Goal: Task Accomplishment & Management: Use online tool/utility

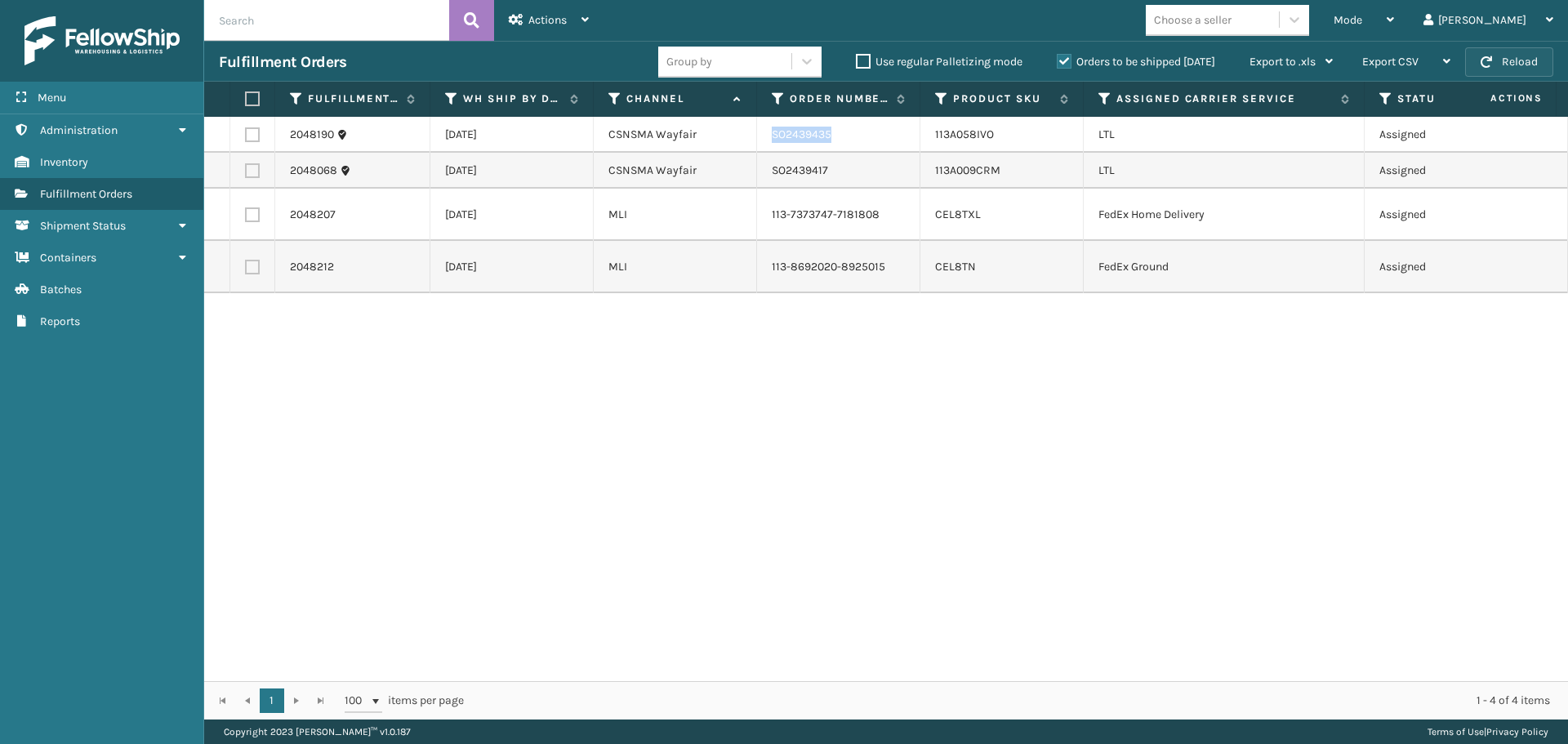
click at [1513, 60] on button "Reload" at bounding box center [1509, 62] width 88 height 30
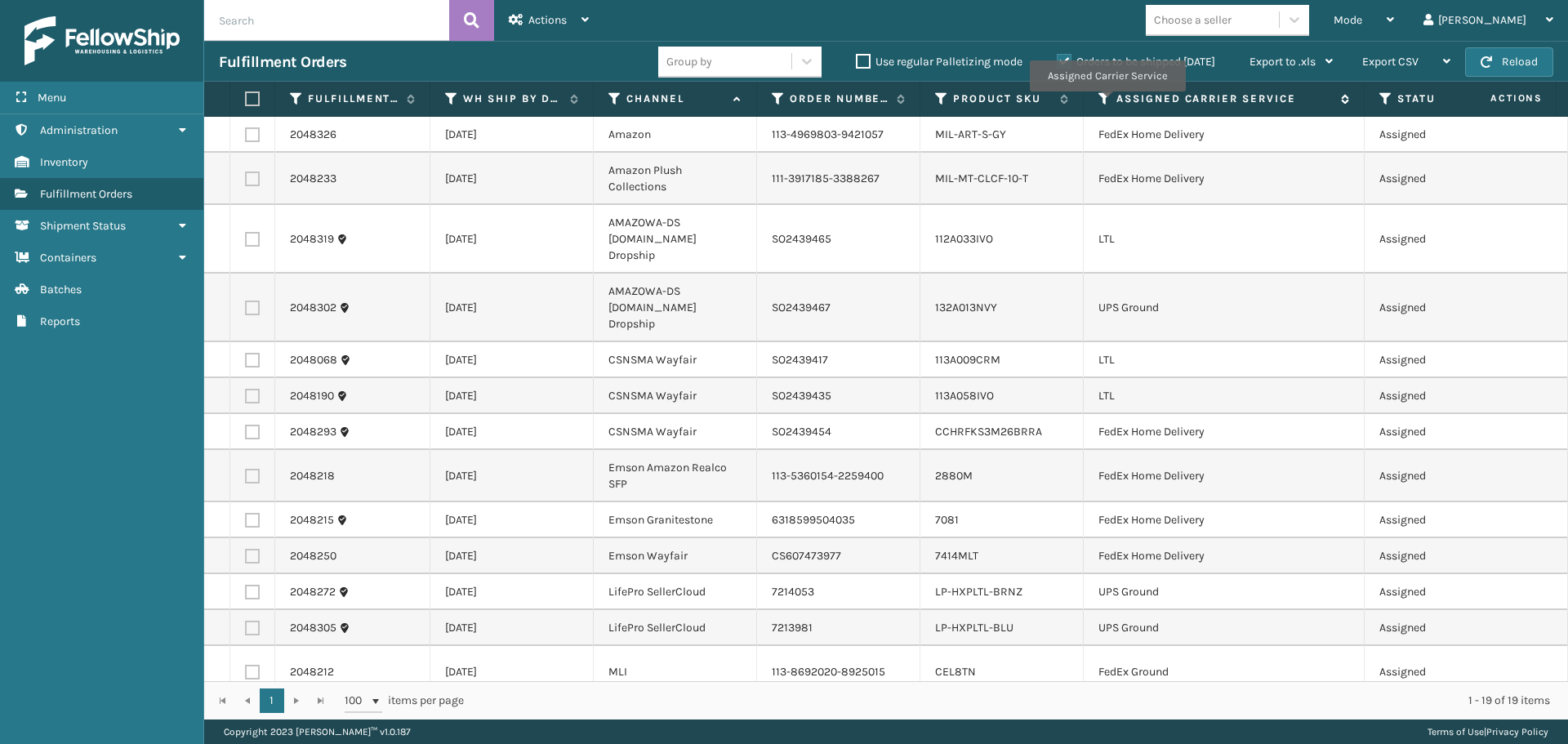
click at [1107, 103] on icon at bounding box center [1105, 99] width 13 height 15
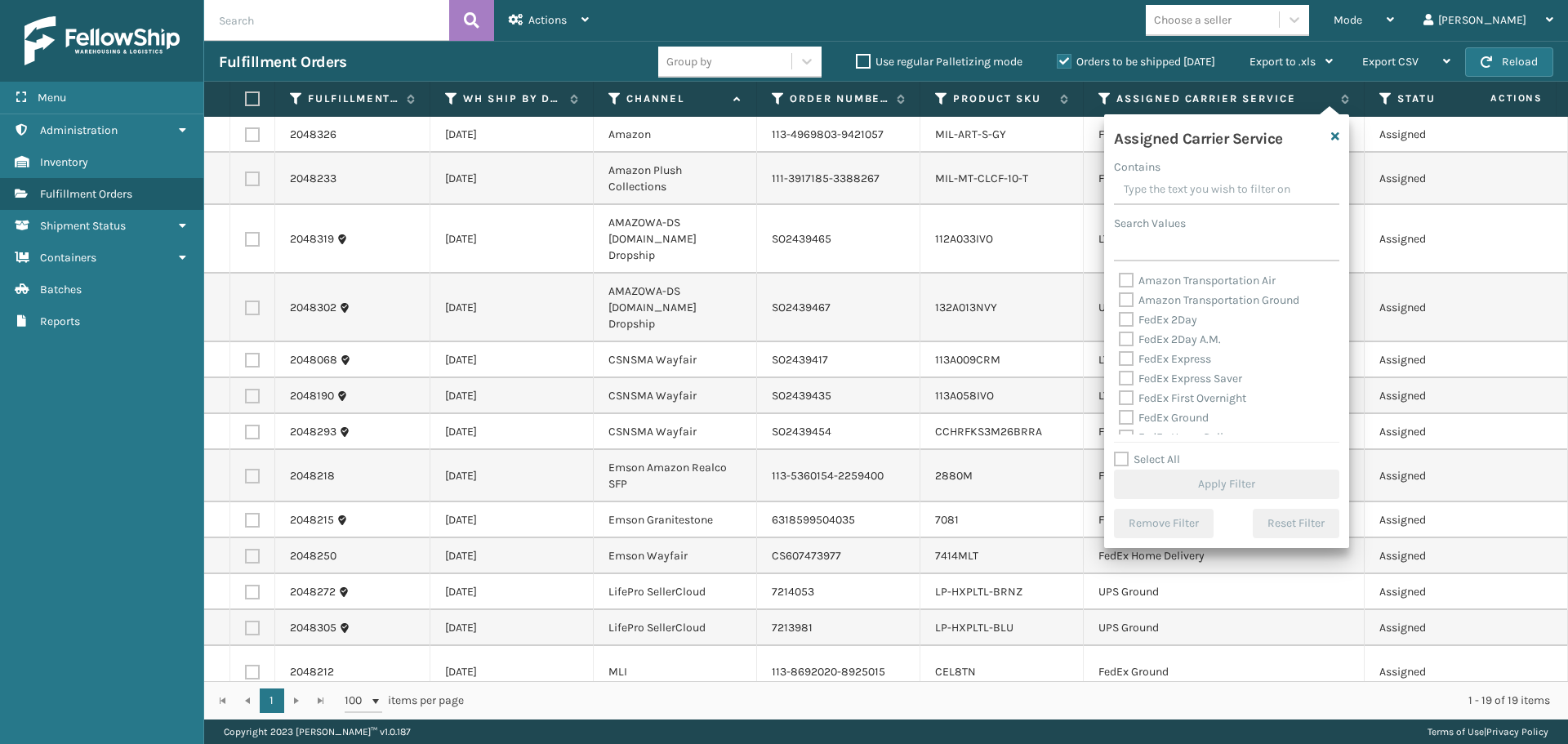
click at [1129, 281] on label "Amazon Transportation Air" at bounding box center [1197, 280] width 157 height 14
click at [1120, 281] on input "Amazon Transportation Air" at bounding box center [1119, 275] width 1 height 10
checkbox input "true"
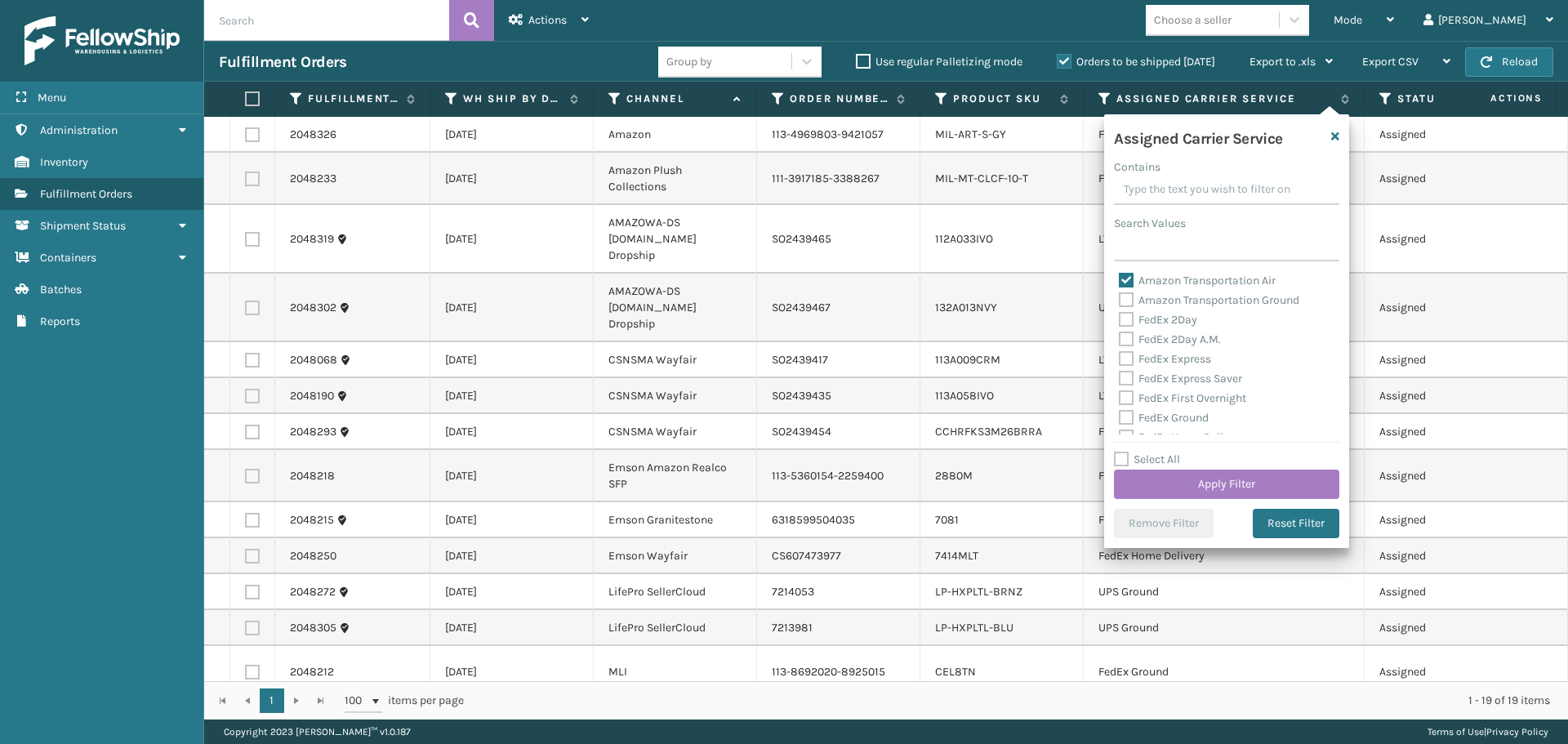
click at [1129, 298] on label "Amazon Transportation Ground" at bounding box center [1209, 299] width 180 height 14
click at [1120, 298] on input "Amazon Transportation Ground" at bounding box center [1119, 296] width 1 height 10
checkbox input "true"
click at [1172, 490] on button "Apply Filter" at bounding box center [1227, 484] width 225 height 30
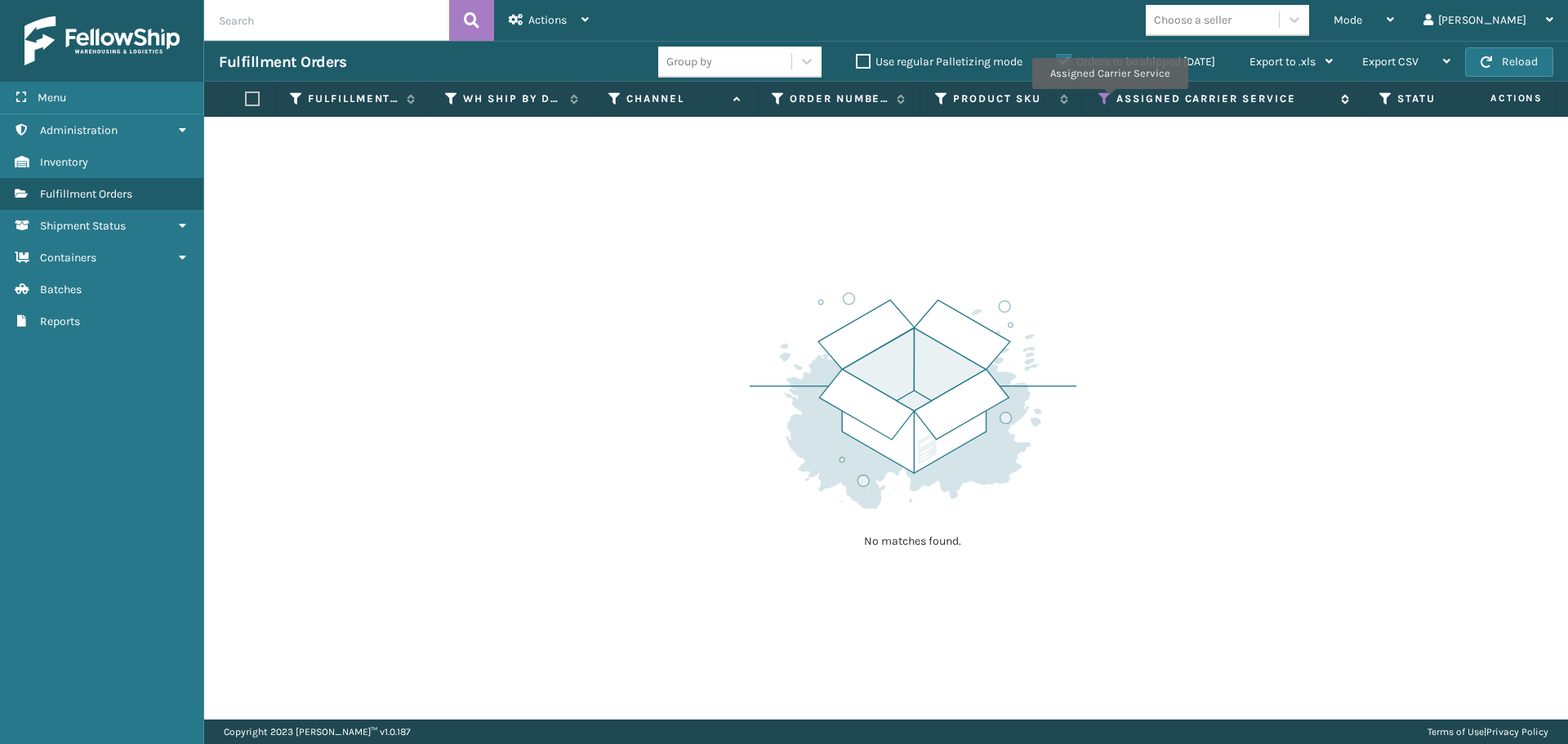
click at [1109, 101] on icon at bounding box center [1105, 99] width 13 height 15
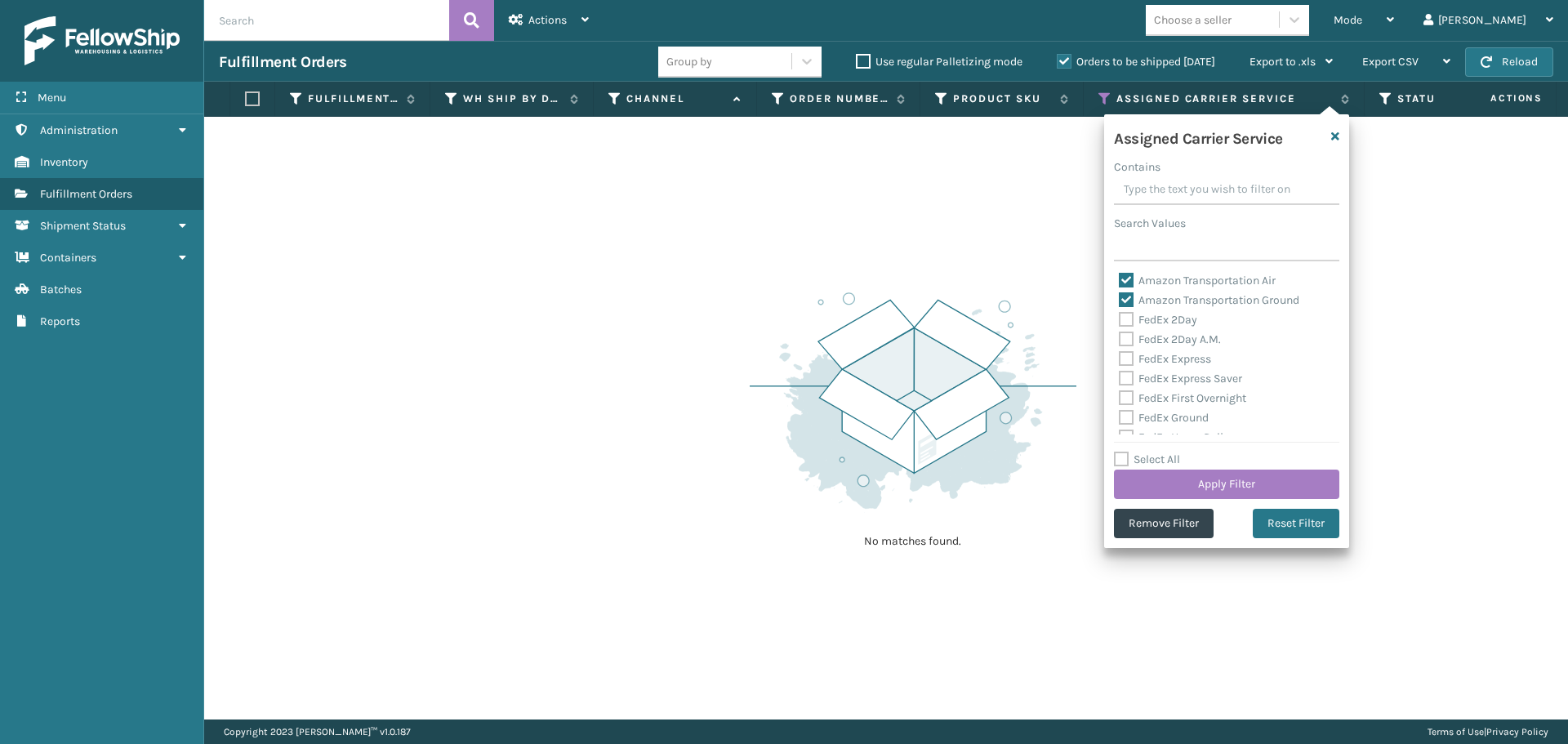
click at [1124, 276] on label "Amazon Transportation Air" at bounding box center [1197, 280] width 157 height 14
click at [1120, 276] on input "Amazon Transportation Air" at bounding box center [1119, 275] width 1 height 10
checkbox input "false"
click at [1124, 293] on label "Amazon Transportation Ground" at bounding box center [1209, 299] width 180 height 14
click at [1120, 293] on input "Amazon Transportation Ground" at bounding box center [1119, 296] width 1 height 10
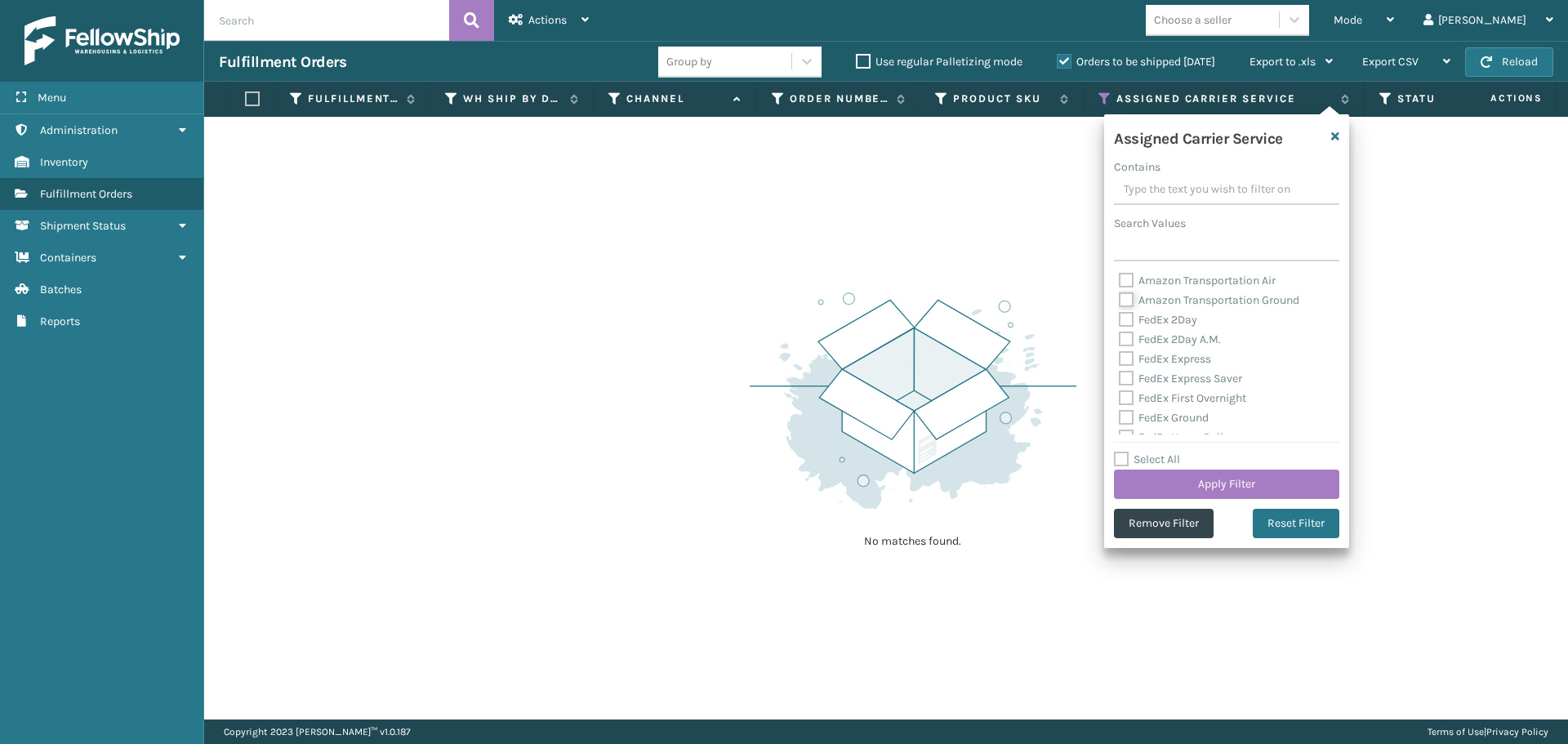
checkbox input "false"
click at [1129, 313] on label "FedEx 2Day" at bounding box center [1158, 320] width 79 height 14
click at [1120, 312] on input "FedEx 2Day" at bounding box center [1119, 315] width 1 height 10
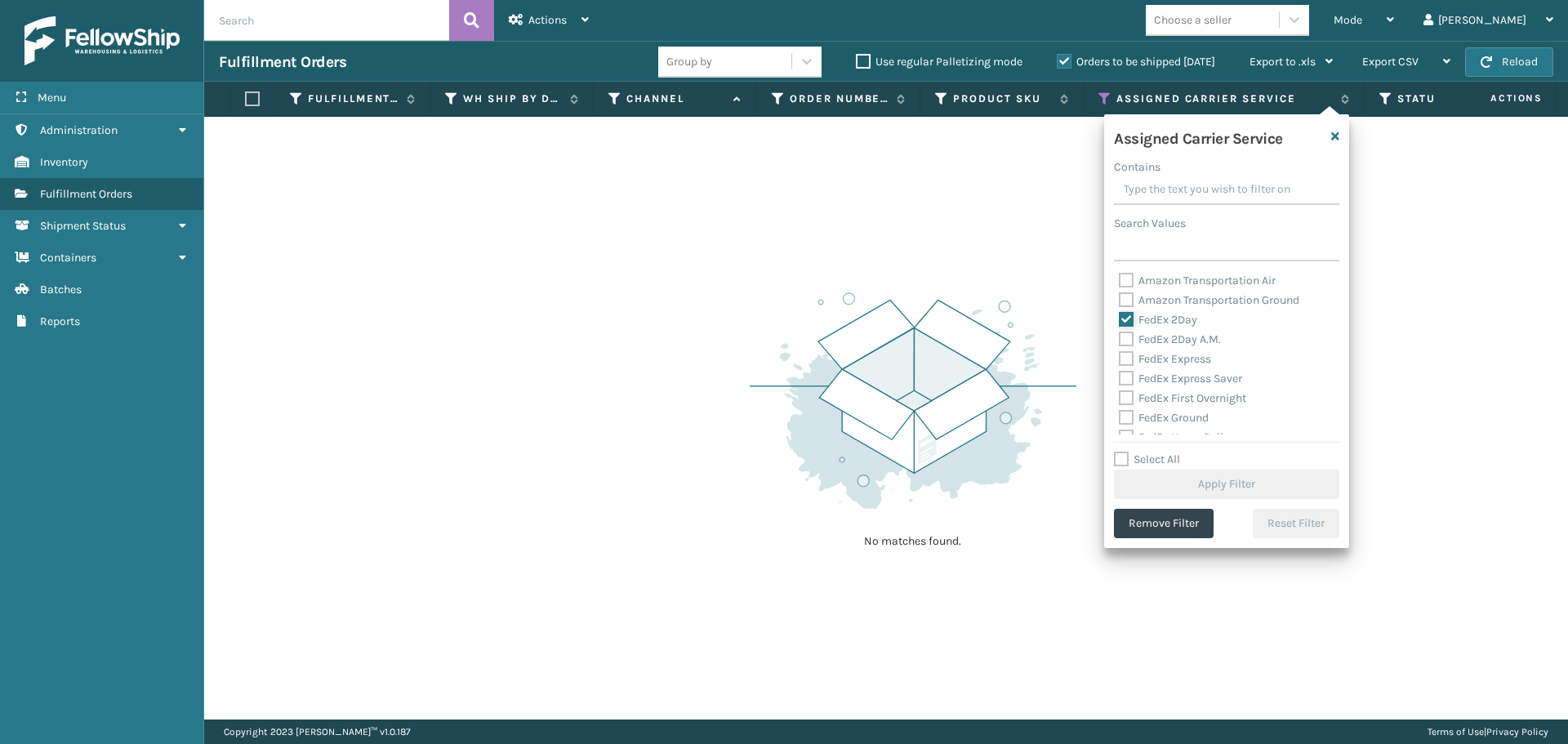
checkbox input "true"
click at [1129, 334] on label "FedEx 2Day A.M." at bounding box center [1170, 339] width 102 height 14
click at [1120, 334] on input "FedEx 2Day A.M." at bounding box center [1119, 335] width 1 height 10
checkbox input "true"
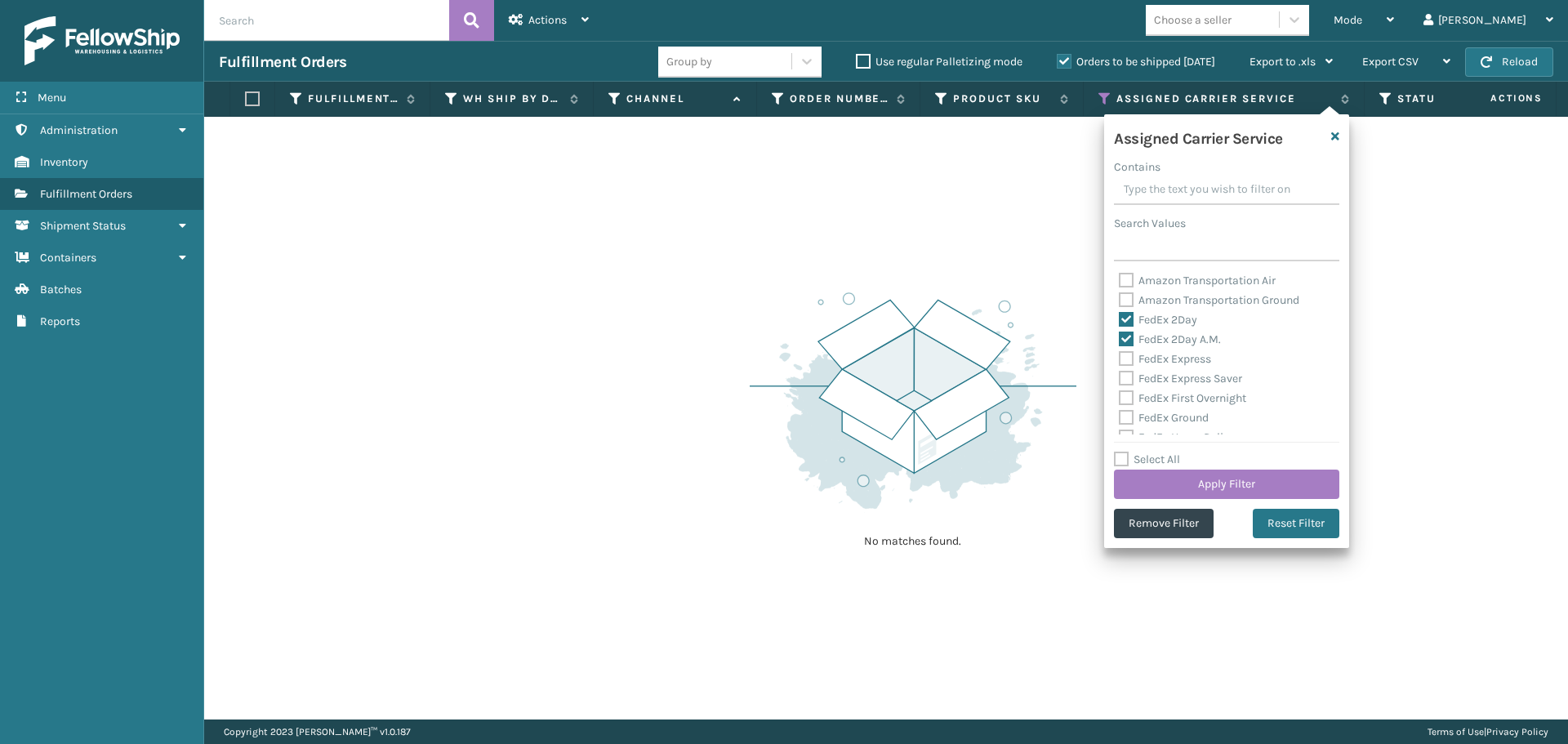
drag, startPoint x: 1129, startPoint y: 358, endPoint x: 1128, endPoint y: 384, distance: 26.0
click at [1129, 359] on label "FedEx Express" at bounding box center [1165, 359] width 92 height 14
click at [1120, 359] on input "FedEx Express" at bounding box center [1119, 354] width 1 height 10
checkbox input "true"
click at [1128, 384] on label "FedEx Express Saver" at bounding box center [1180, 378] width 123 height 14
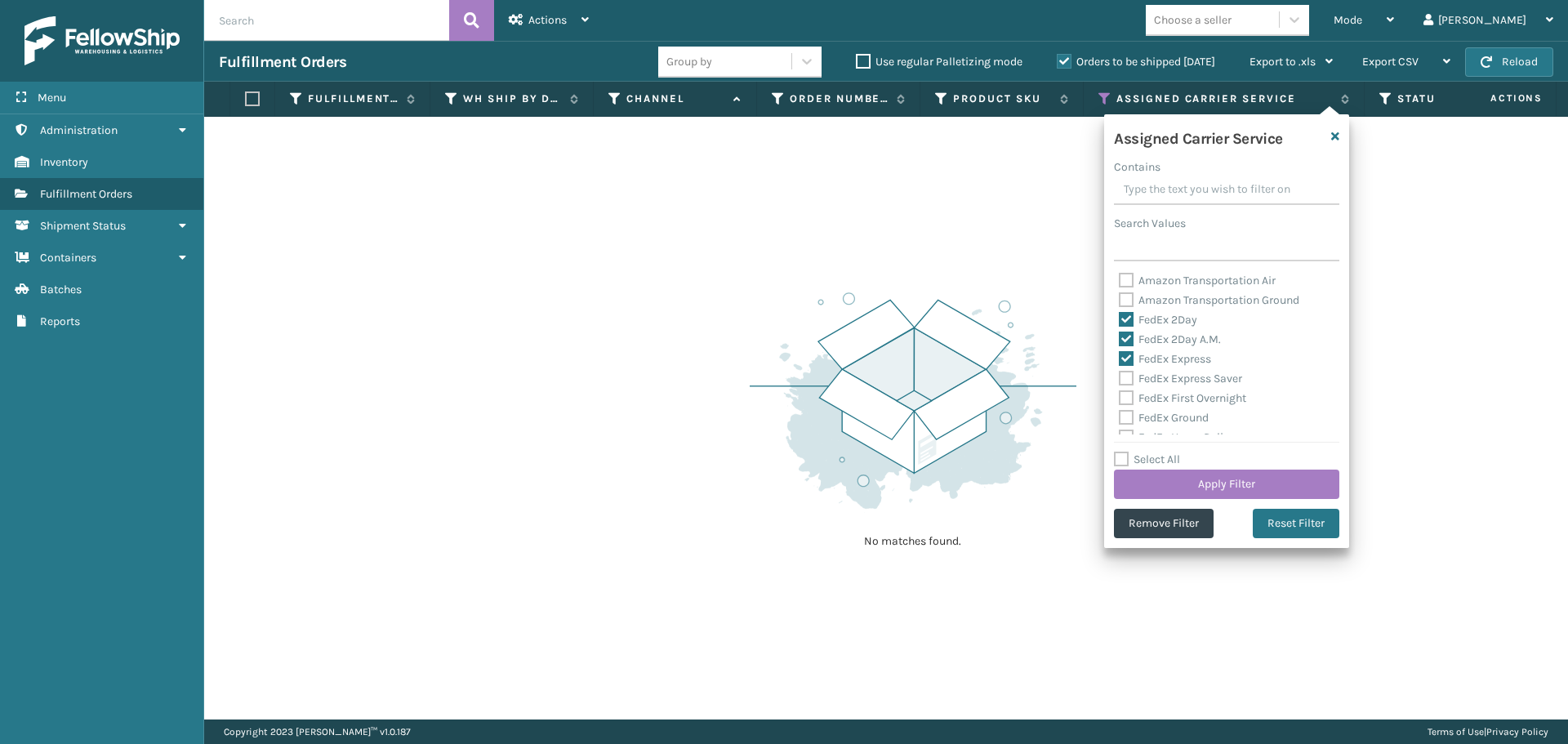
click at [1120, 380] on input "FedEx Express Saver" at bounding box center [1119, 374] width 1 height 10
checkbox input "true"
click at [1125, 396] on label "FedEx First Overnight" at bounding box center [1183, 397] width 128 height 14
click at [1120, 396] on input "FedEx First Overnight" at bounding box center [1119, 394] width 1 height 10
checkbox input "true"
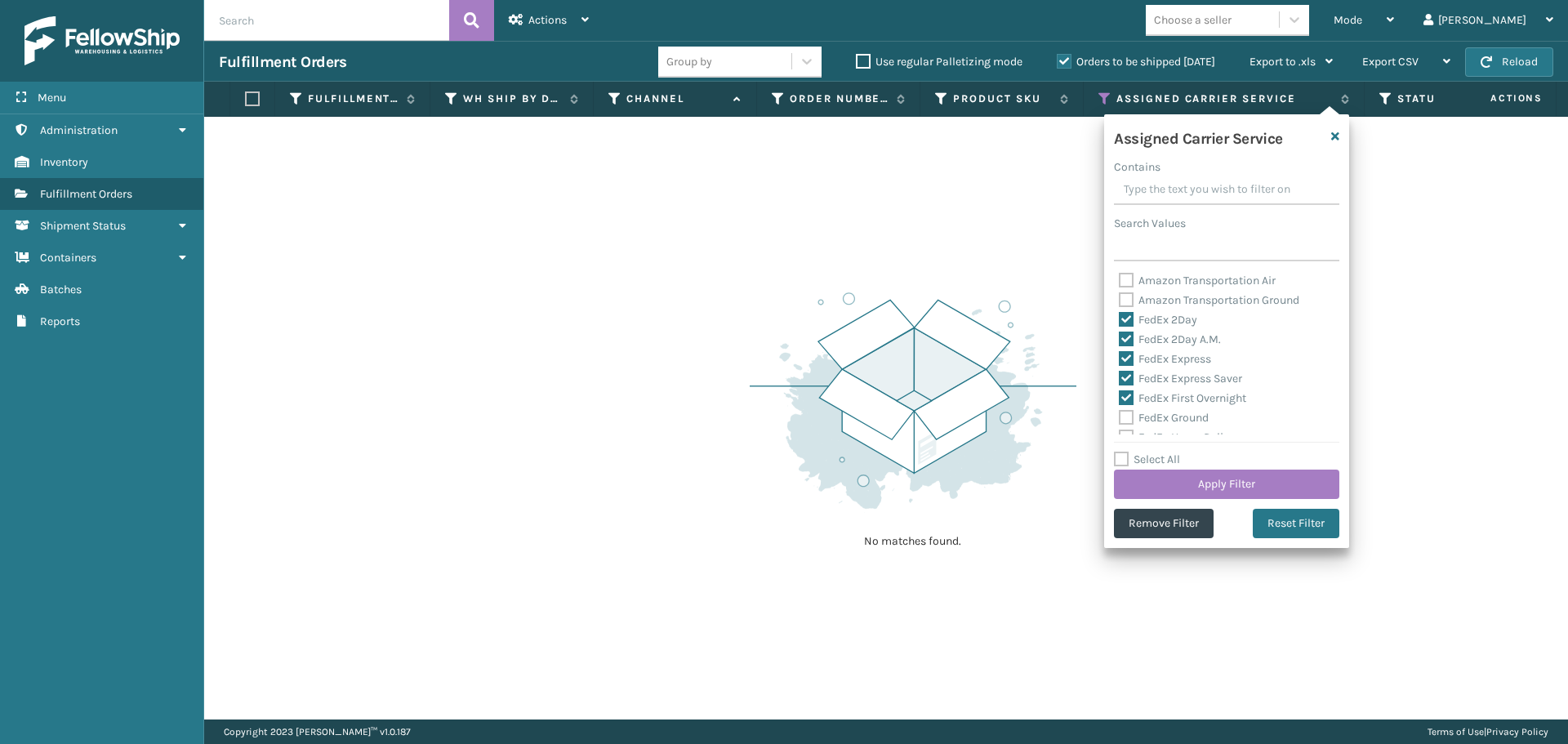
click at [1125, 414] on label "FedEx Ground" at bounding box center [1163, 418] width 90 height 14
click at [1120, 414] on input "FedEx Ground" at bounding box center [1119, 413] width 1 height 10
checkbox input "true"
click at [1124, 360] on label "FedEx Home Delivery" at bounding box center [1182, 355] width 126 height 14
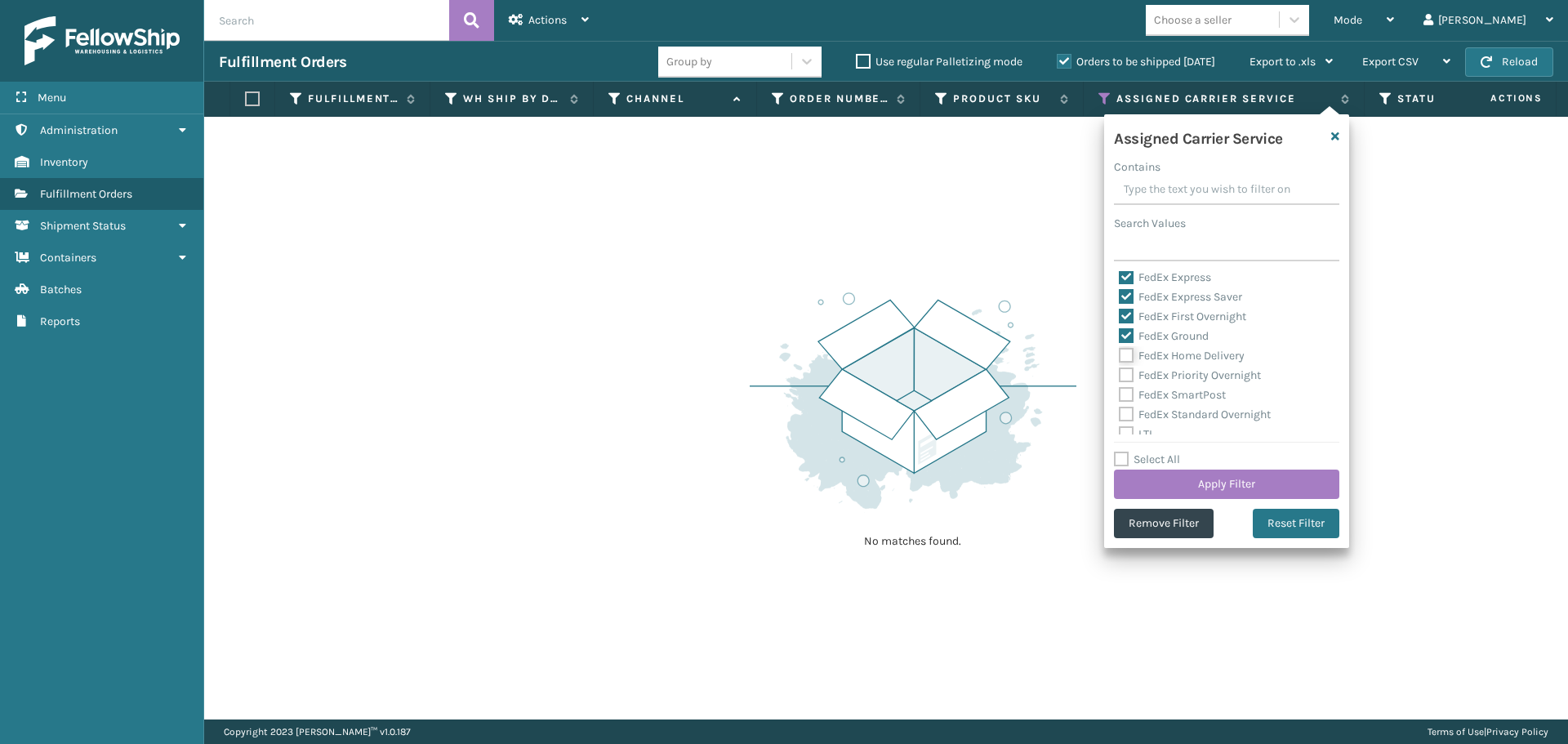
click at [1120, 357] on input "FedEx Home Delivery" at bounding box center [1119, 351] width 1 height 10
checkbox input "true"
click at [1123, 379] on label "FedEx Priority Overnight" at bounding box center [1190, 375] width 142 height 14
click at [1120, 376] on input "FedEx Priority Overnight" at bounding box center [1119, 371] width 1 height 10
checkbox input "true"
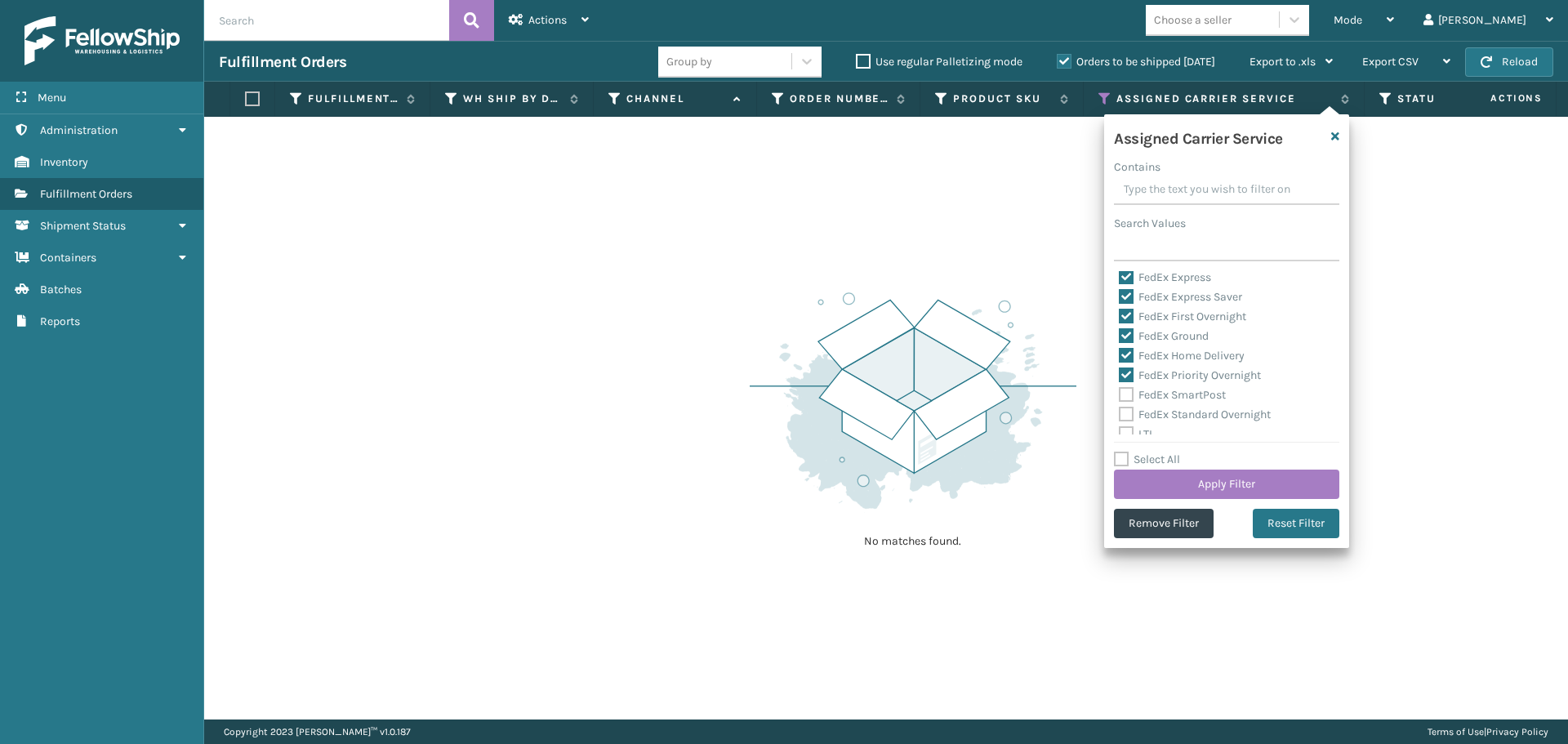
click at [1123, 394] on label "FedEx SmartPost" at bounding box center [1173, 395] width 107 height 14
click at [1120, 394] on input "FedEx SmartPost" at bounding box center [1119, 390] width 1 height 10
checkbox input "true"
click at [1126, 411] on label "FedEx Standard Overnight" at bounding box center [1195, 414] width 152 height 14
click at [1120, 411] on input "FedEx Standard Overnight" at bounding box center [1119, 409] width 1 height 10
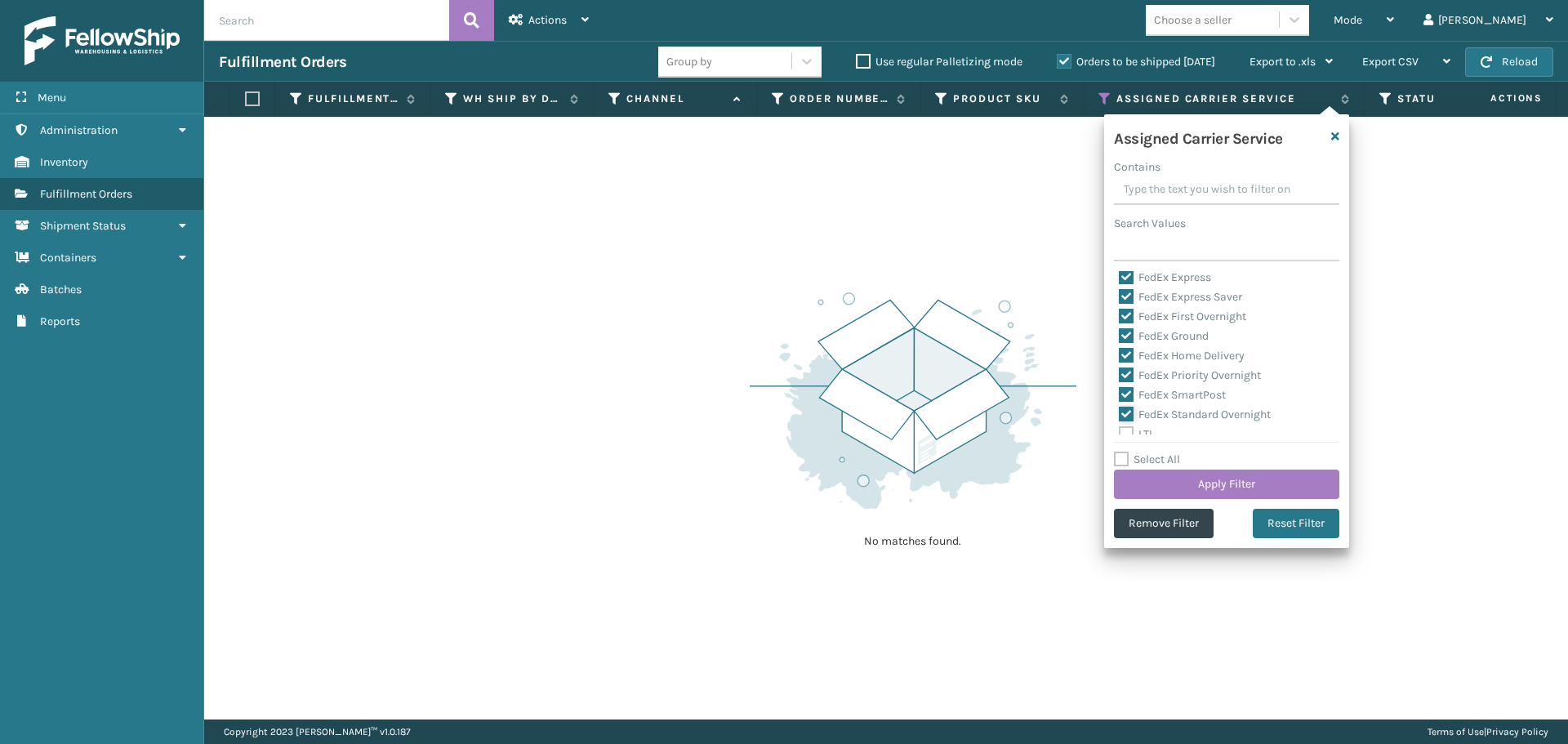
checkbox input "true"
click at [1180, 487] on button "Apply Filter" at bounding box center [1227, 484] width 225 height 30
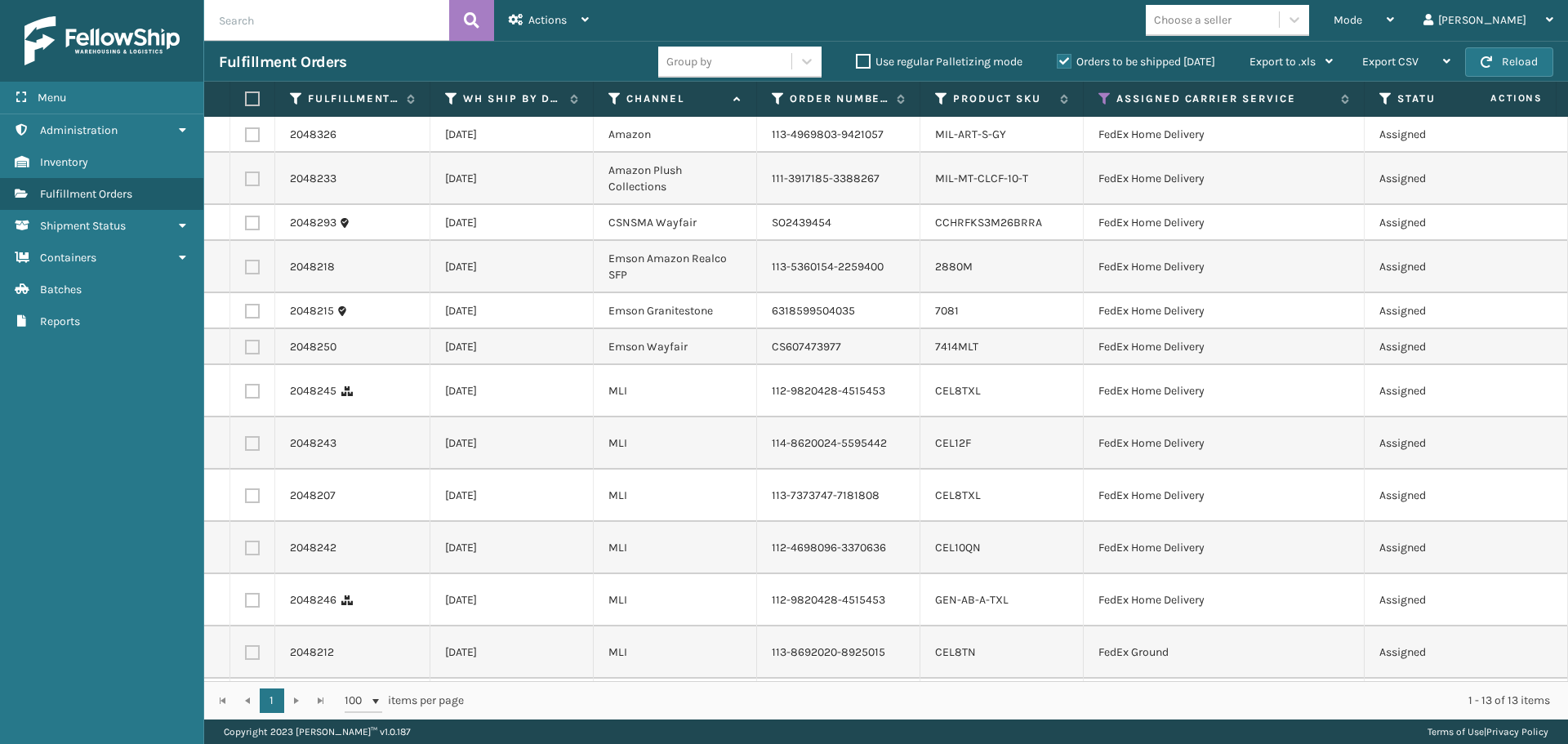
click at [255, 96] on label at bounding box center [249, 99] width 10 height 15
click at [246, 96] on input "checkbox" at bounding box center [245, 99] width 1 height 10
checkbox input "true"
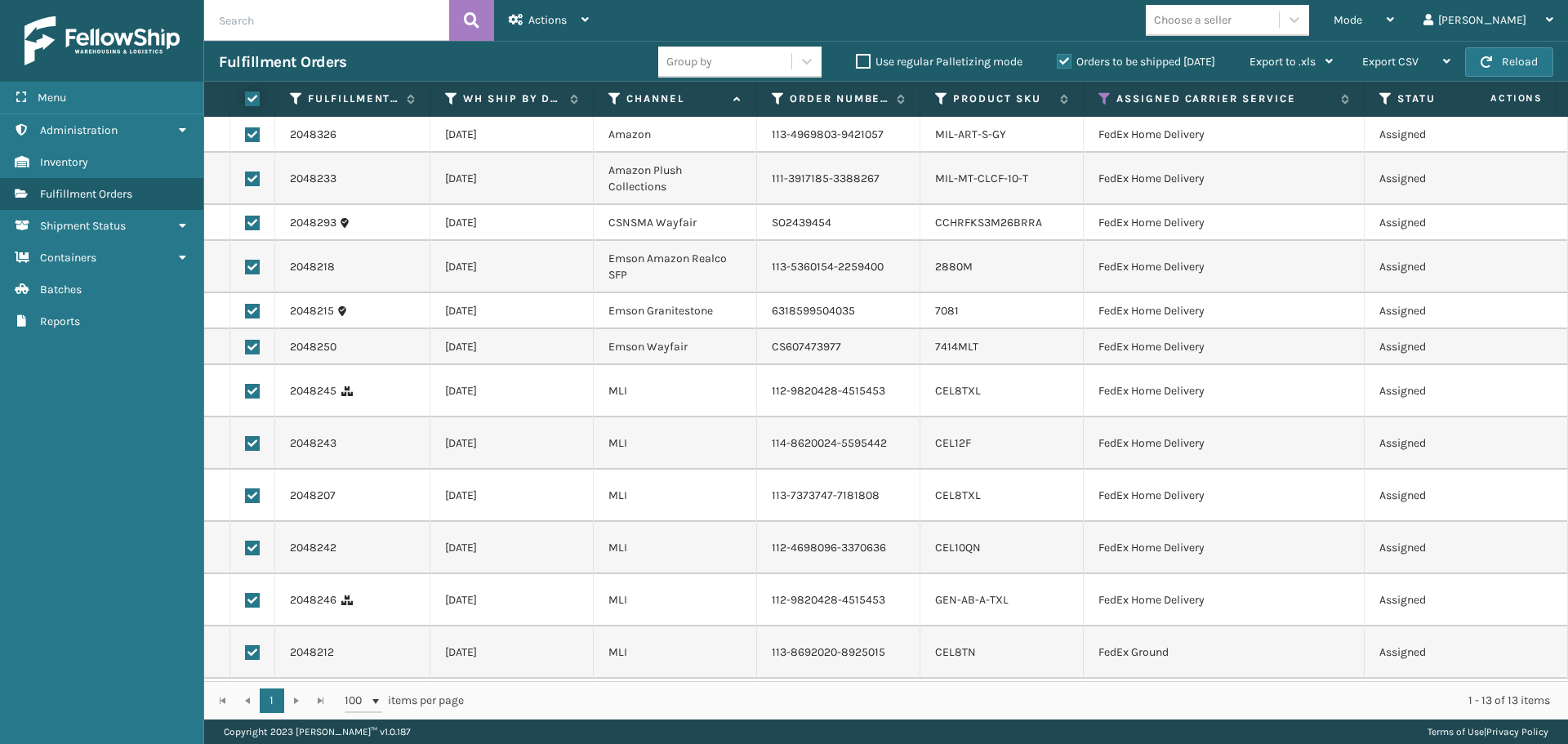
checkbox input "true"
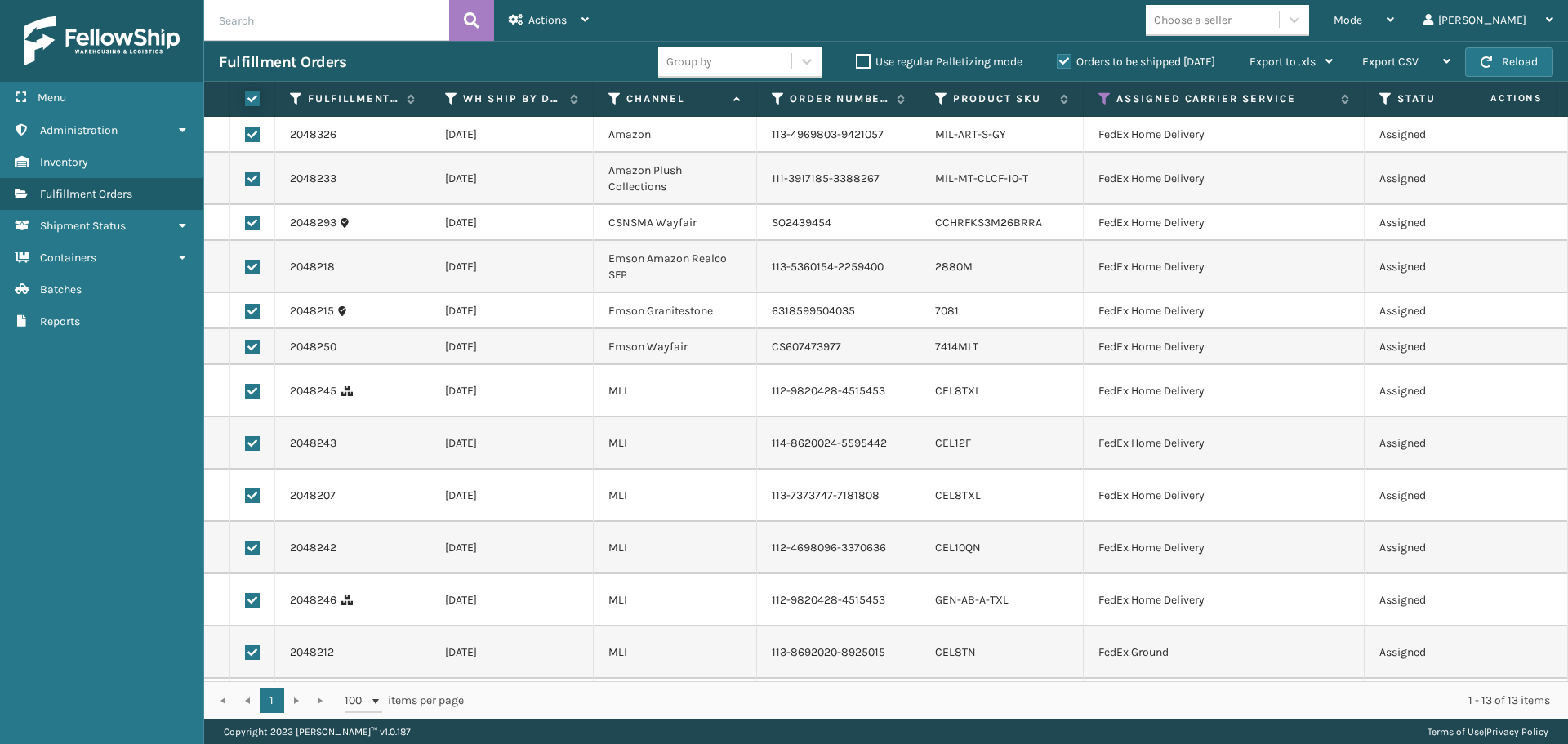
checkbox input "true"
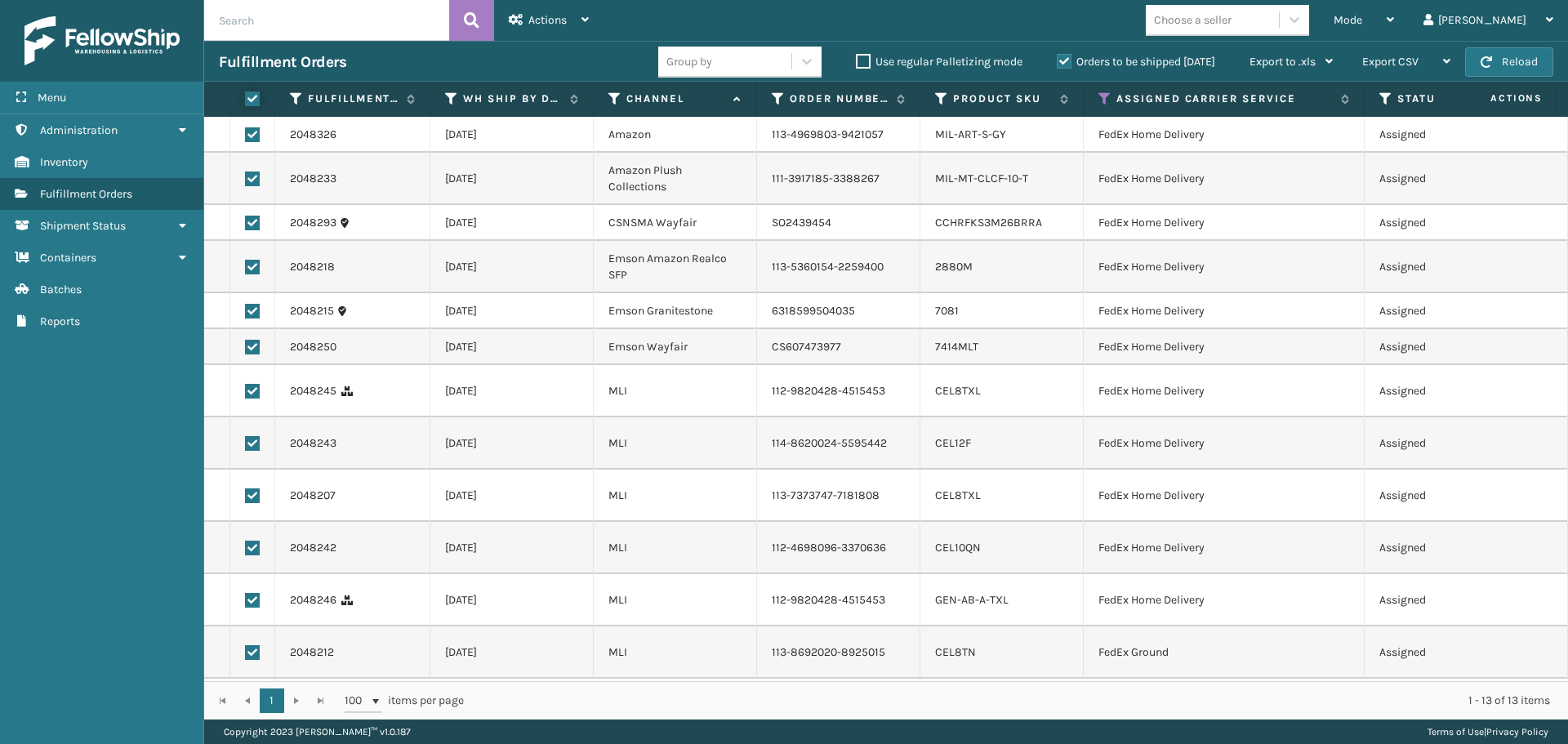
checkbox input "true"
click at [556, 18] on span "Actions" at bounding box center [548, 19] width 39 height 14
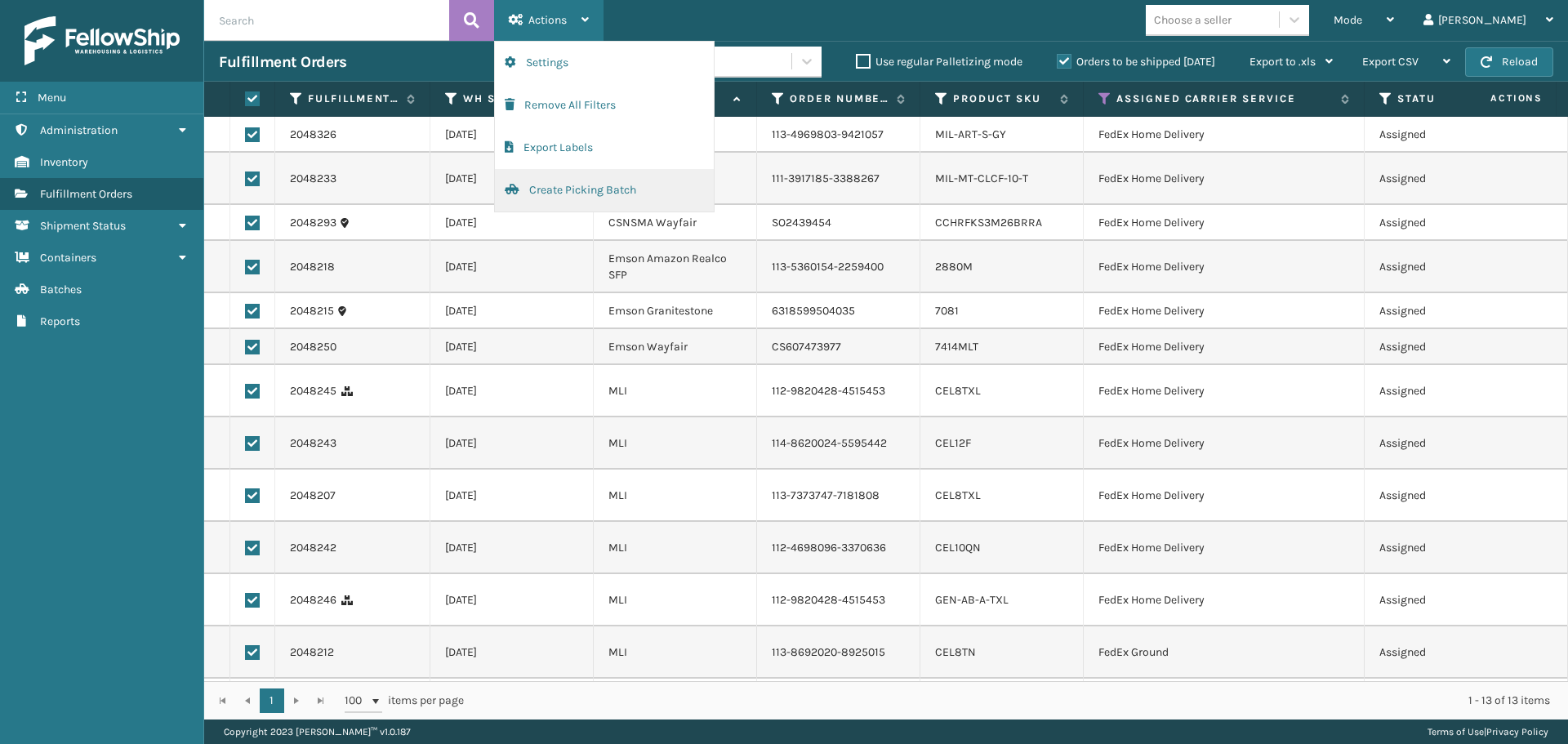
click at [600, 185] on button "Create Picking Batch" at bounding box center [604, 190] width 219 height 43
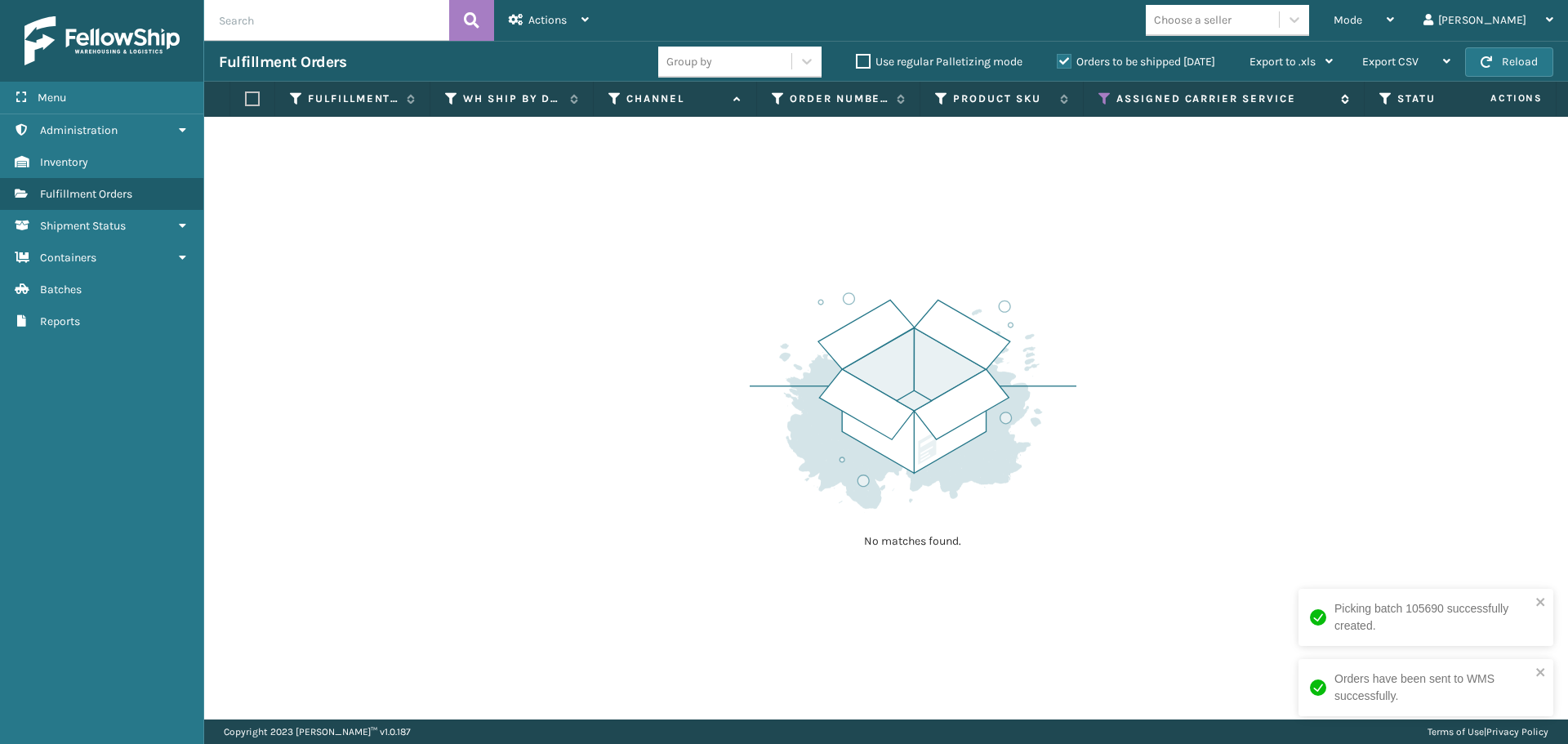
click at [1107, 97] on icon at bounding box center [1105, 99] width 13 height 15
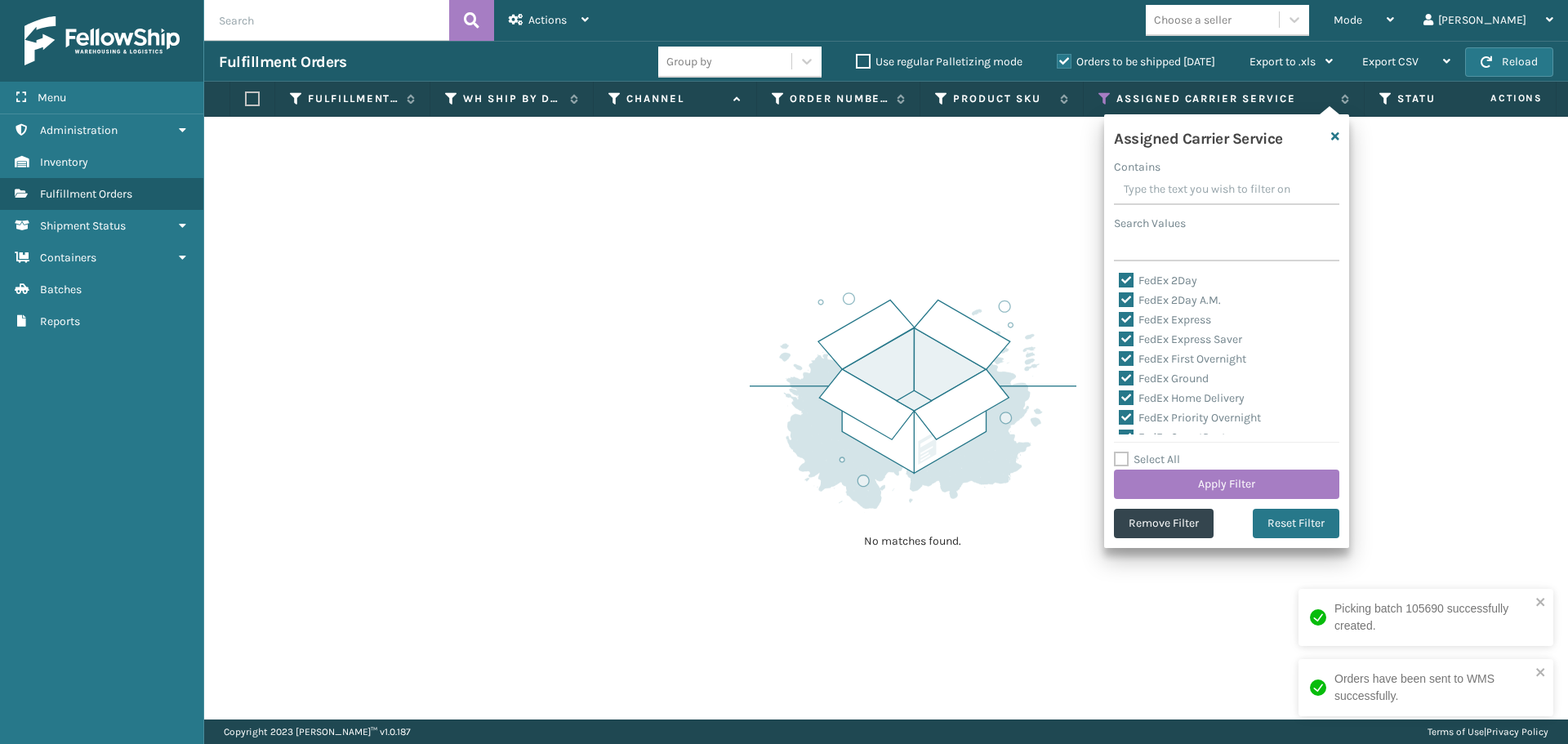
click at [1120, 455] on label "Select All" at bounding box center [1148, 459] width 67 height 14
click at [1120, 452] on input "Select All" at bounding box center [1236, 451] width 245 height 2
checkbox input "true"
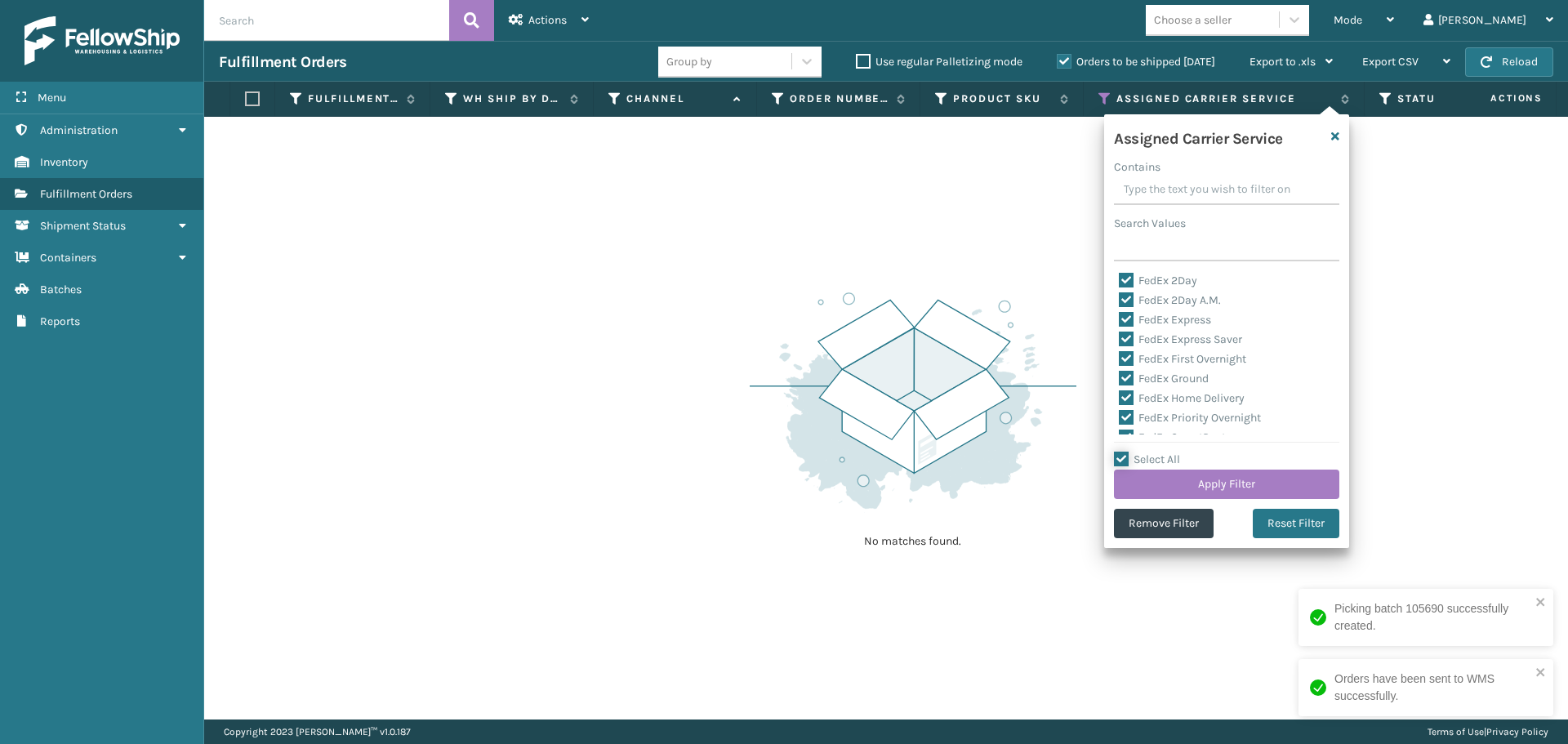
checkbox input "true"
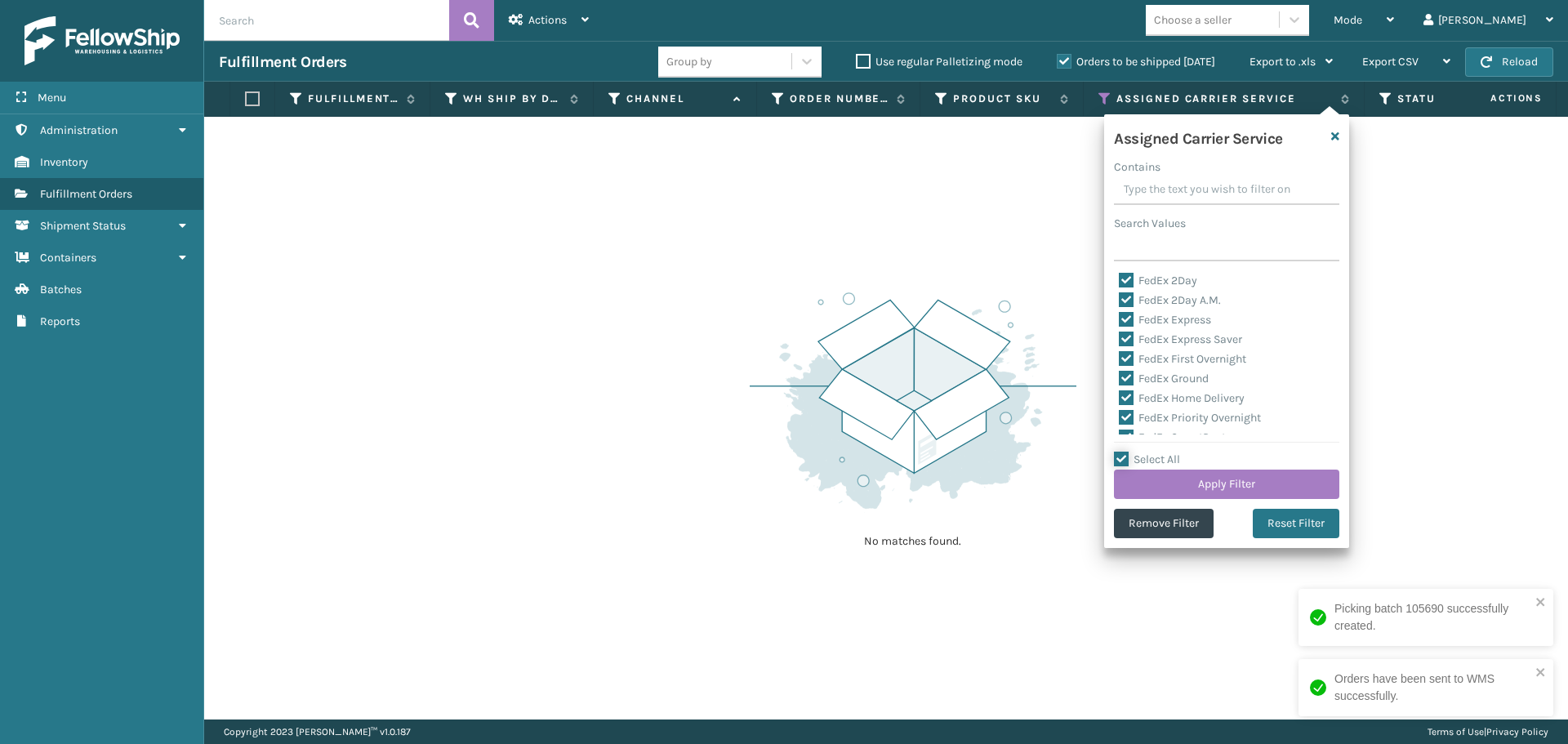
checkbox input "true"
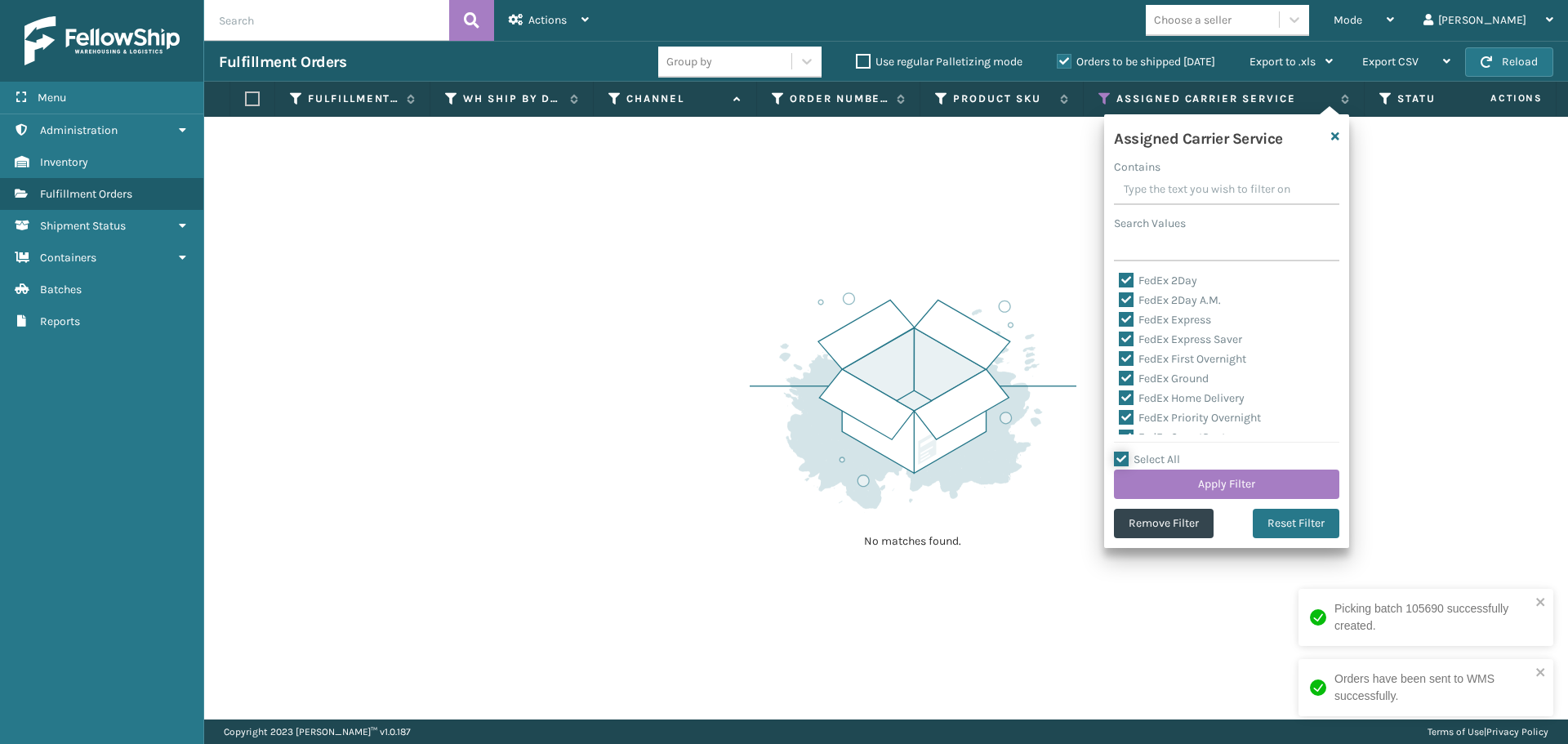
checkbox input "true"
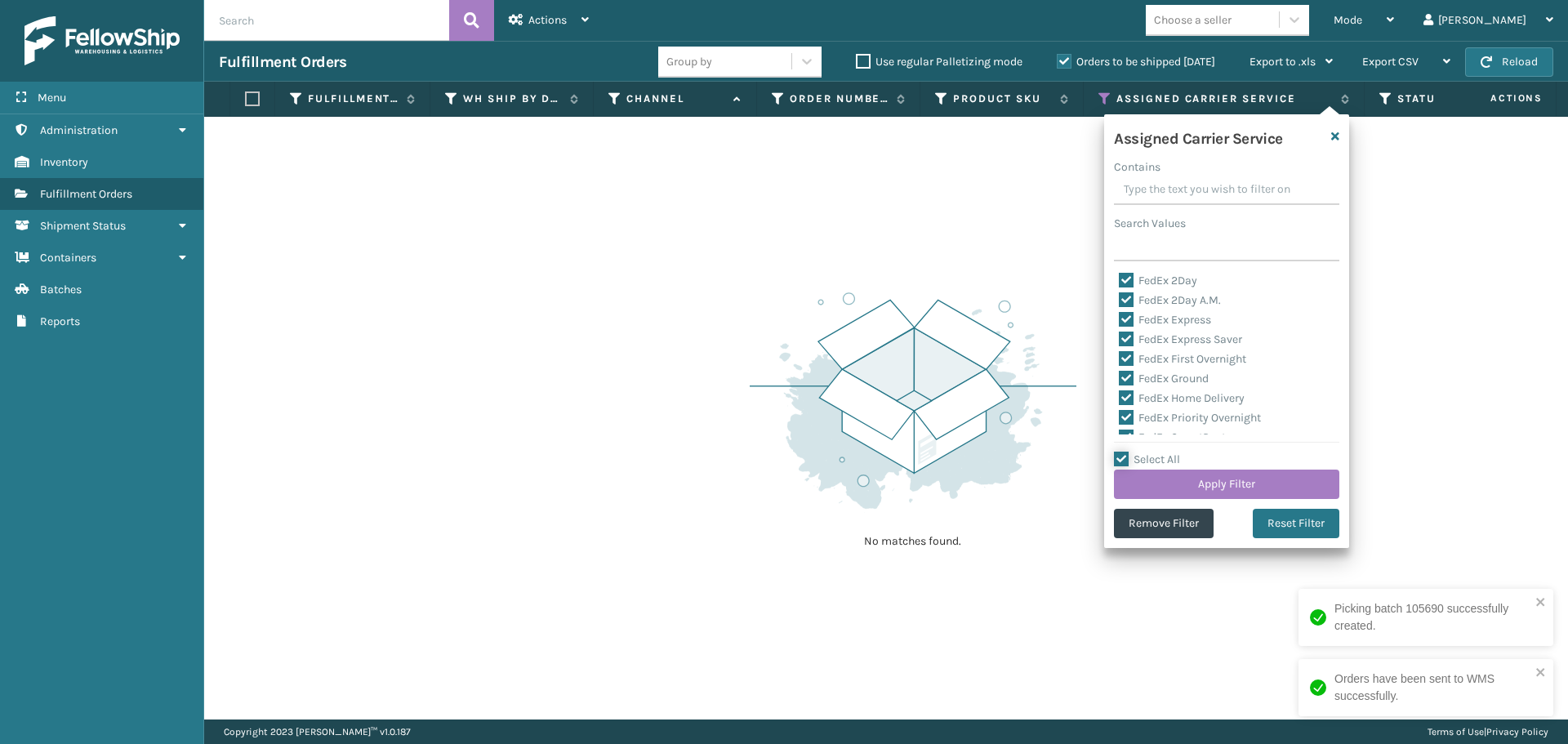
checkbox input "true"
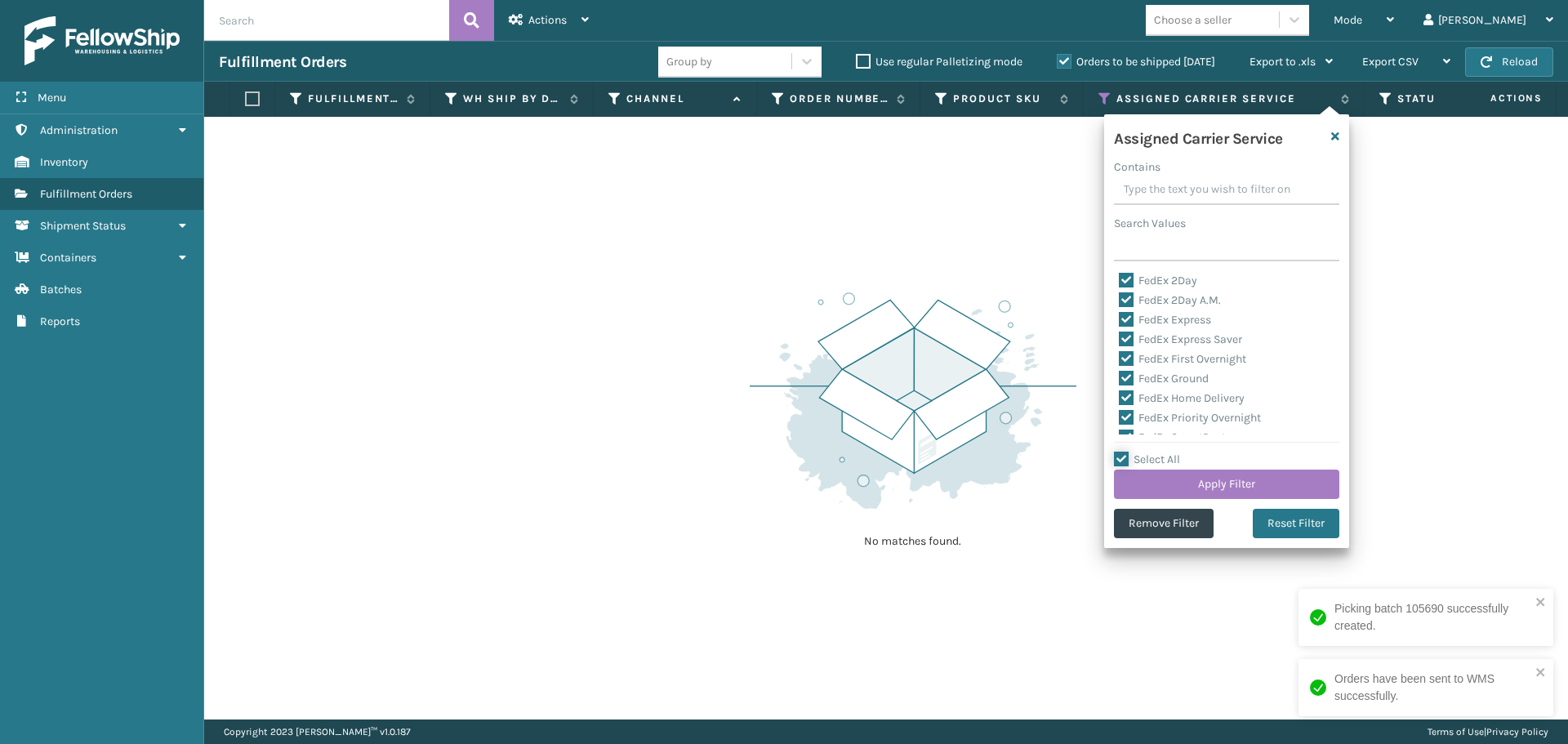
checkbox input "true"
click at [1120, 455] on label "Select All" at bounding box center [1148, 459] width 67 height 14
click at [1120, 452] on input "Select All" at bounding box center [1236, 451] width 245 height 2
checkbox input "false"
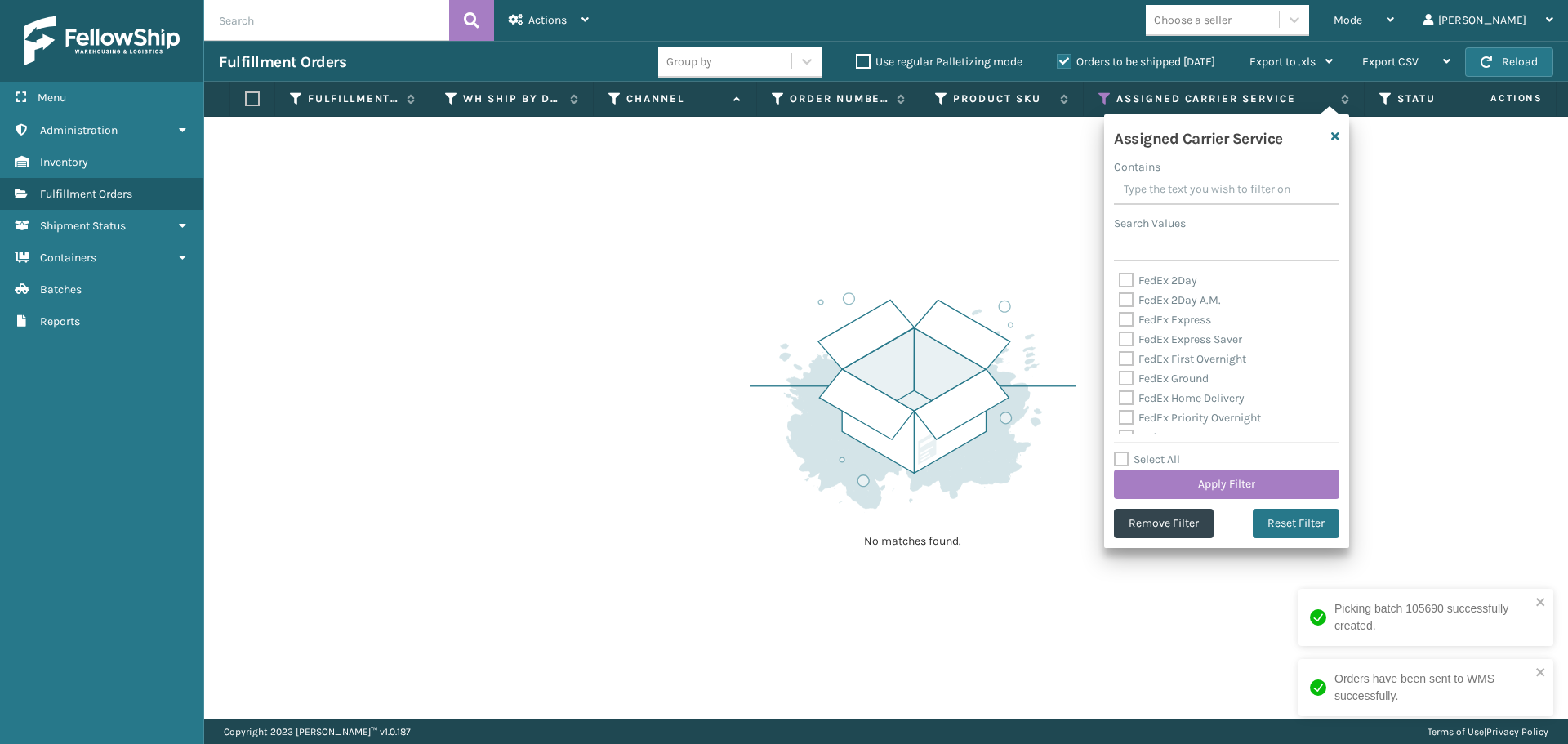
checkbox input "false"
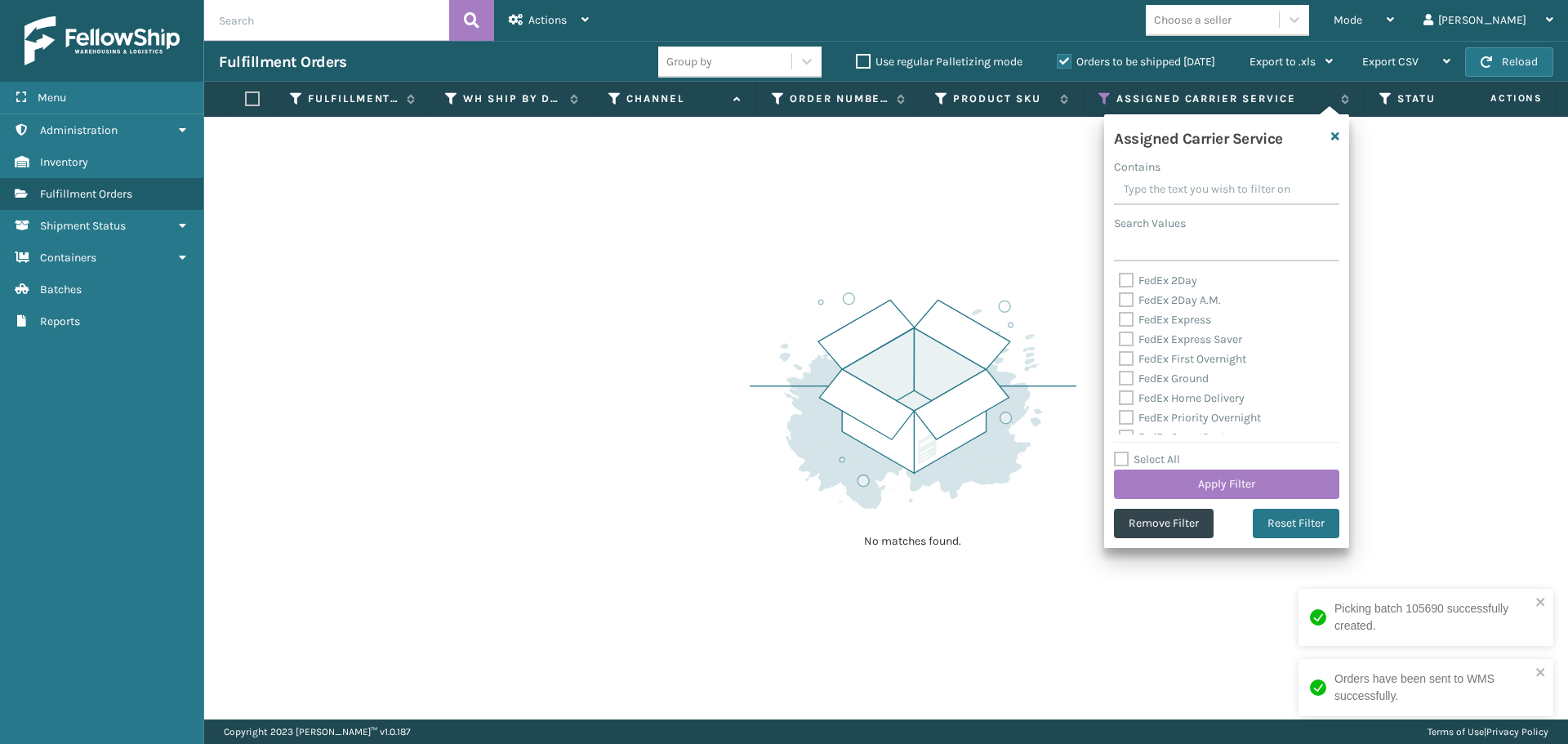
checkbox input "false"
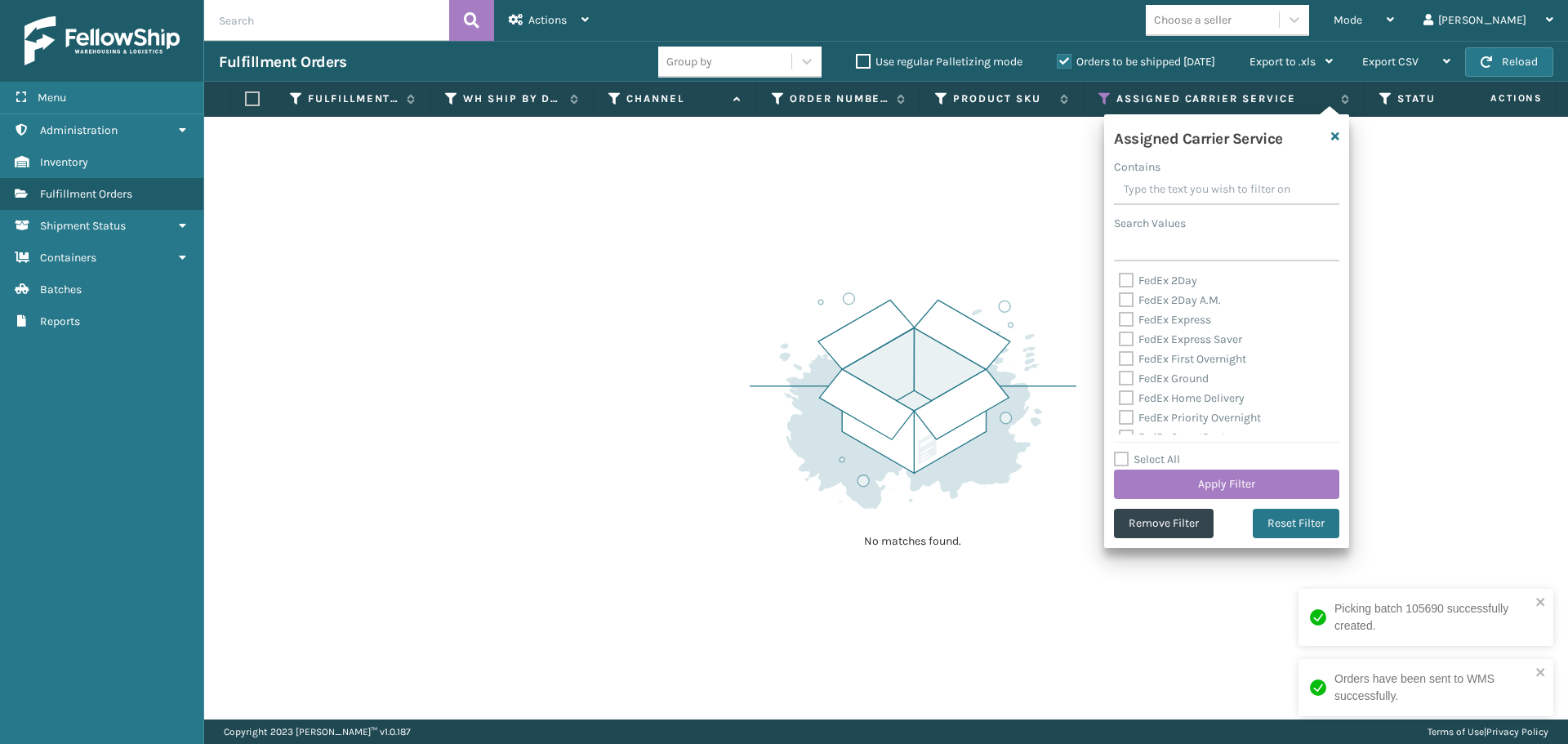
checkbox input "false"
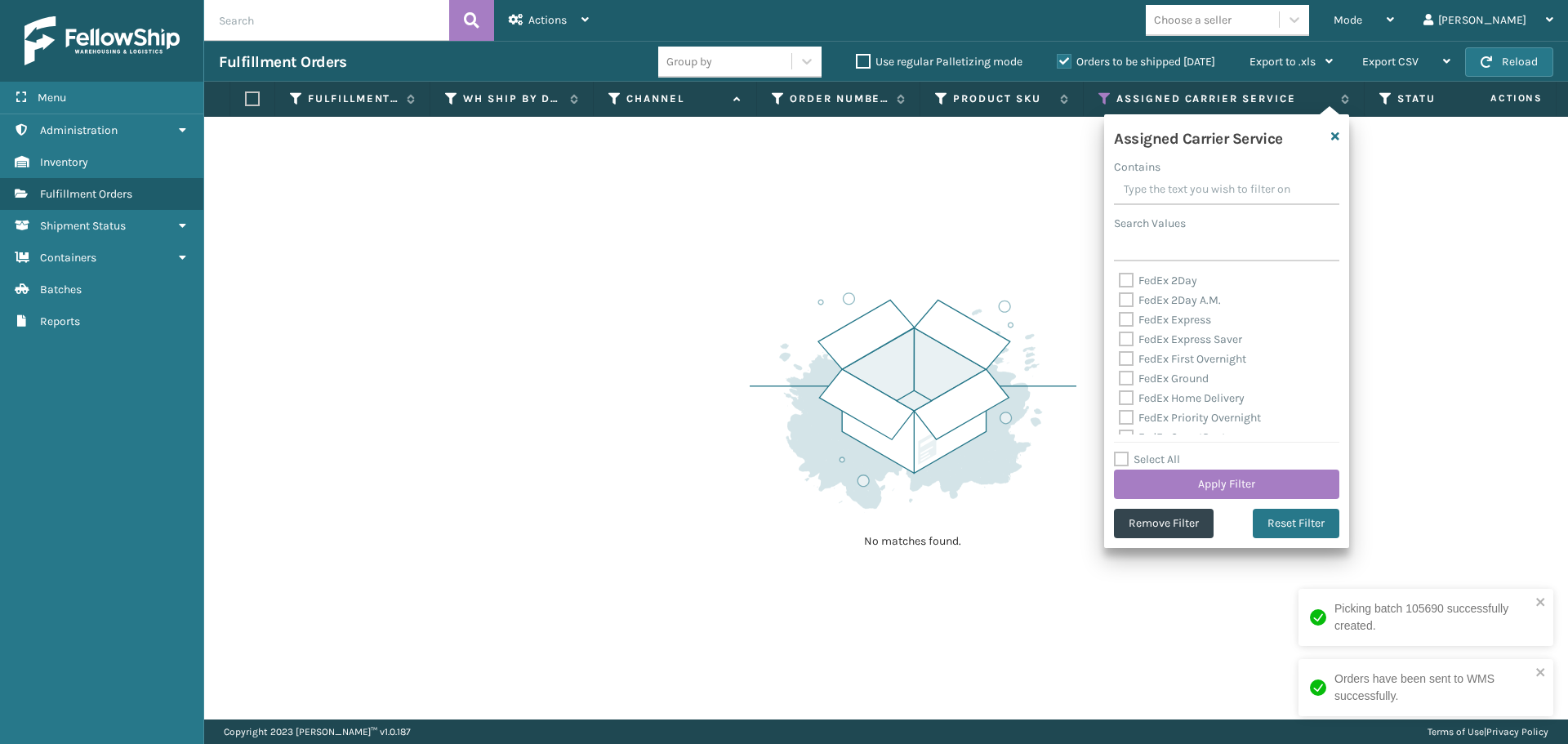
checkbox input "false"
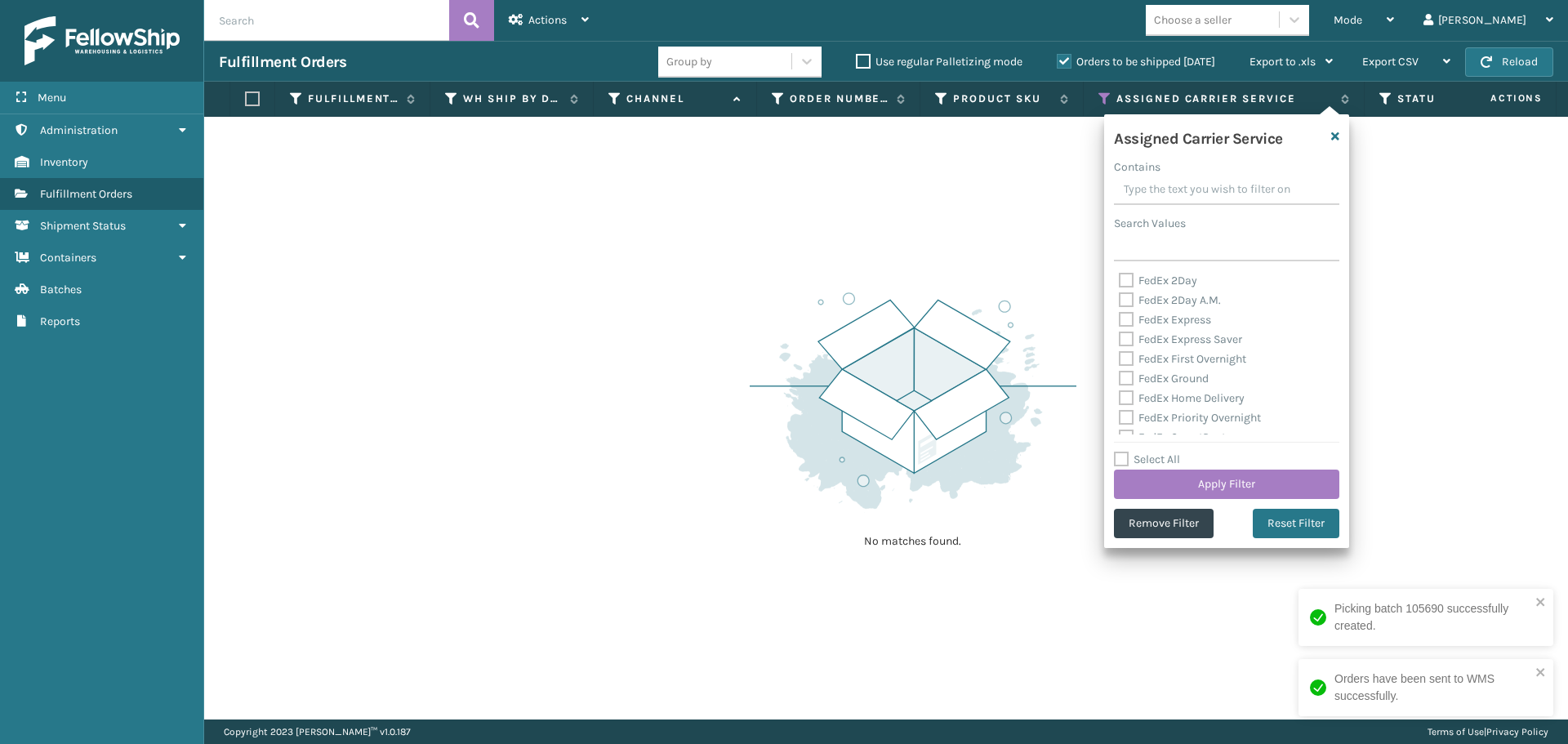
checkbox input "false"
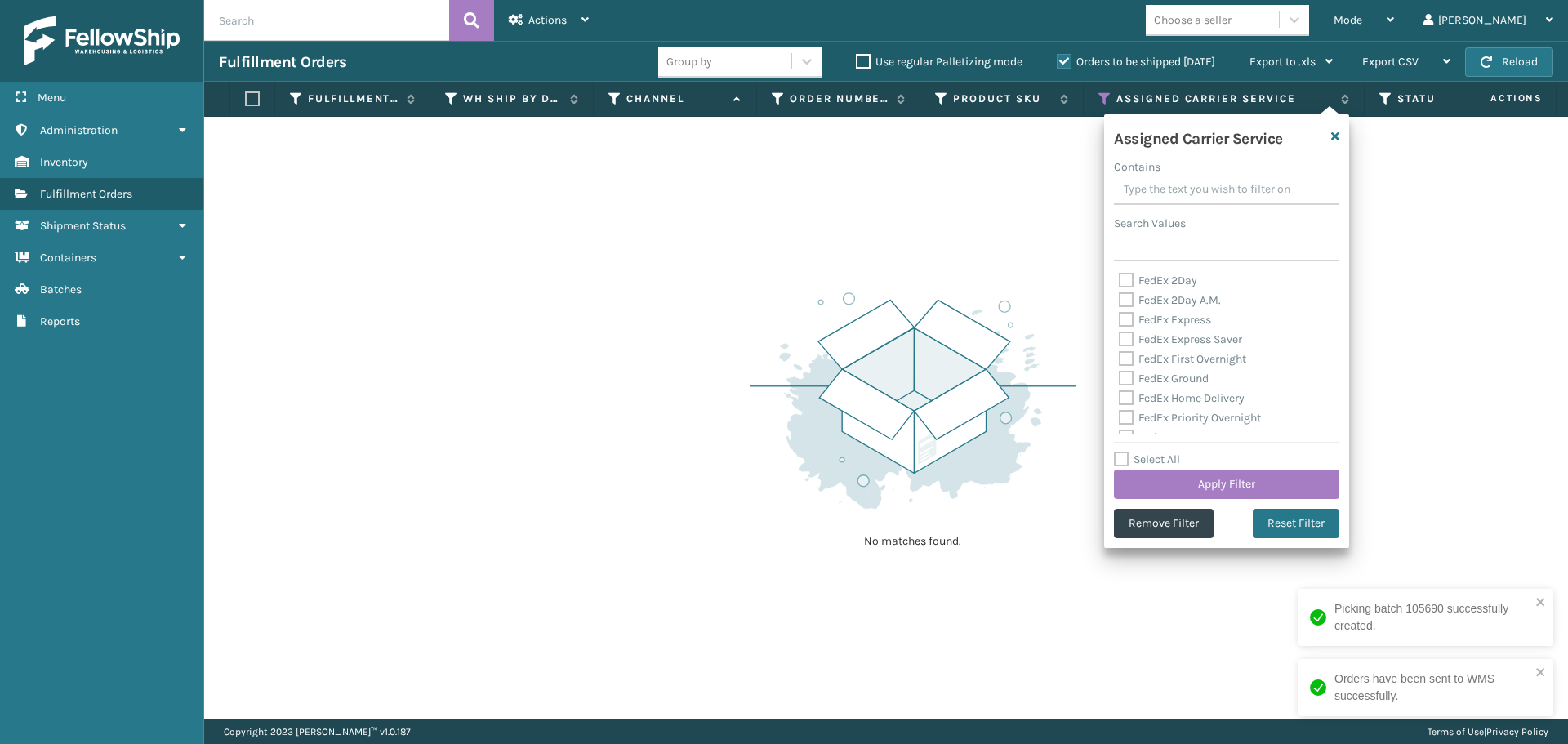
checkbox input "false"
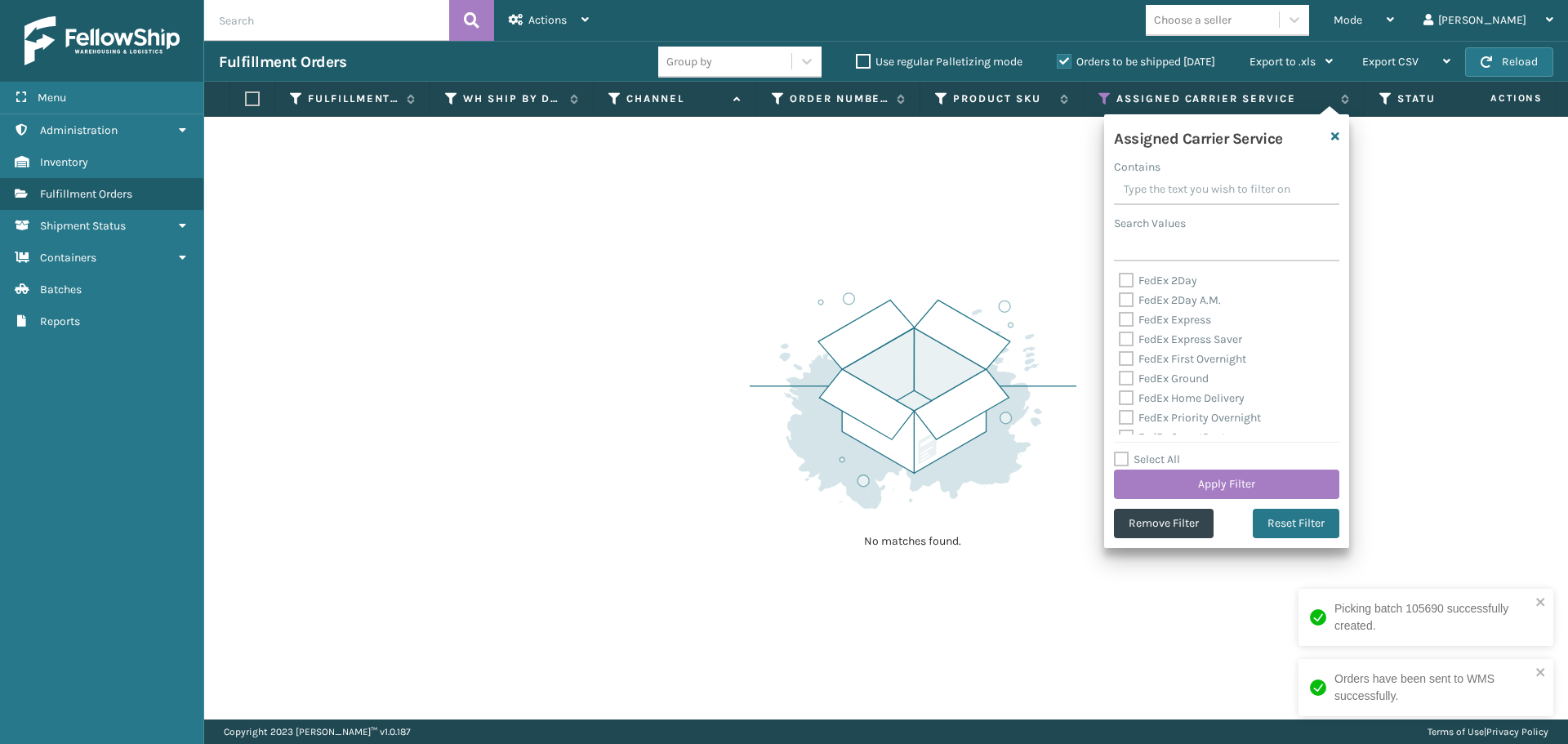
checkbox input "false"
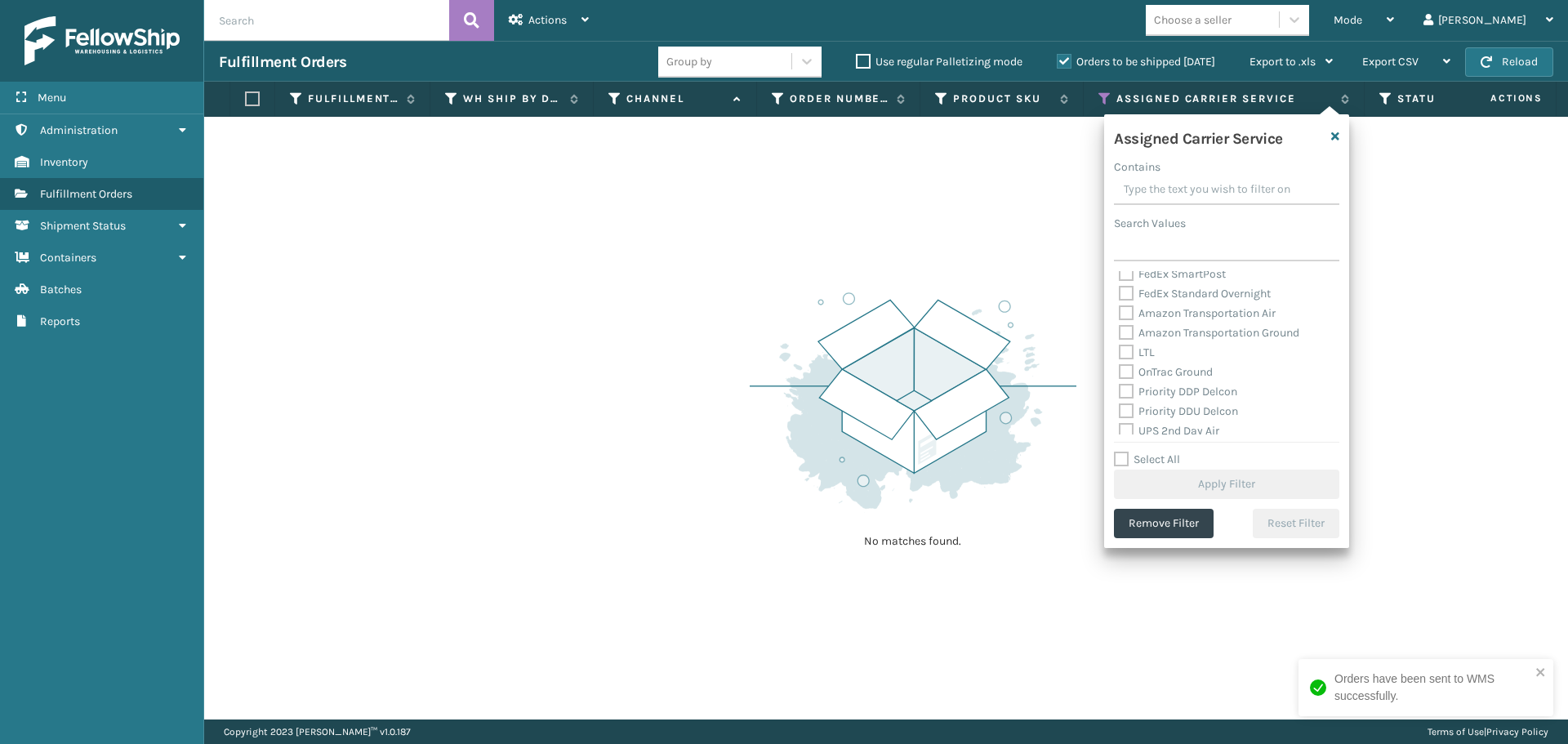
scroll to position [245, 0]
click at [1132, 292] on label "OnTrac Ground" at bounding box center [1166, 290] width 94 height 14
click at [1120, 292] on input "OnTrac Ground" at bounding box center [1119, 286] width 1 height 10
checkbox input "true"
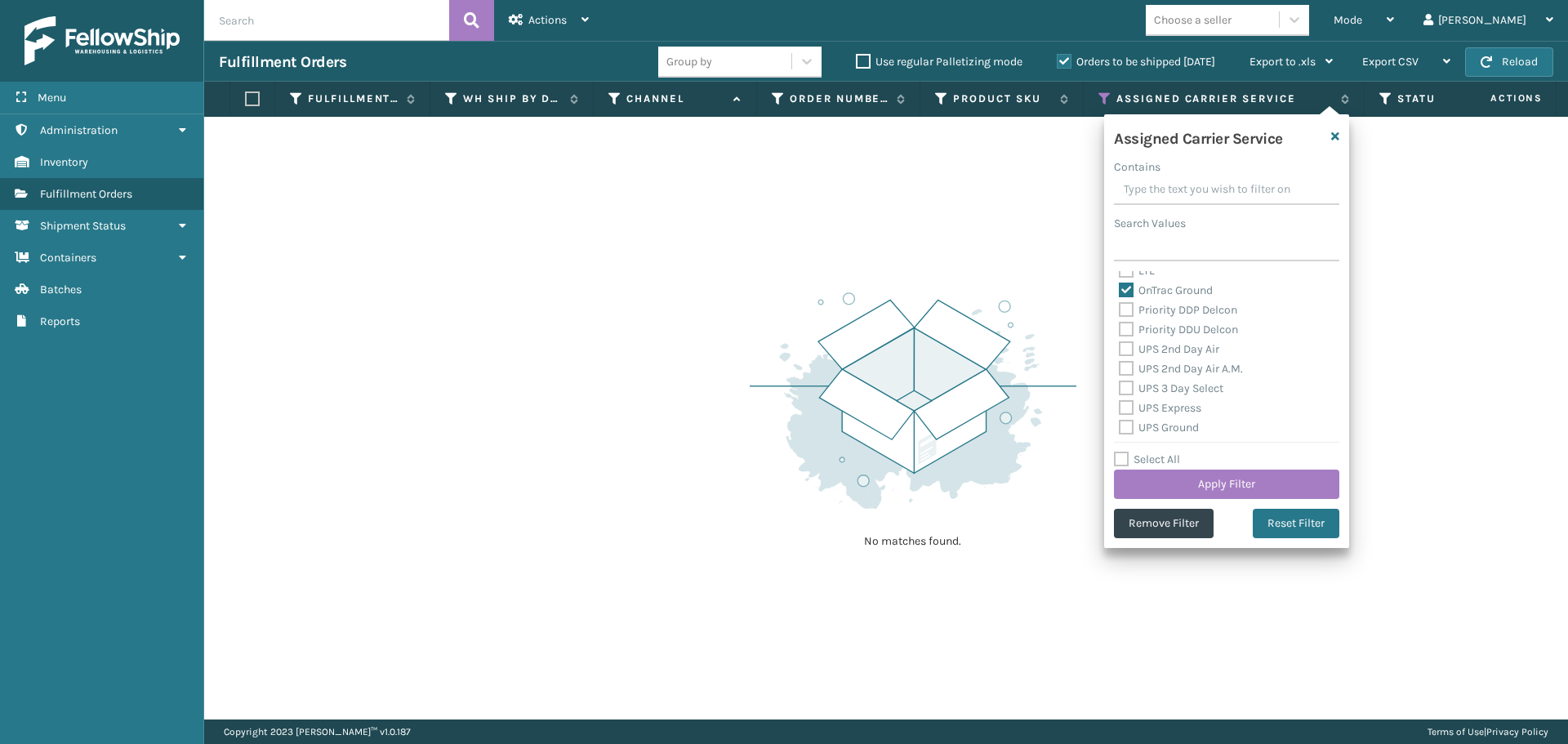
drag, startPoint x: 1125, startPoint y: 311, endPoint x: 1126, endPoint y: 321, distance: 10.0
click at [1126, 311] on label "Priority DDP Delcon" at bounding box center [1178, 310] width 118 height 14
click at [1120, 311] on input "Priority DDP Delcon" at bounding box center [1119, 305] width 1 height 10
checkbox input "true"
click at [1126, 335] on label "Priority DDU Delcon" at bounding box center [1178, 329] width 119 height 14
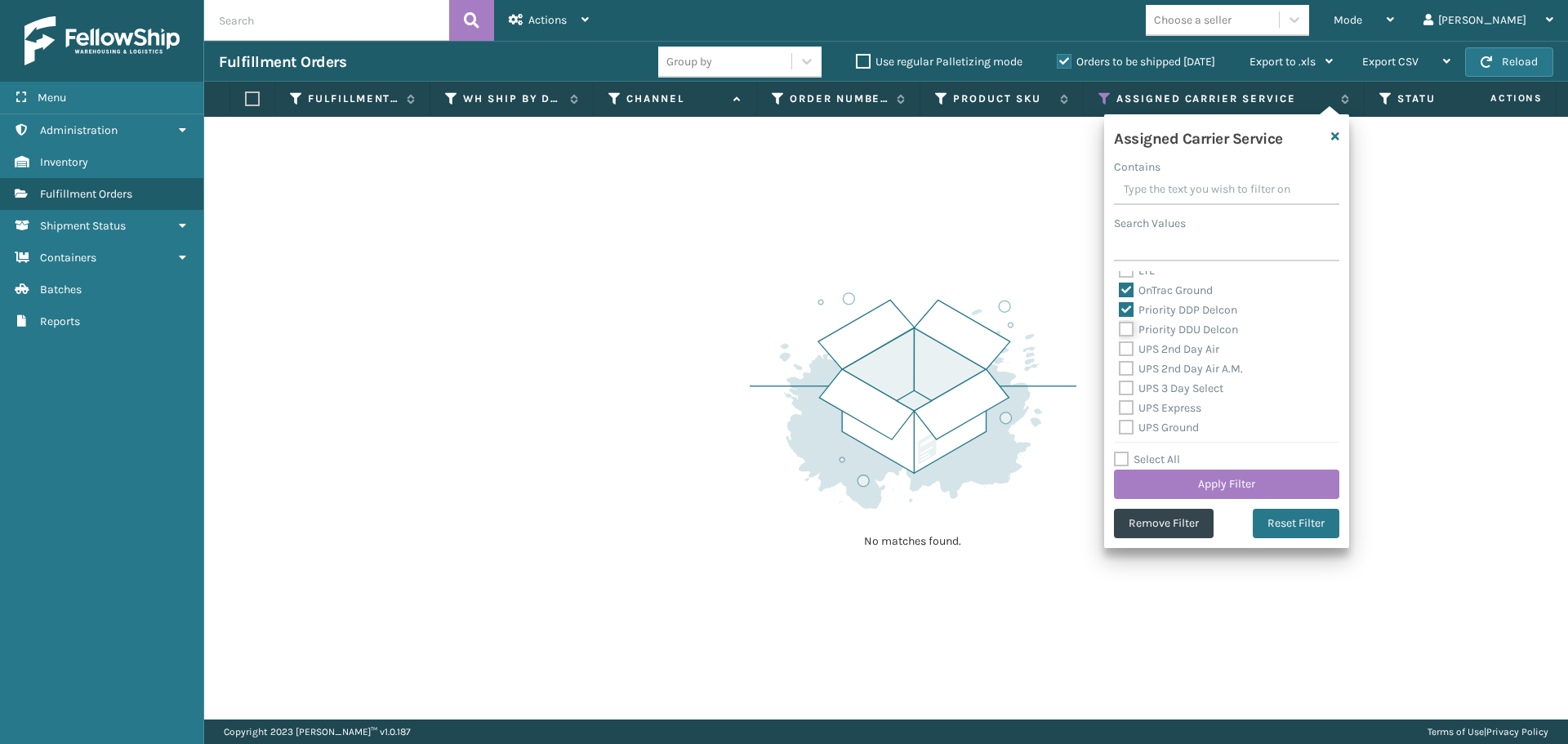
click at [1120, 331] on input "Priority DDU Delcon" at bounding box center [1119, 325] width 1 height 10
checkbox input "true"
click at [1125, 360] on div "UPS 2nd Day Air A.M." at bounding box center [1226, 369] width 215 height 19
click at [1127, 350] on label "UPS 2nd Day Air" at bounding box center [1169, 348] width 101 height 14
click at [1120, 350] on input "UPS 2nd Day Air" at bounding box center [1119, 345] width 1 height 10
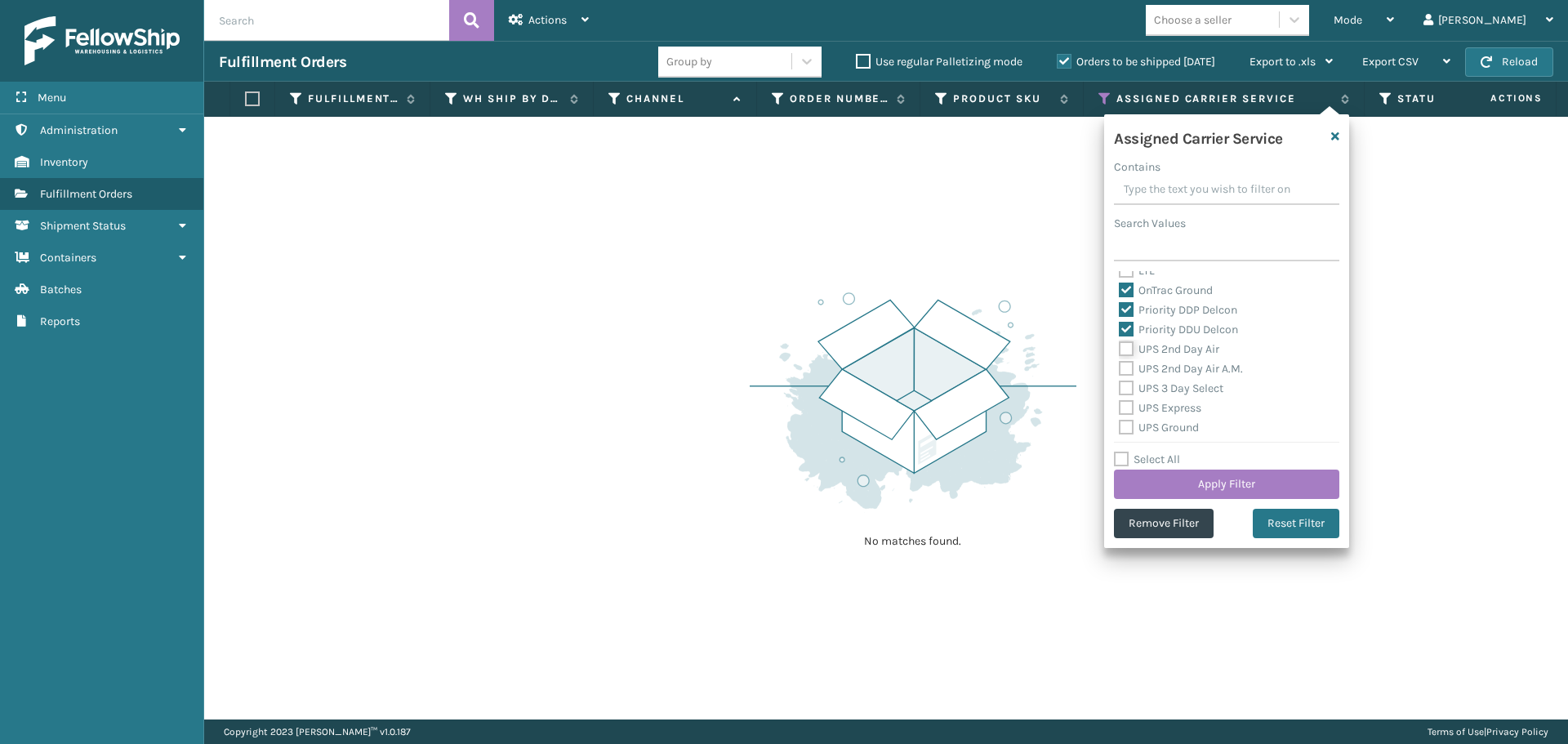
checkbox input "true"
click at [1122, 369] on label "UPS 2nd Day Air A.M." at bounding box center [1181, 369] width 124 height 14
click at [1120, 369] on input "UPS 2nd Day Air A.M." at bounding box center [1119, 364] width 1 height 10
checkbox input "true"
drag, startPoint x: 1124, startPoint y: 393, endPoint x: 1126, endPoint y: 403, distance: 10.2
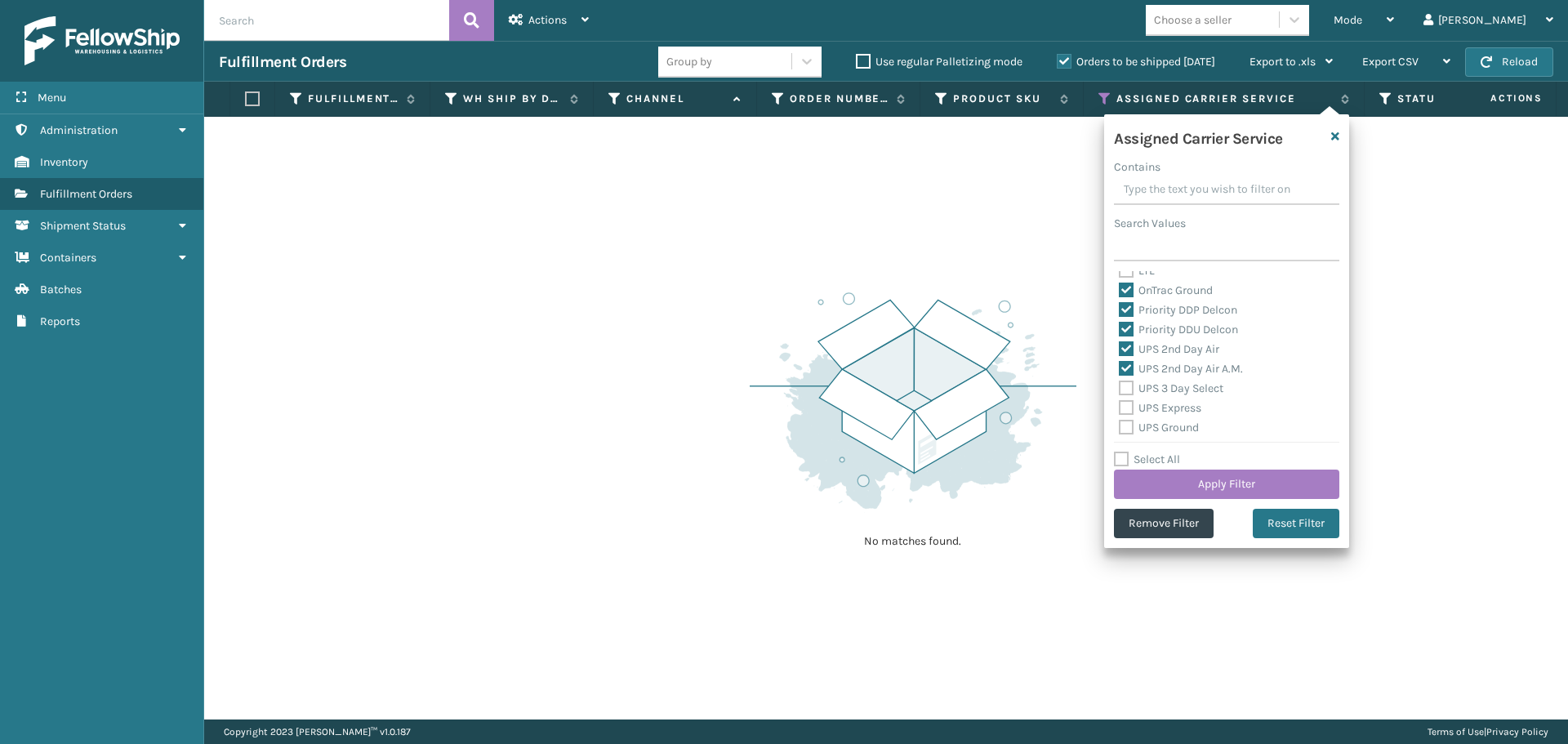
click at [1124, 393] on label "UPS 3 Day Select" at bounding box center [1171, 388] width 104 height 14
click at [1120, 390] on input "UPS 3 Day Select" at bounding box center [1119, 384] width 1 height 10
checkbox input "true"
click at [1128, 408] on label "UPS Express" at bounding box center [1160, 408] width 82 height 14
click at [1120, 408] on input "UPS Express" at bounding box center [1119, 403] width 1 height 10
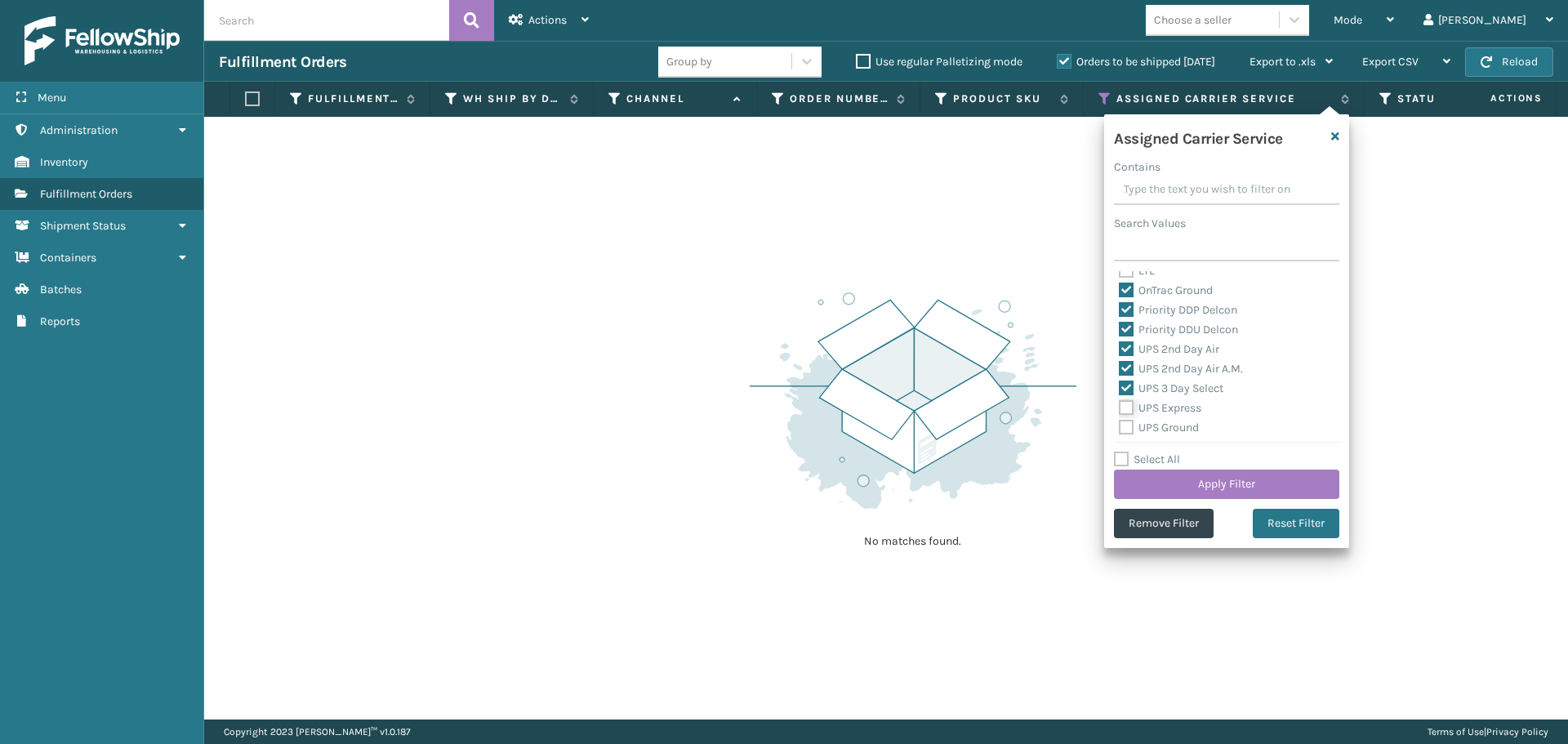
checkbox input "true"
click at [1127, 428] on label "UPS Ground" at bounding box center [1159, 427] width 80 height 14
click at [1120, 428] on input "UPS Ground" at bounding box center [1119, 423] width 1 height 10
checkbox input "true"
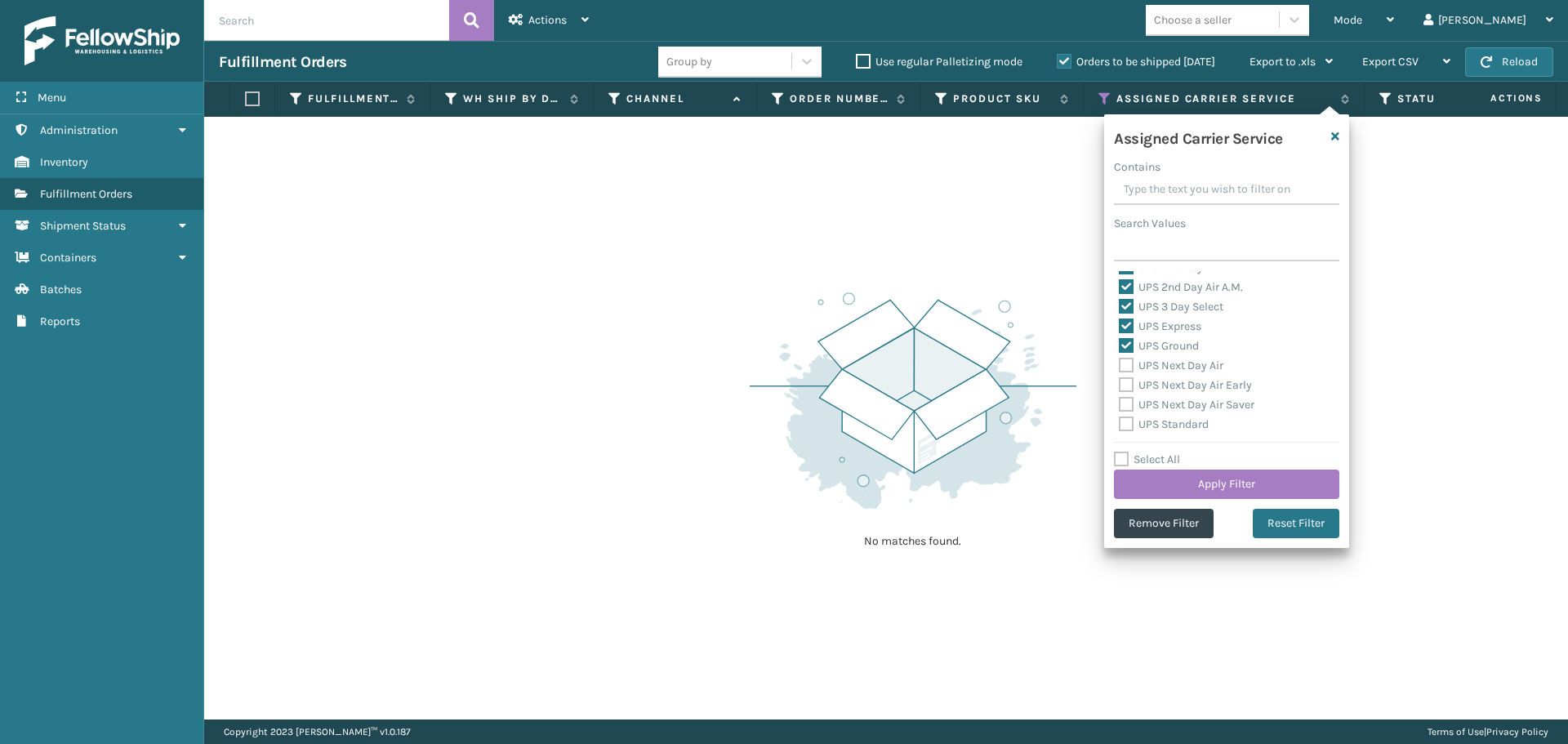
click at [1123, 366] on label "UPS Next Day Air" at bounding box center [1171, 365] width 104 height 14
click at [1120, 366] on input "UPS Next Day Air" at bounding box center [1119, 360] width 1 height 10
checkbox input "true"
click at [1124, 392] on div "UPS Next Day Air Early" at bounding box center [1226, 385] width 215 height 19
drag, startPoint x: 1124, startPoint y: 388, endPoint x: 1123, endPoint y: 405, distance: 17.0
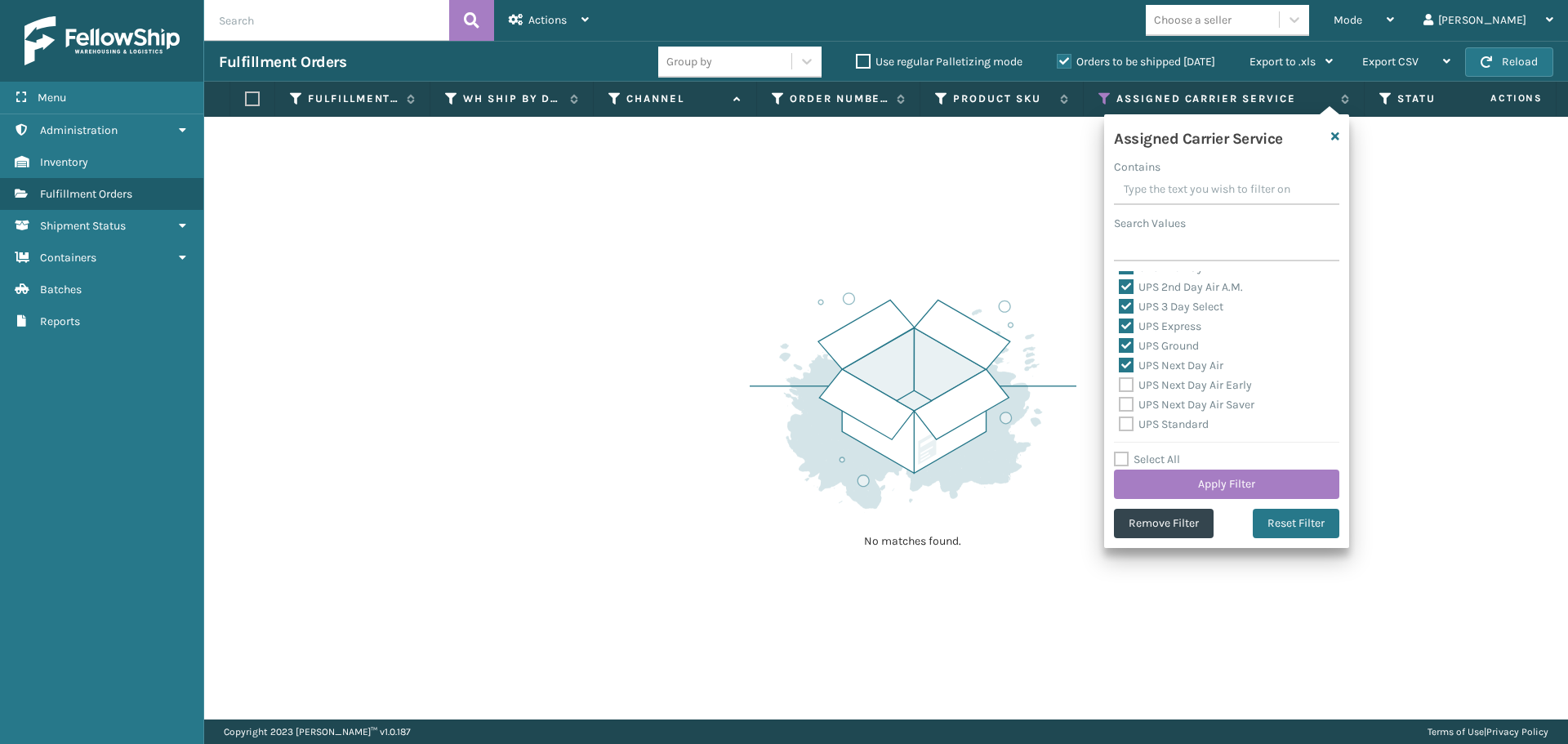
click at [1124, 391] on label "UPS Next Day Air Early" at bounding box center [1185, 384] width 133 height 14
click at [1120, 386] on input "UPS Next Day Air Early" at bounding box center [1119, 381] width 1 height 10
checkbox input "true"
click at [1123, 405] on label "UPS Next Day Air Saver" at bounding box center [1186, 404] width 136 height 14
click at [1120, 405] on input "UPS Next Day Air Saver" at bounding box center [1119, 400] width 1 height 10
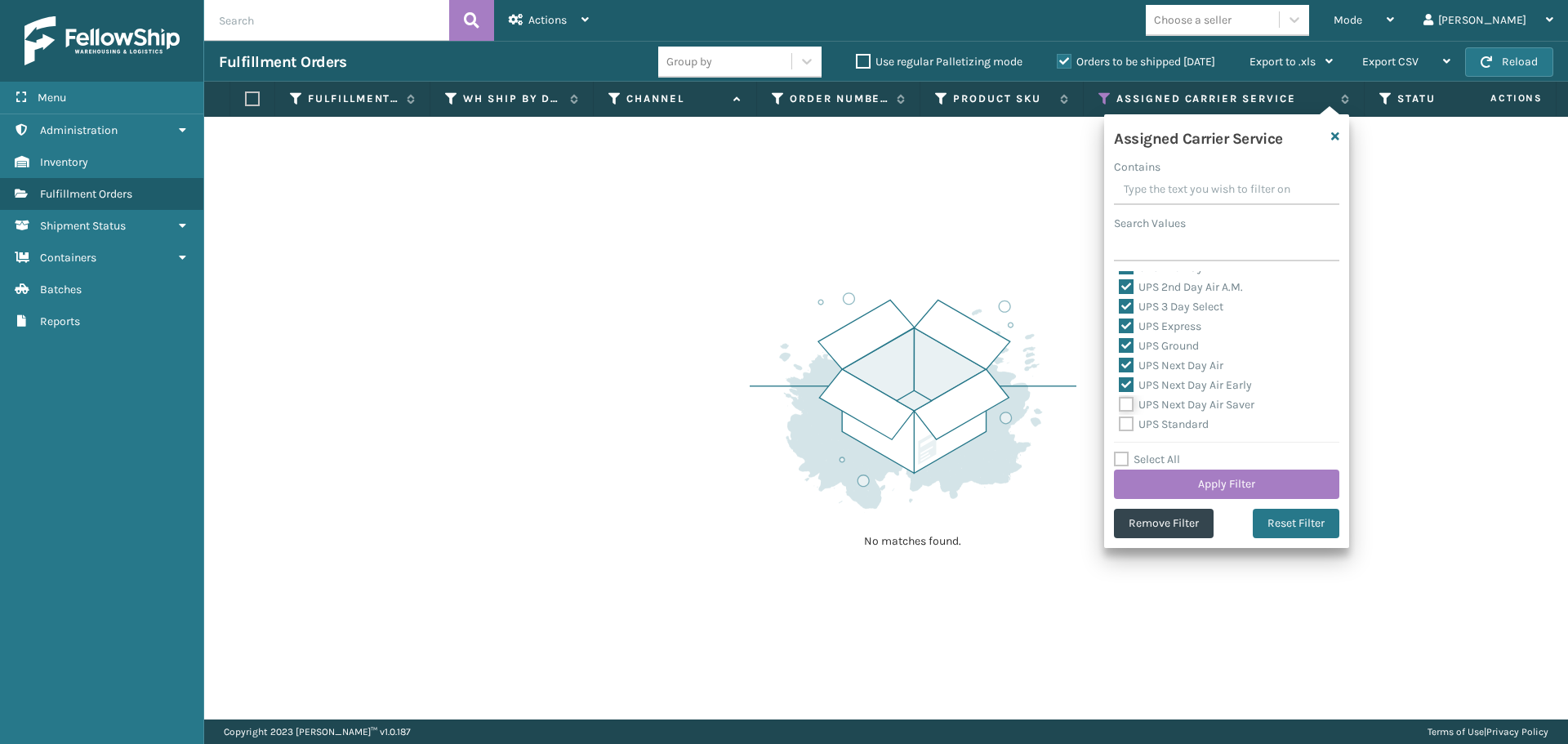
checkbox input "true"
click at [1123, 426] on label "UPS Standard" at bounding box center [1163, 424] width 90 height 14
click at [1120, 426] on input "UPS Standard" at bounding box center [1119, 420] width 1 height 10
checkbox input "true"
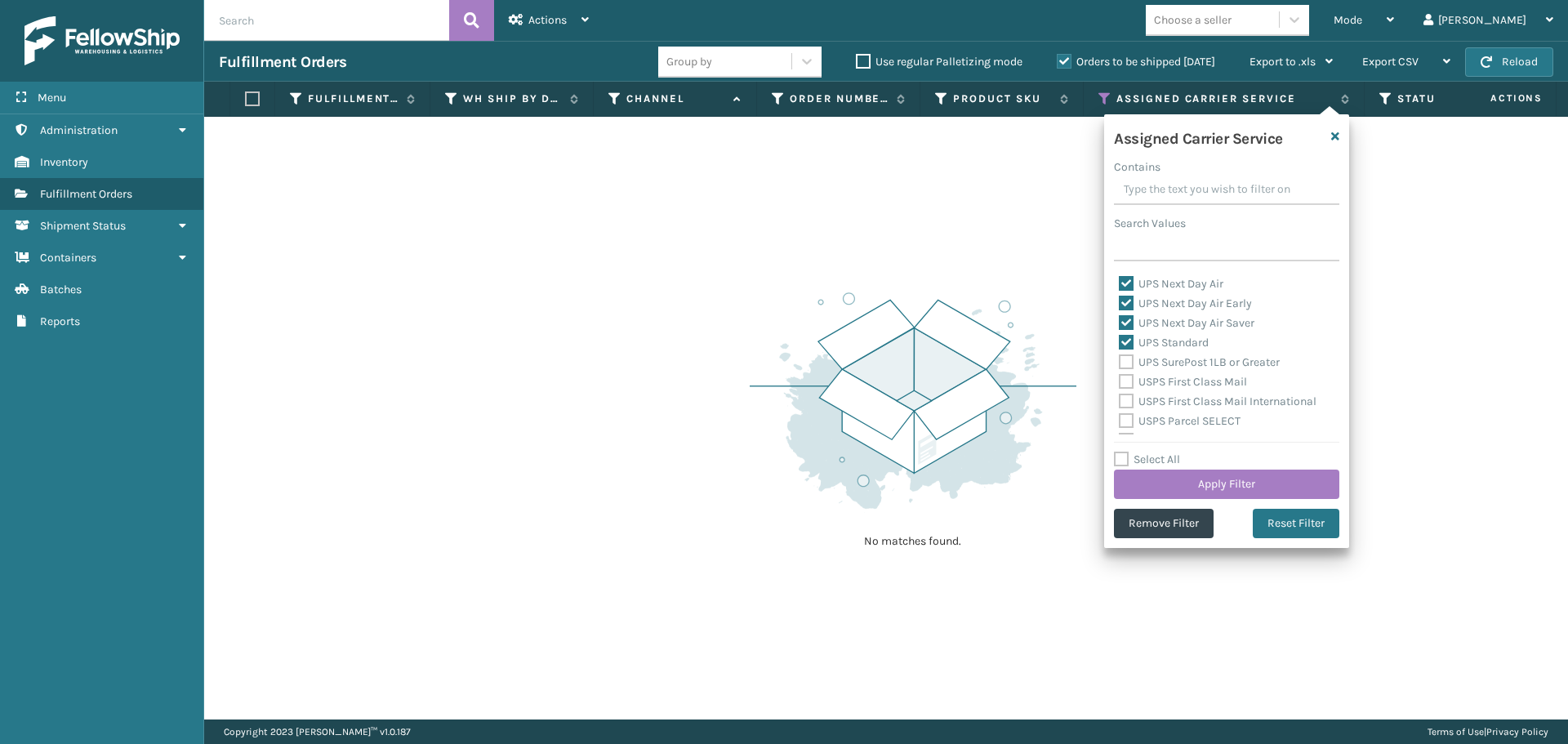
click at [1126, 361] on label "UPS SurePost 1LB or Greater" at bounding box center [1199, 362] width 161 height 14
click at [1120, 361] on input "UPS SurePost 1LB or Greater" at bounding box center [1119, 358] width 1 height 10
checkbox input "true"
click at [1126, 377] on label "USPS First Class Mail" at bounding box center [1183, 382] width 128 height 14
click at [1120, 377] on input "USPS First Class Mail" at bounding box center [1119, 377] width 1 height 10
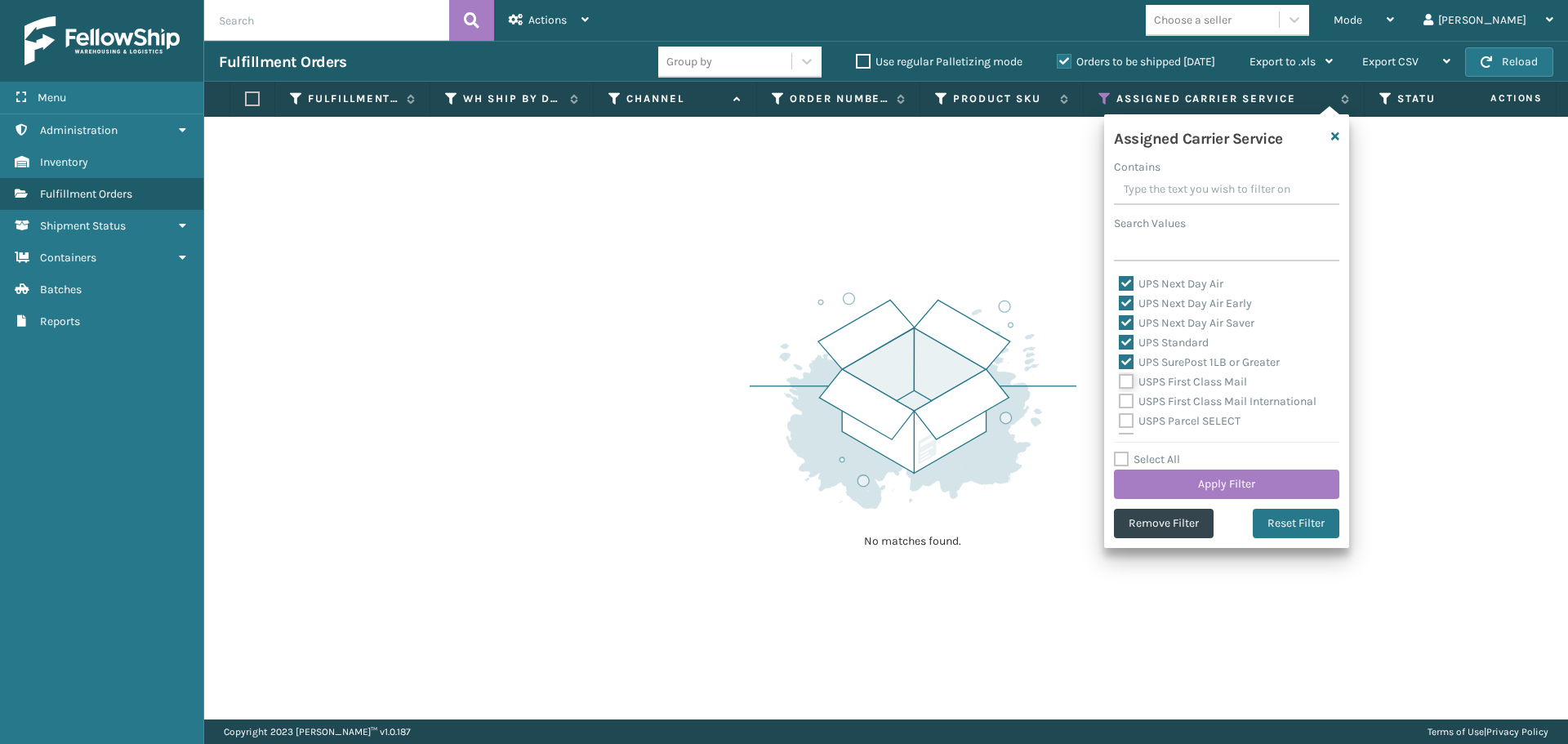
checkbox input "true"
click at [1127, 395] on label "USPS First Class Mail International" at bounding box center [1218, 401] width 198 height 14
click at [1120, 394] on input "USPS First Class Mail International" at bounding box center [1119, 396] width 1 height 10
checkbox input "true"
click at [1127, 419] on label "USPS Parcel SELECT" at bounding box center [1180, 421] width 122 height 14
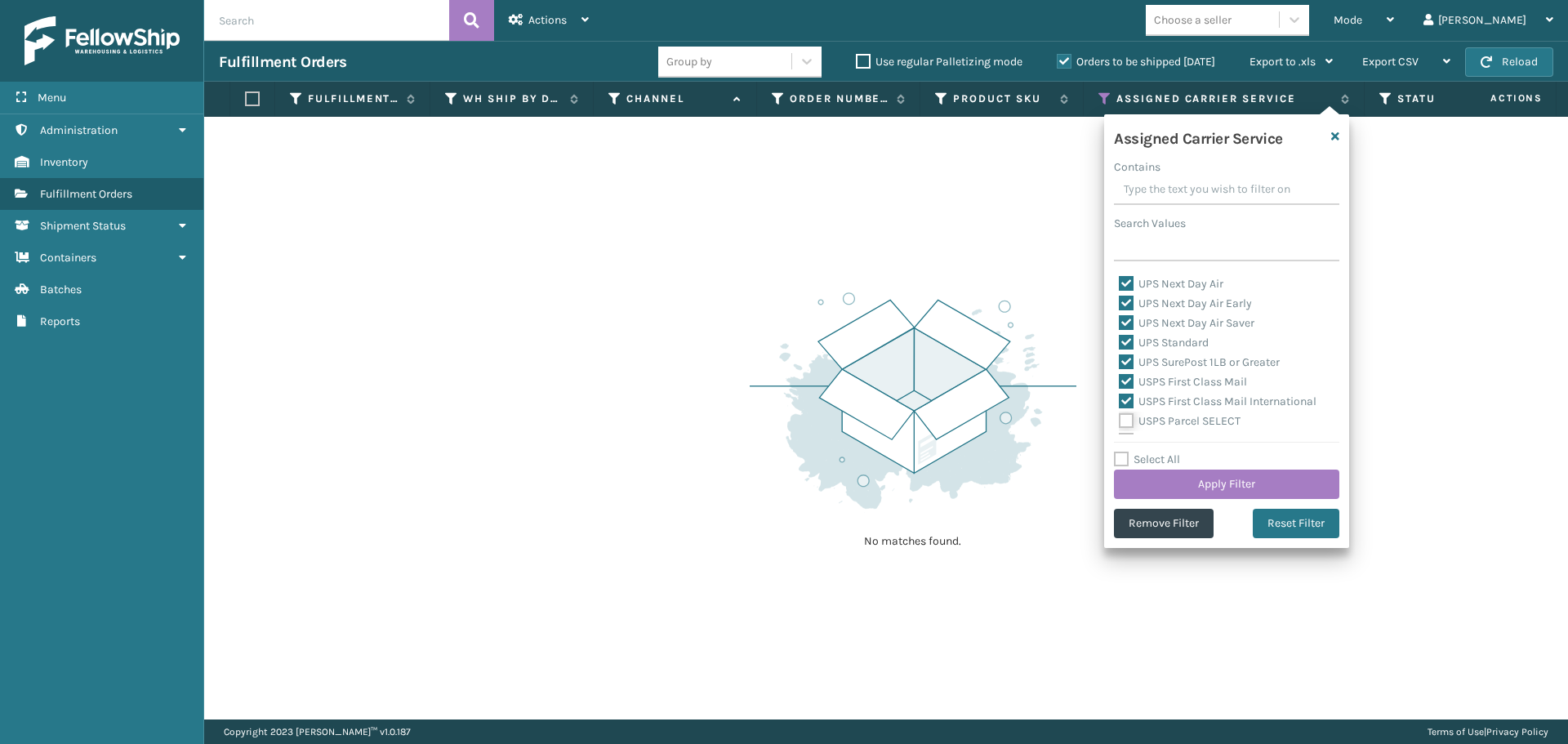
click at [1120, 419] on input "USPS Parcel SELECT" at bounding box center [1119, 417] width 1 height 10
checkbox input "true"
click at [1124, 365] on label "USPS Priority Mail" at bounding box center [1174, 359] width 112 height 14
click at [1120, 360] on input "USPS Priority Mail" at bounding box center [1119, 354] width 1 height 10
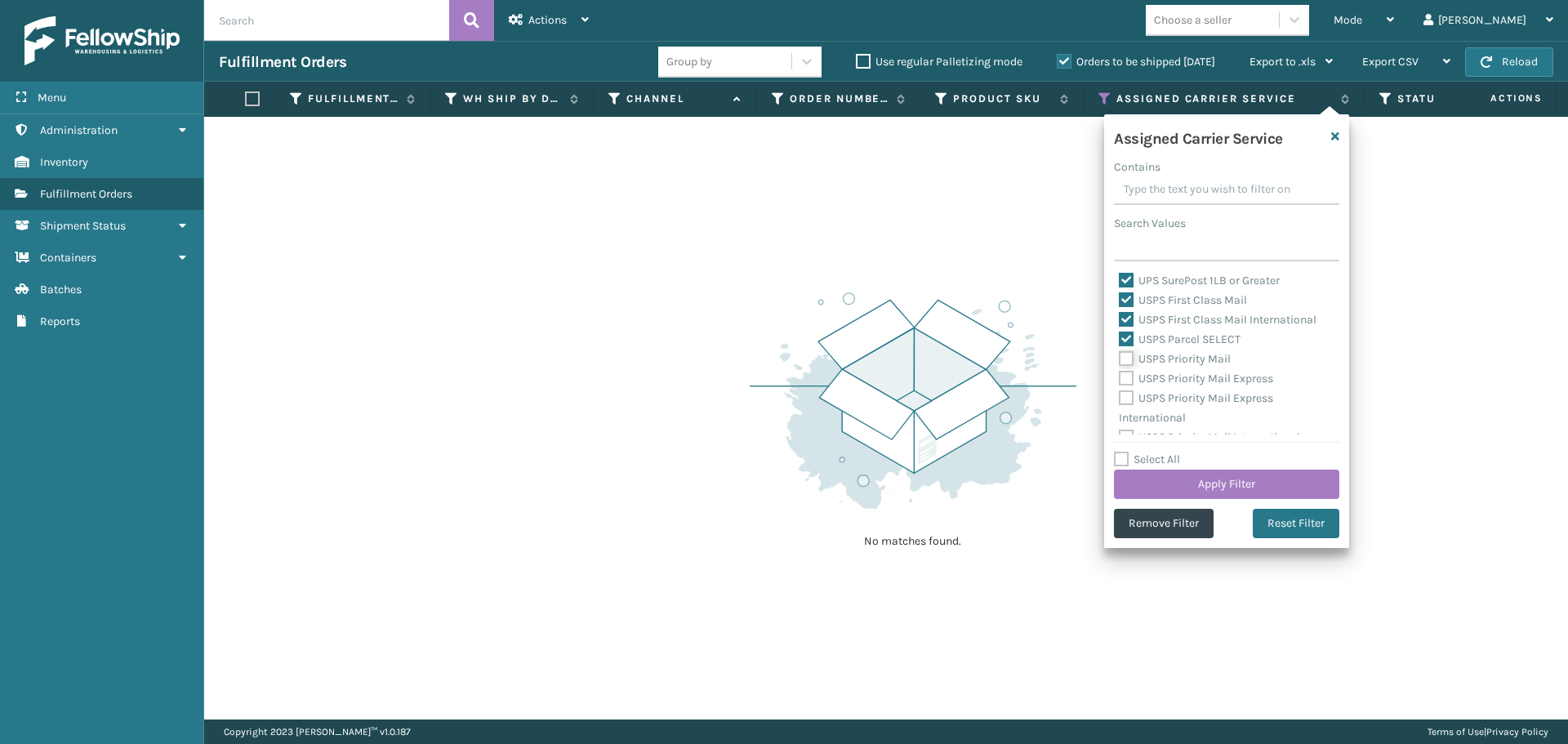
checkbox input "true"
click at [1124, 374] on label "USPS Priority Mail Express" at bounding box center [1196, 378] width 154 height 14
click at [1120, 374] on input "USPS Priority Mail Express" at bounding box center [1119, 374] width 1 height 10
checkbox input "true"
click at [1124, 397] on label "USPS Priority Mail Express International" at bounding box center [1196, 408] width 154 height 33
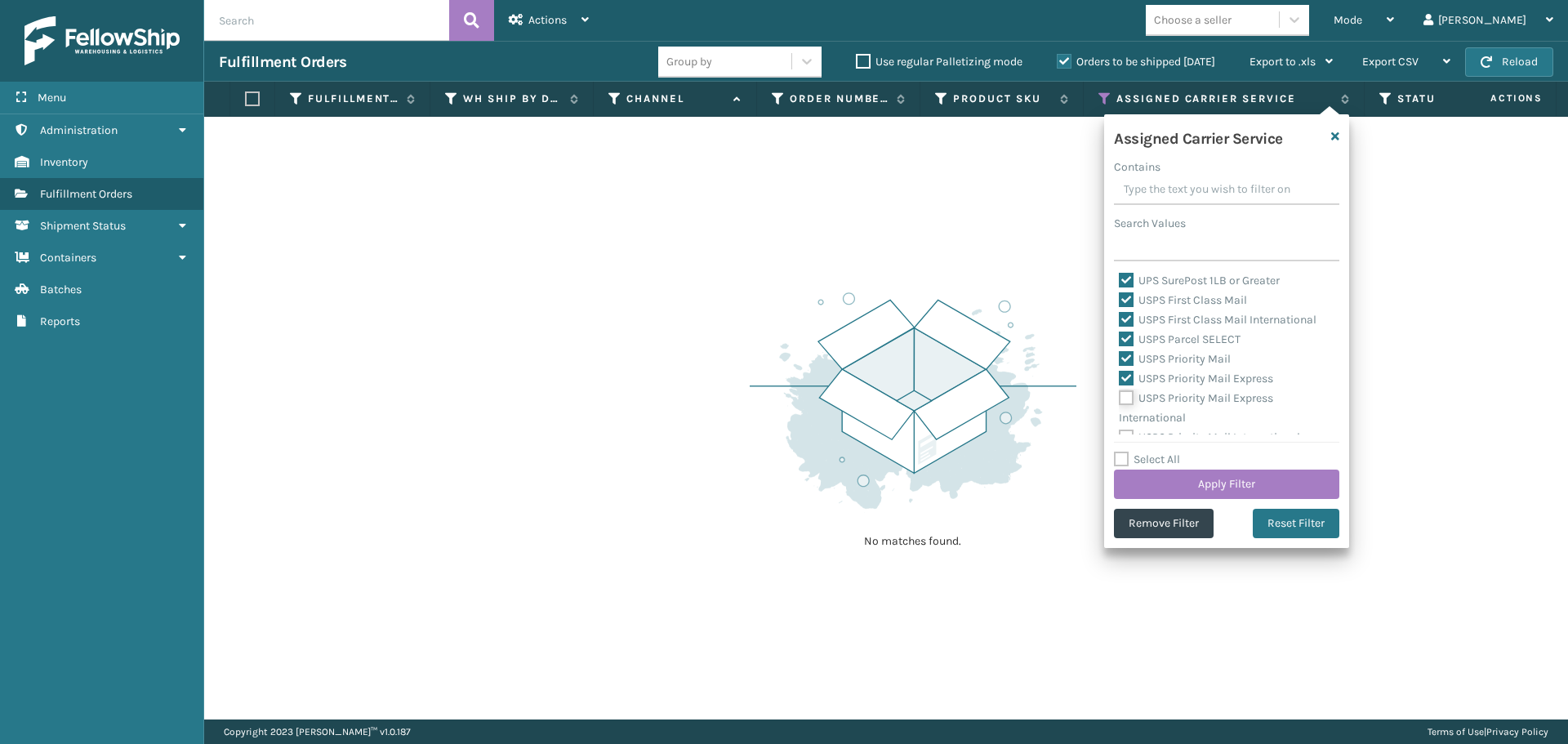
click at [1120, 397] on input "USPS Priority Mail Express International" at bounding box center [1119, 394] width 1 height 10
checkbox input "true"
click at [1126, 420] on label "USPS Priority Mail International" at bounding box center [1209, 424] width 181 height 14
click at [1120, 420] on input "USPS Priority Mail International" at bounding box center [1119, 420] width 1 height 10
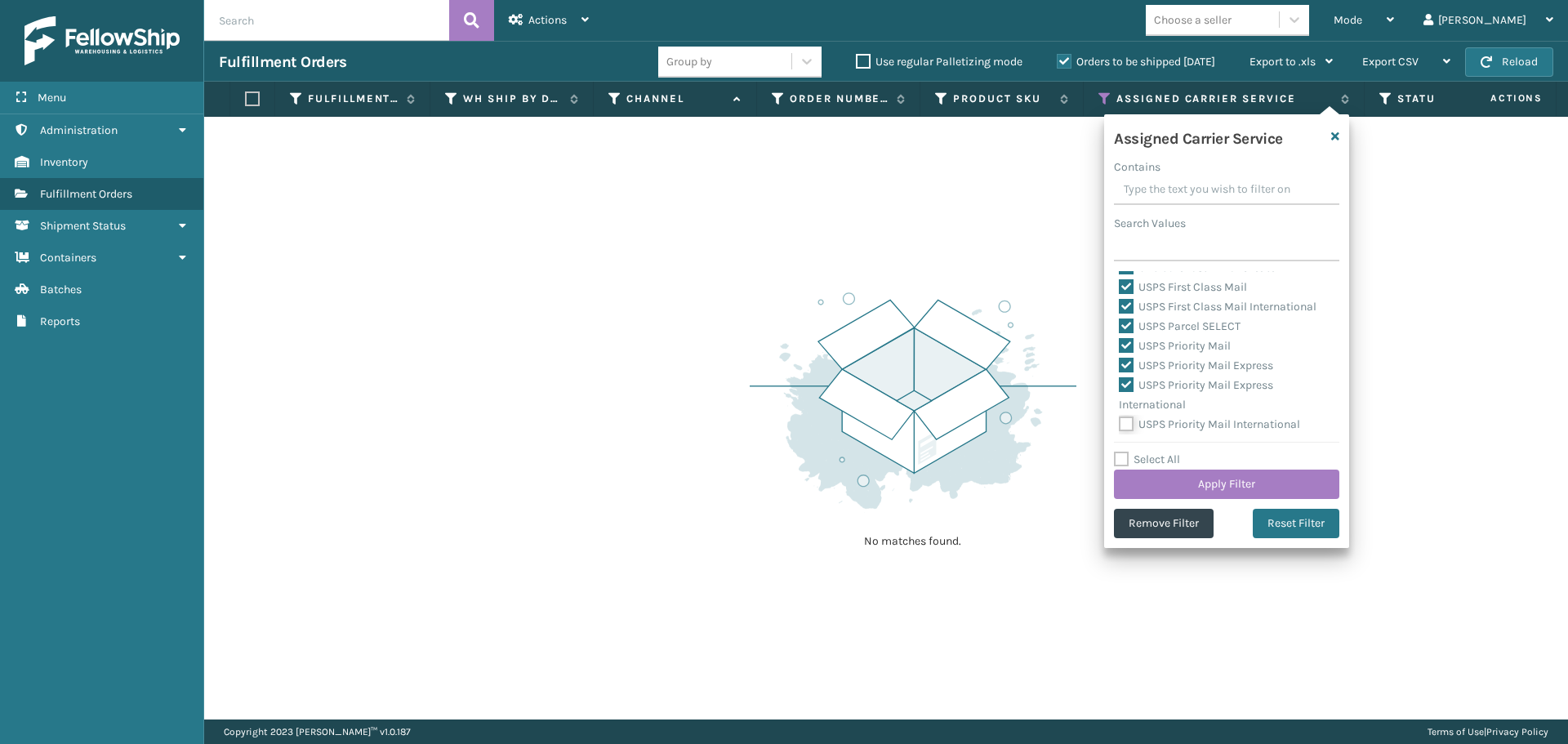
checkbox input "true"
click at [1150, 486] on button "Apply Filter" at bounding box center [1227, 484] width 225 height 30
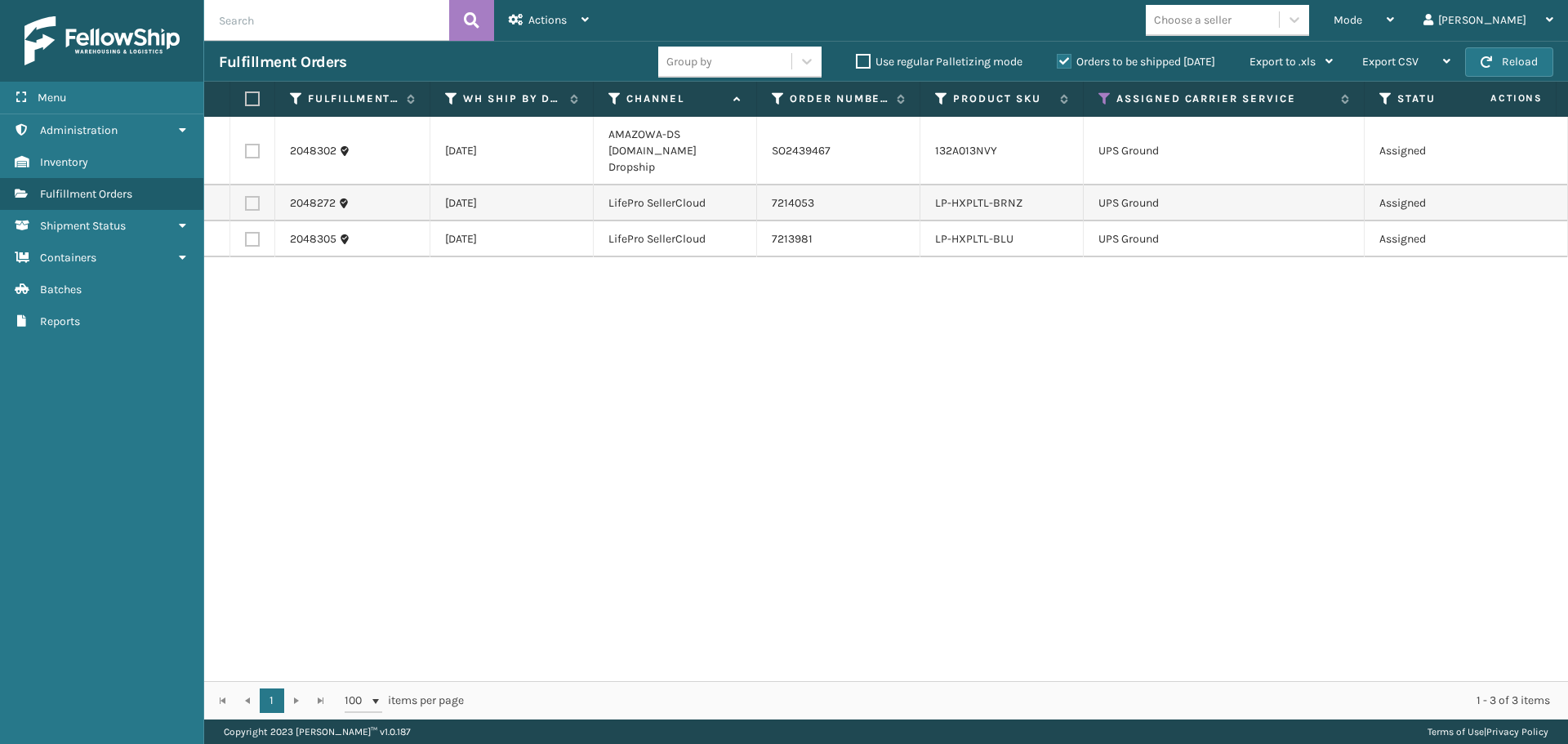
click at [254, 104] on label at bounding box center [249, 99] width 10 height 15
click at [246, 104] on input "checkbox" at bounding box center [245, 99] width 1 height 10
checkbox input "true"
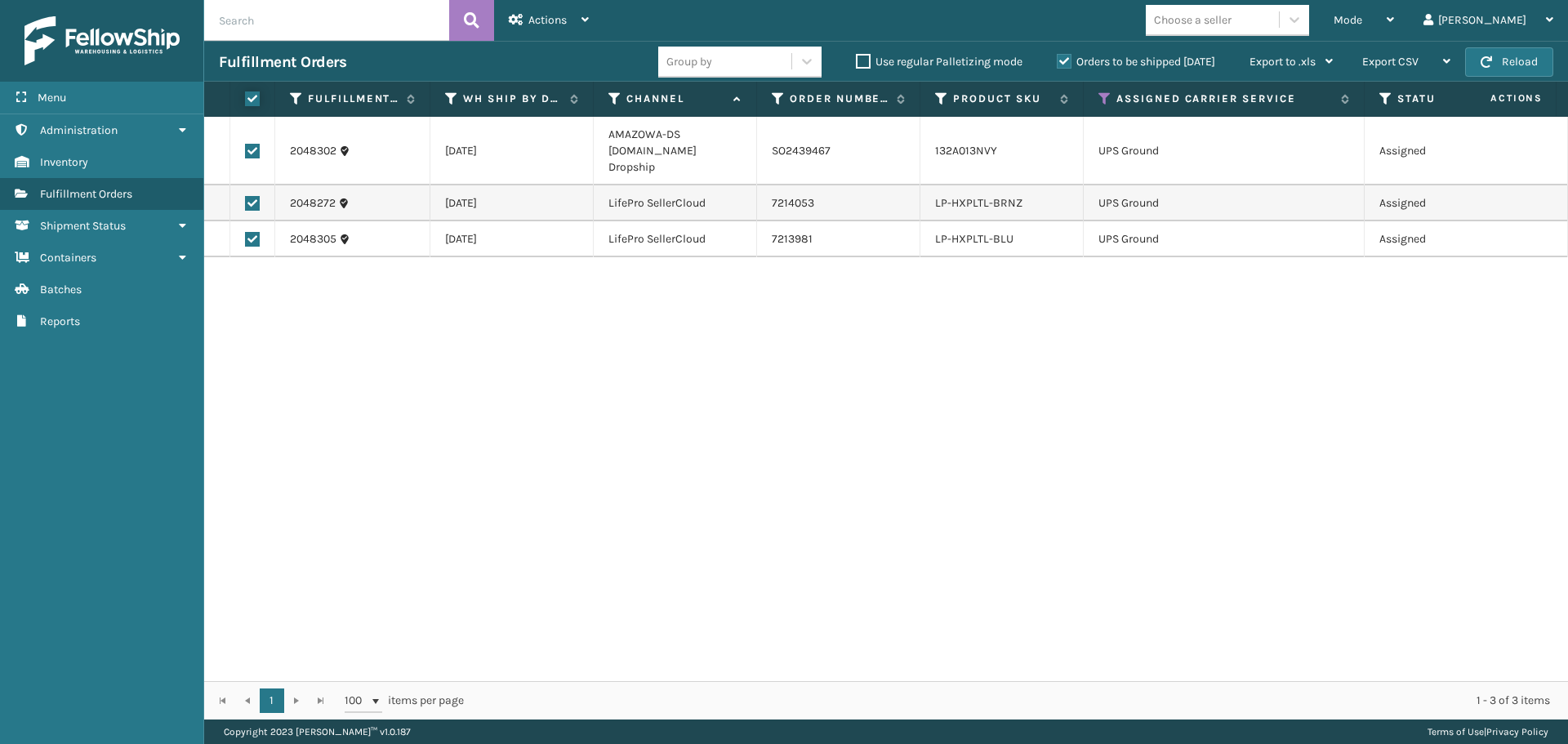
checkbox input "true"
click at [567, 20] on div "Actions" at bounding box center [549, 20] width 80 height 41
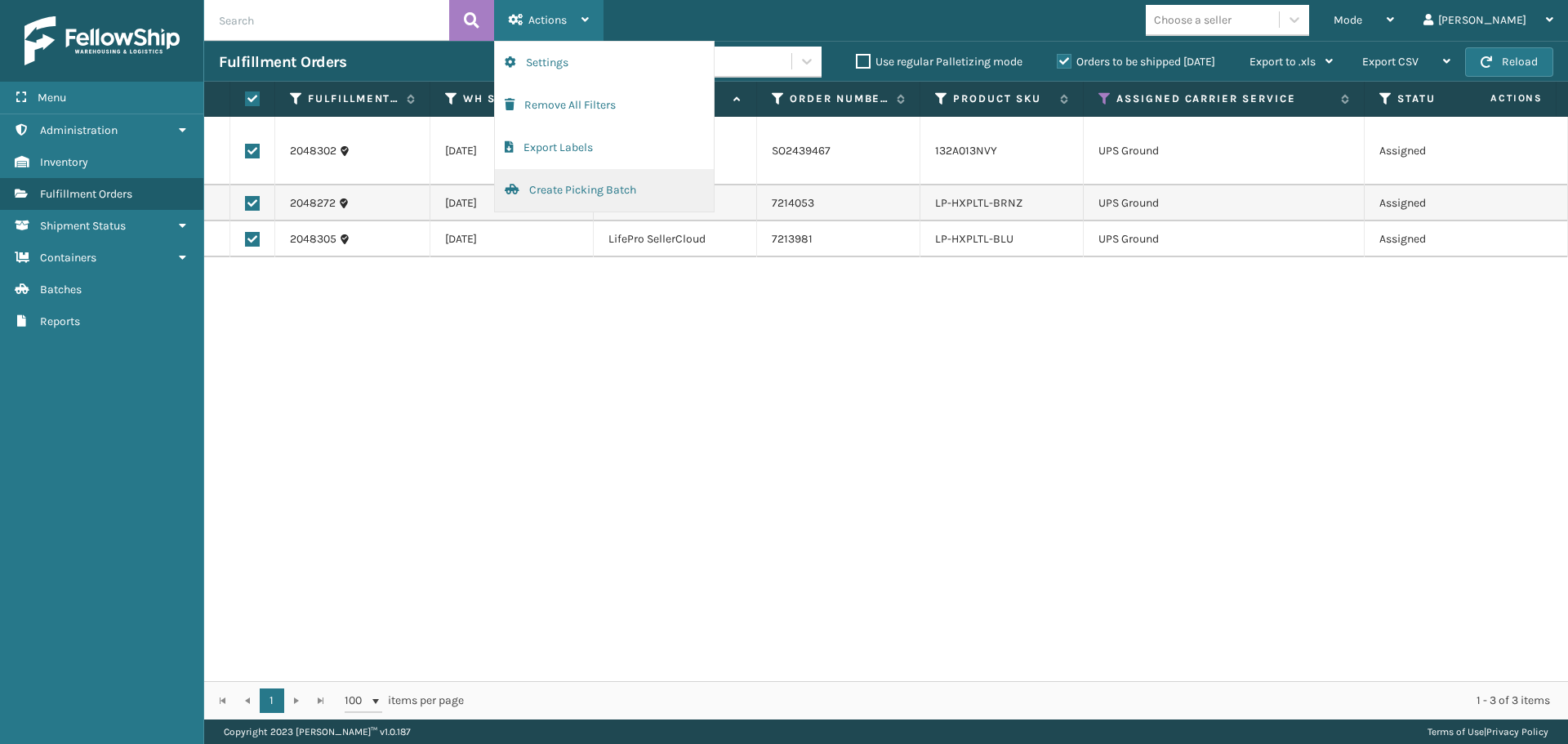
click at [574, 180] on button "Create Picking Batch" at bounding box center [604, 190] width 219 height 43
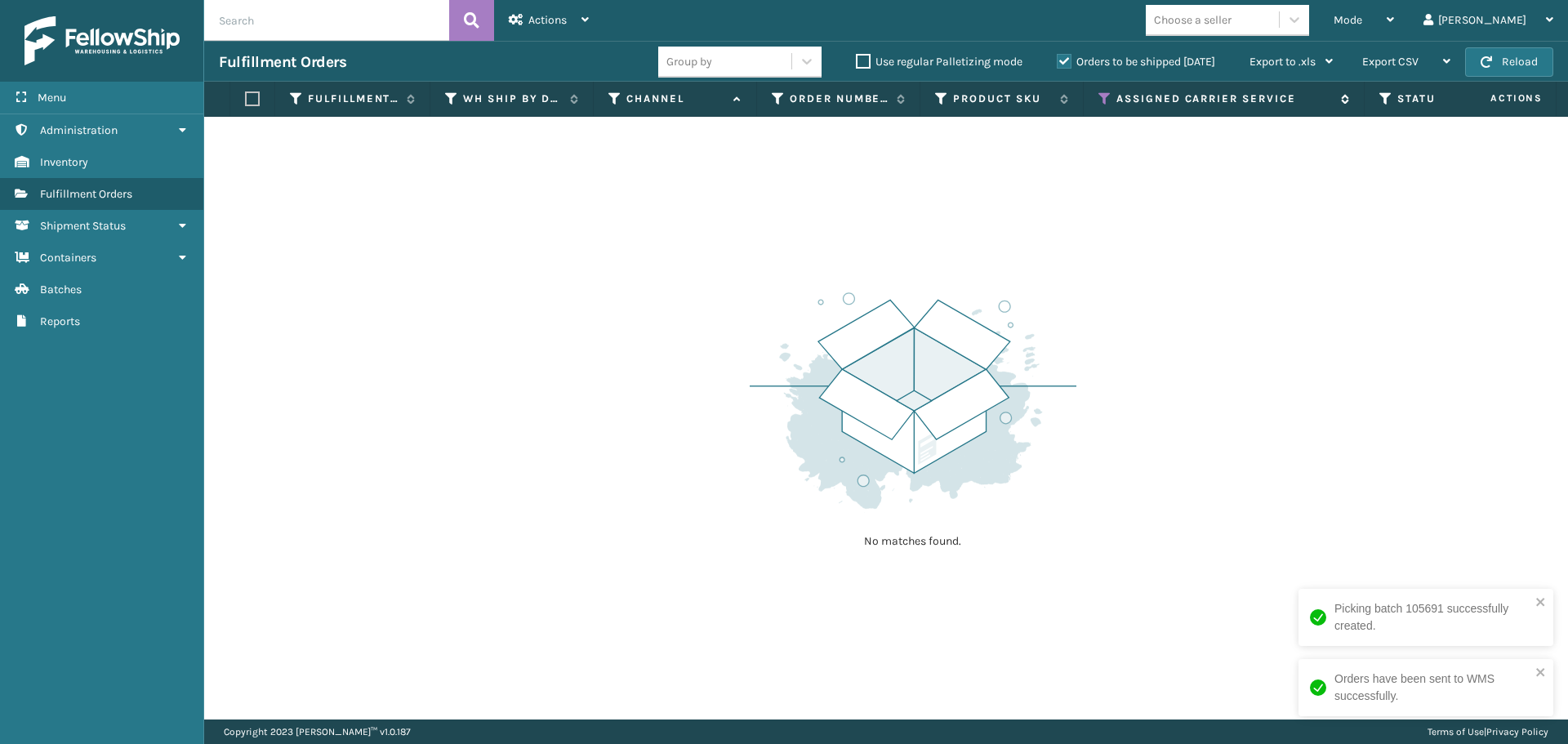
click at [1103, 104] on icon at bounding box center [1105, 99] width 13 height 15
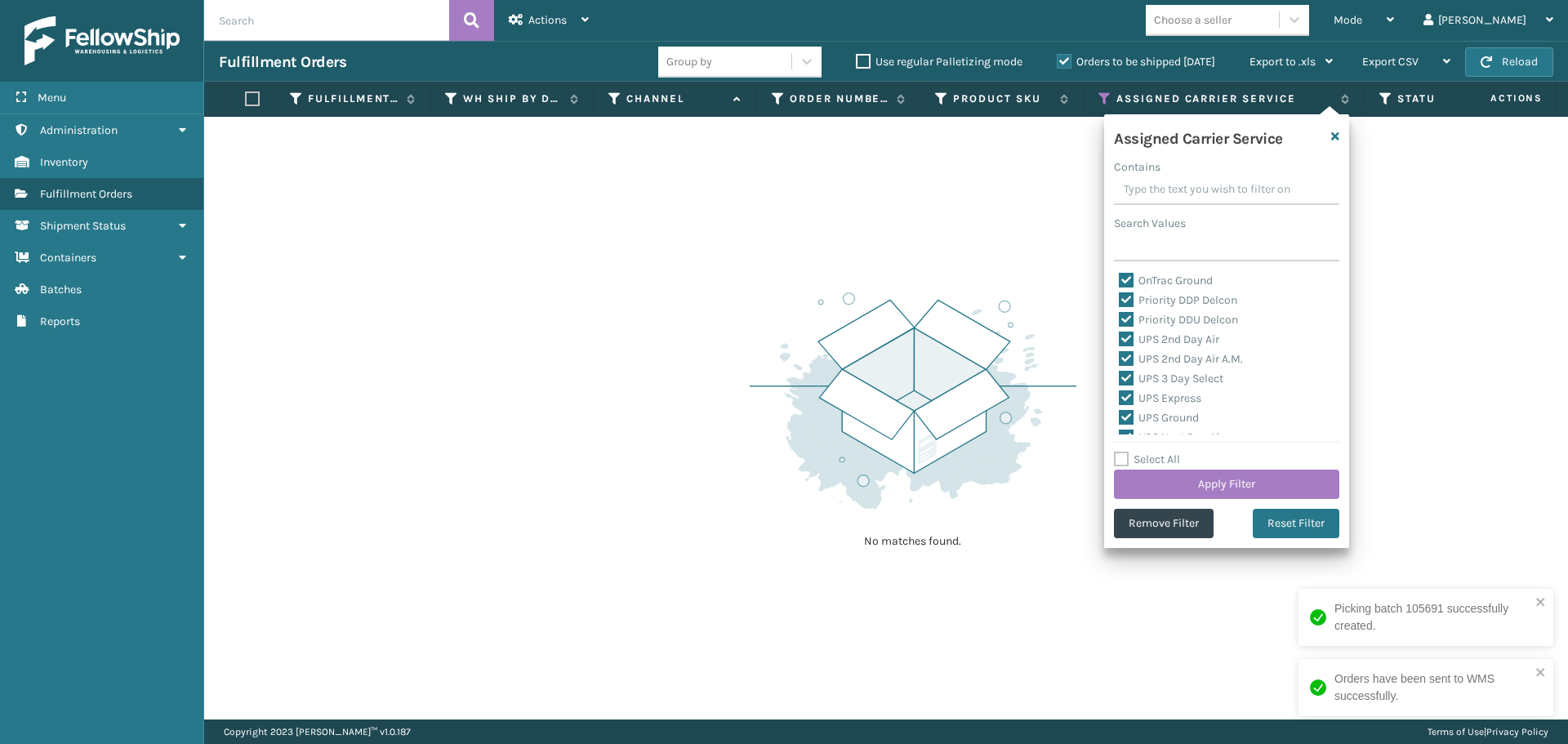
click at [1122, 457] on label "Select All" at bounding box center [1148, 459] width 67 height 14
click at [1122, 452] on input "Select All" at bounding box center [1236, 451] width 245 height 2
checkbox input "true"
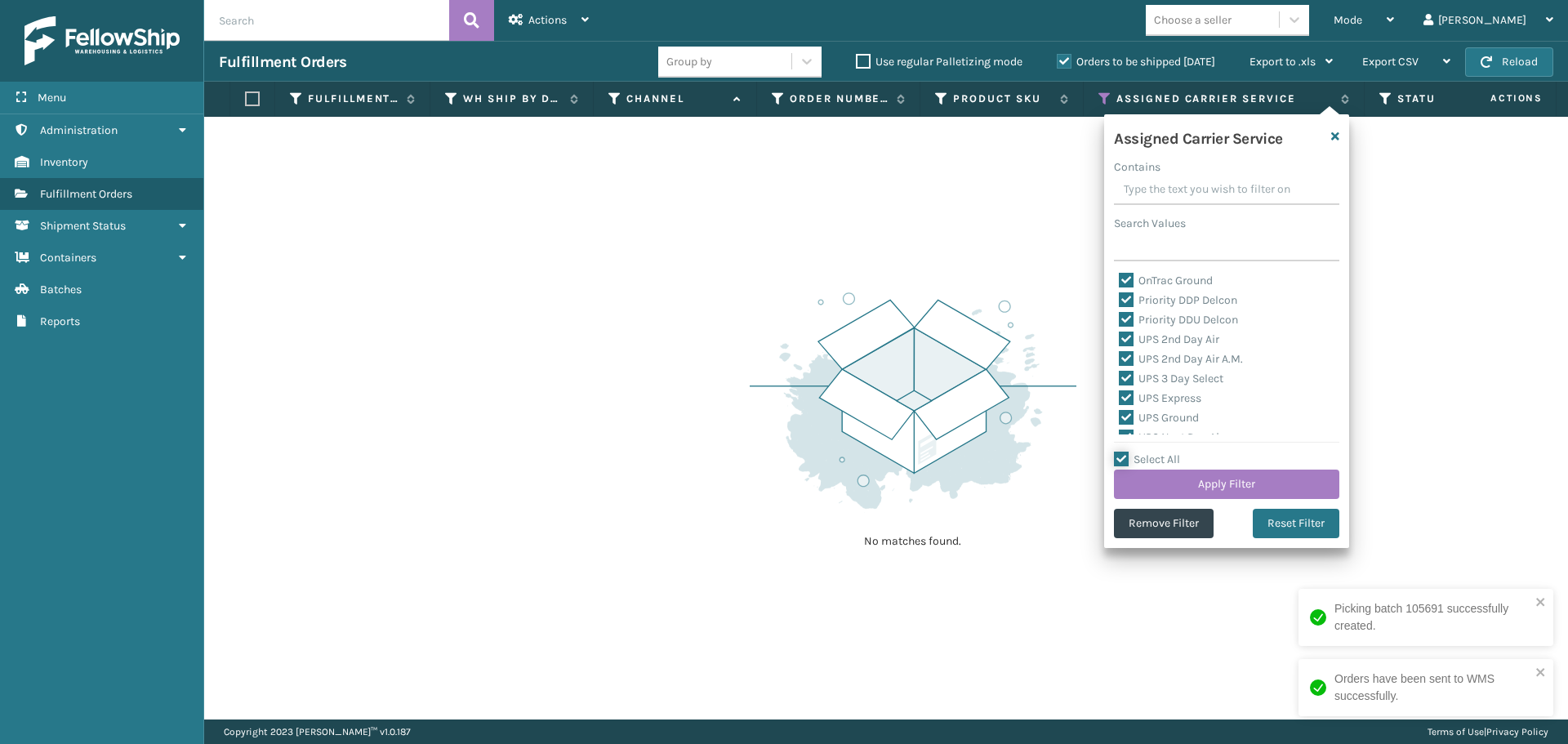
checkbox input "true"
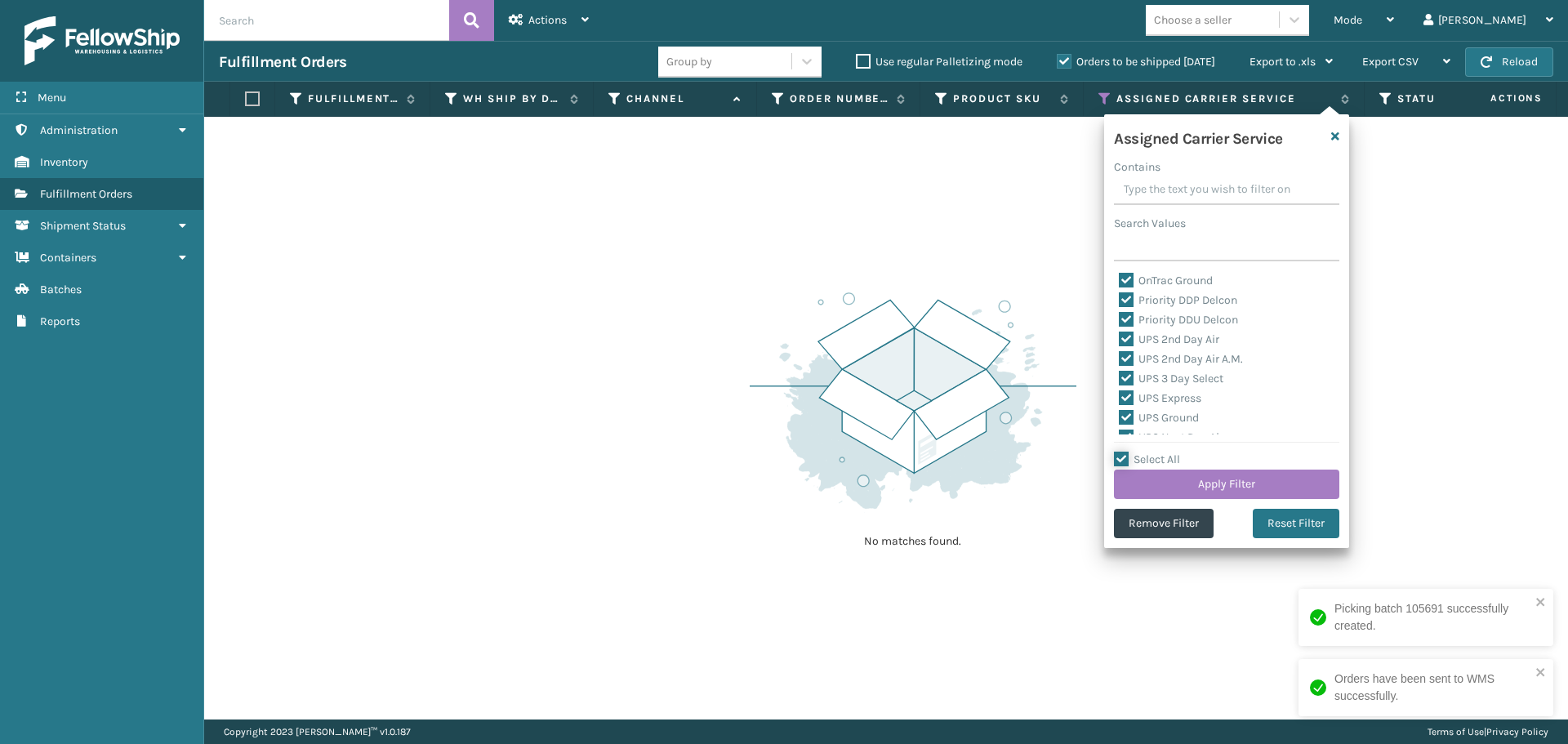
checkbox input "true"
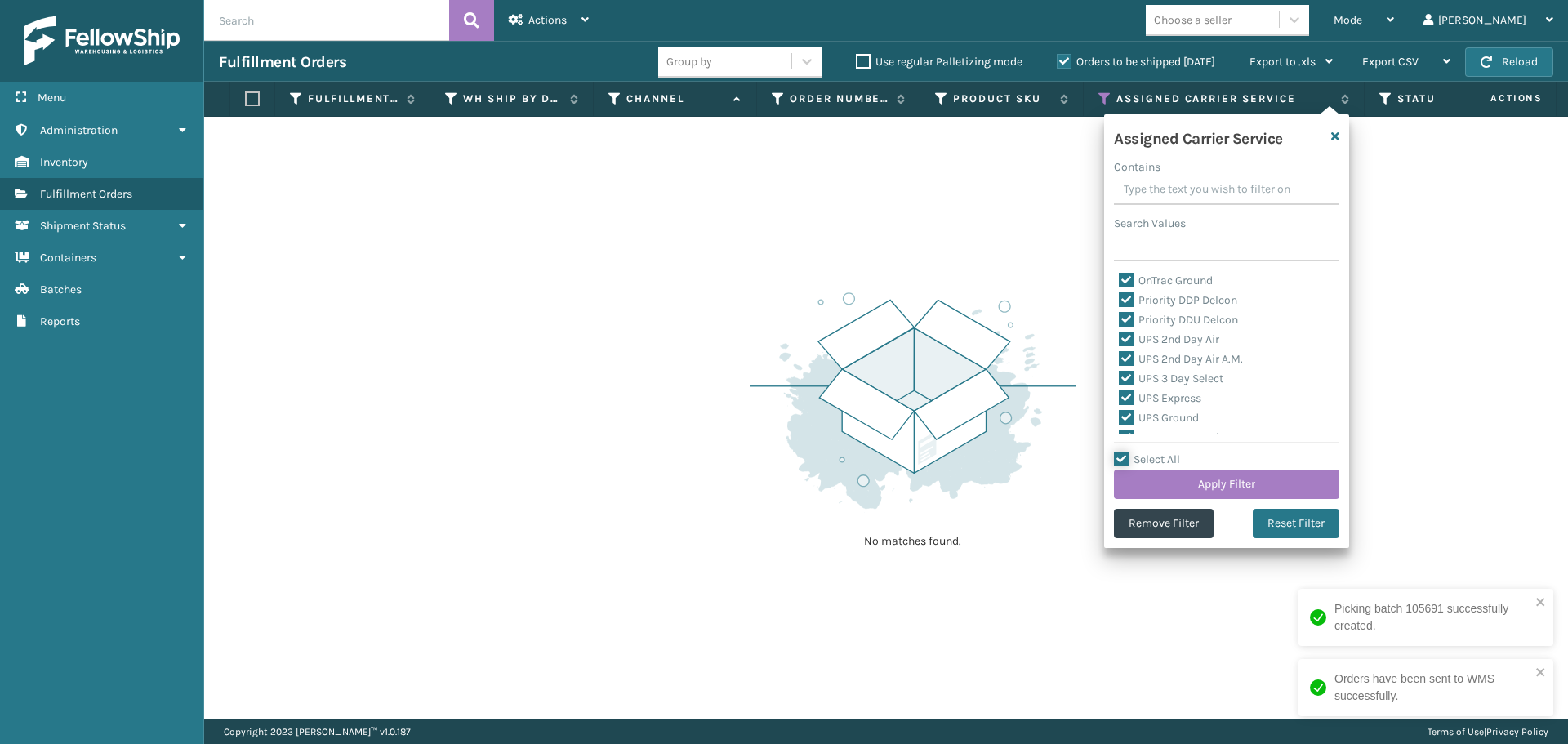
checkbox input "true"
click at [1122, 457] on label "Select All" at bounding box center [1148, 459] width 67 height 14
click at [1122, 452] on input "Select All" at bounding box center [1236, 451] width 245 height 2
checkbox input "false"
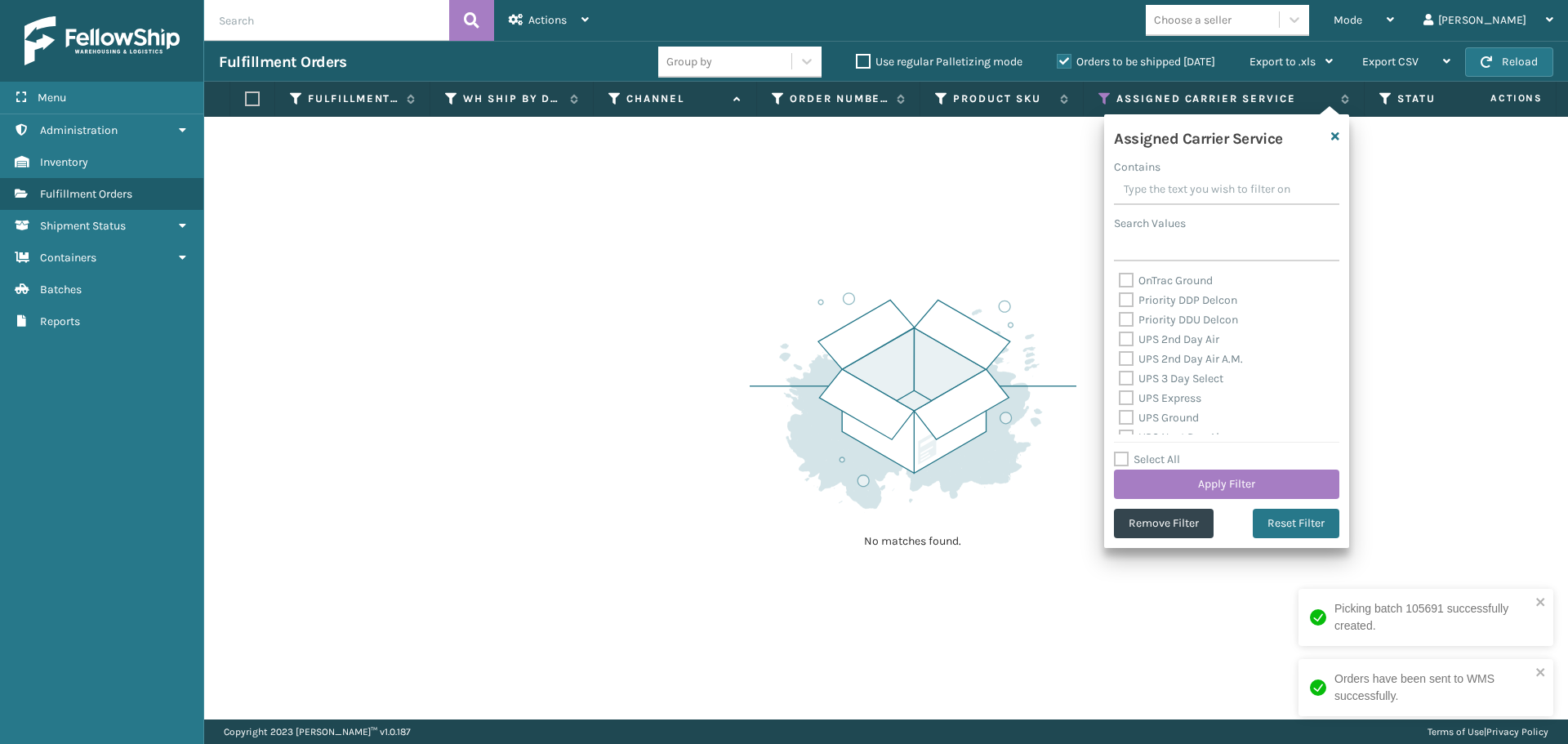
checkbox input "false"
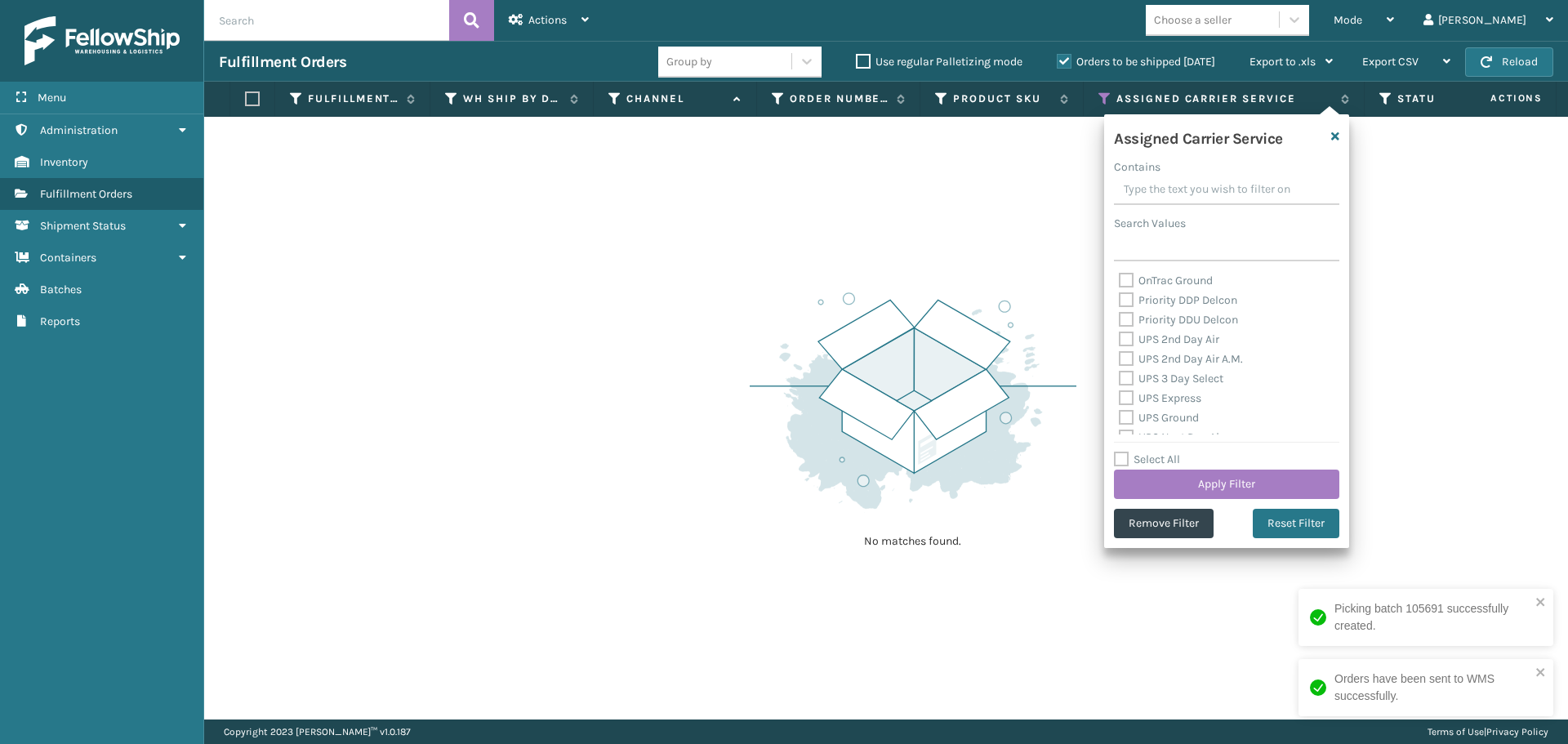
checkbox input "false"
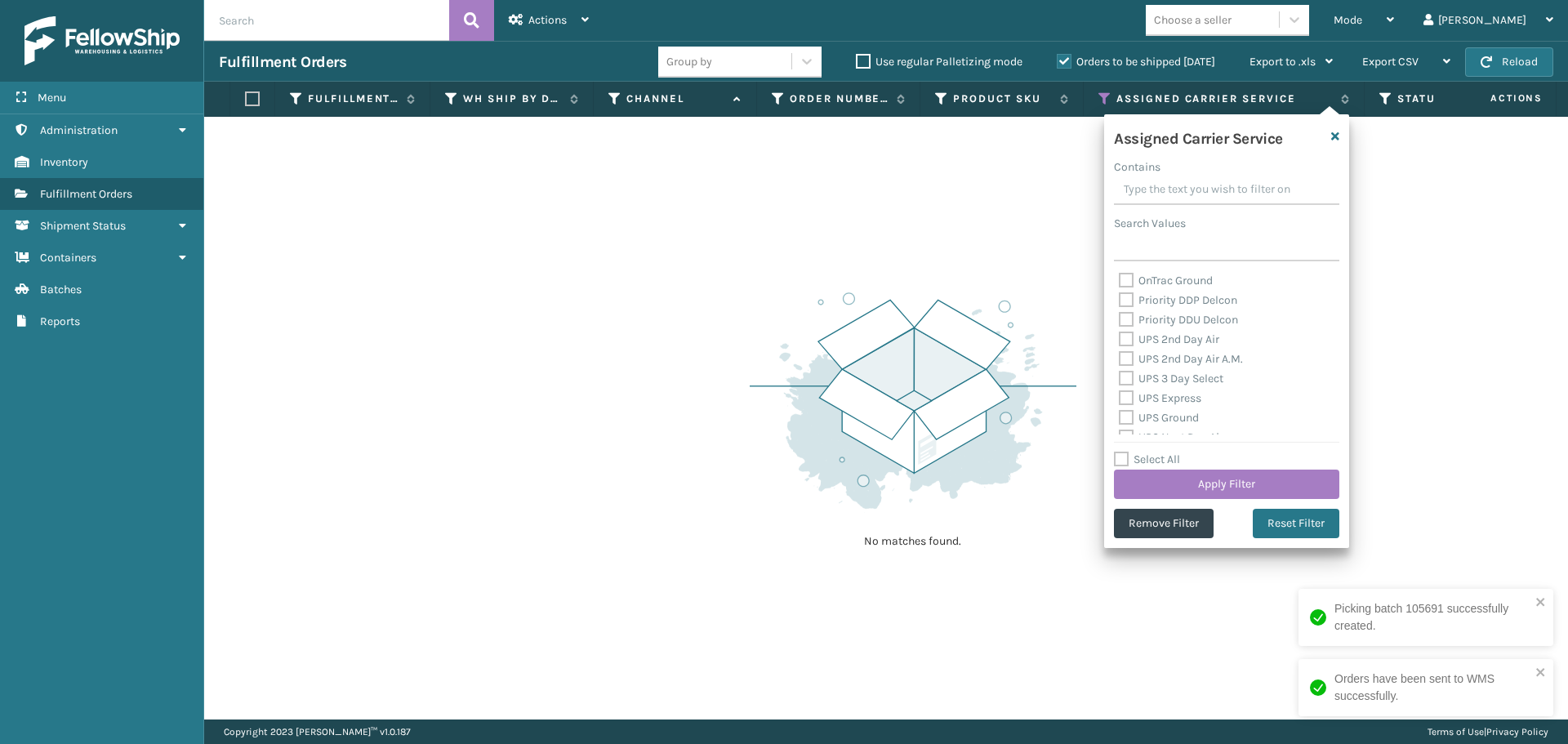
checkbox input "false"
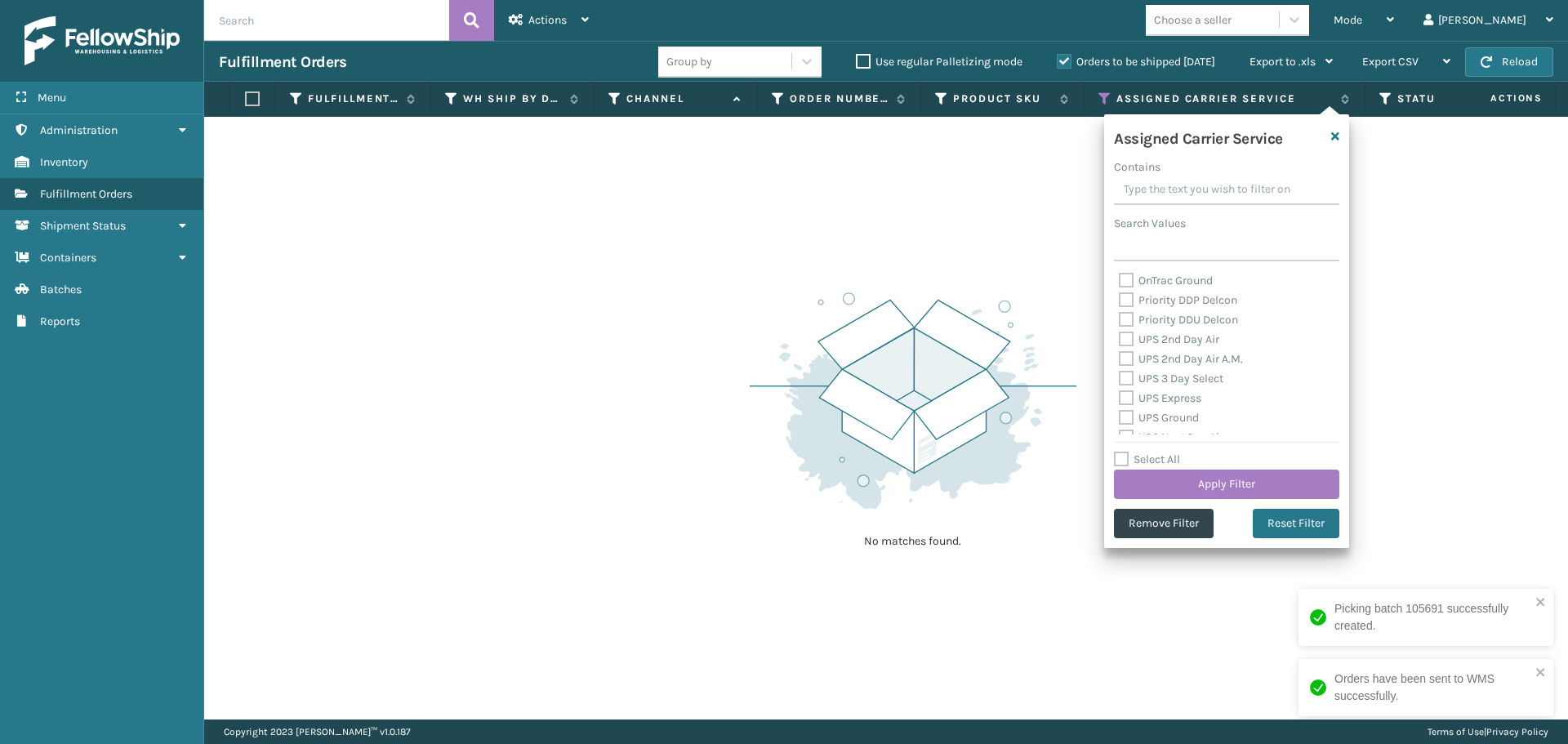
checkbox input "false"
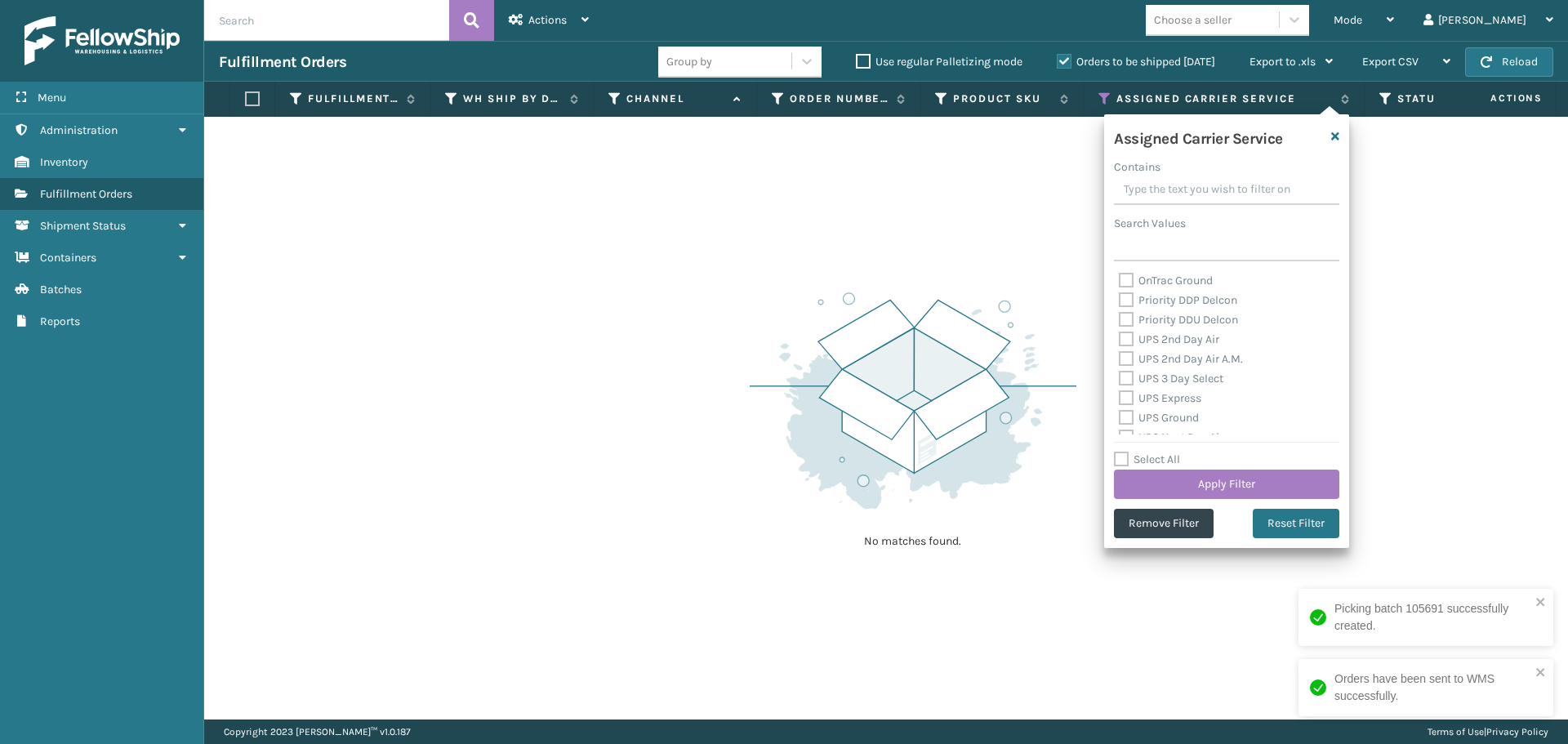
checkbox input "false"
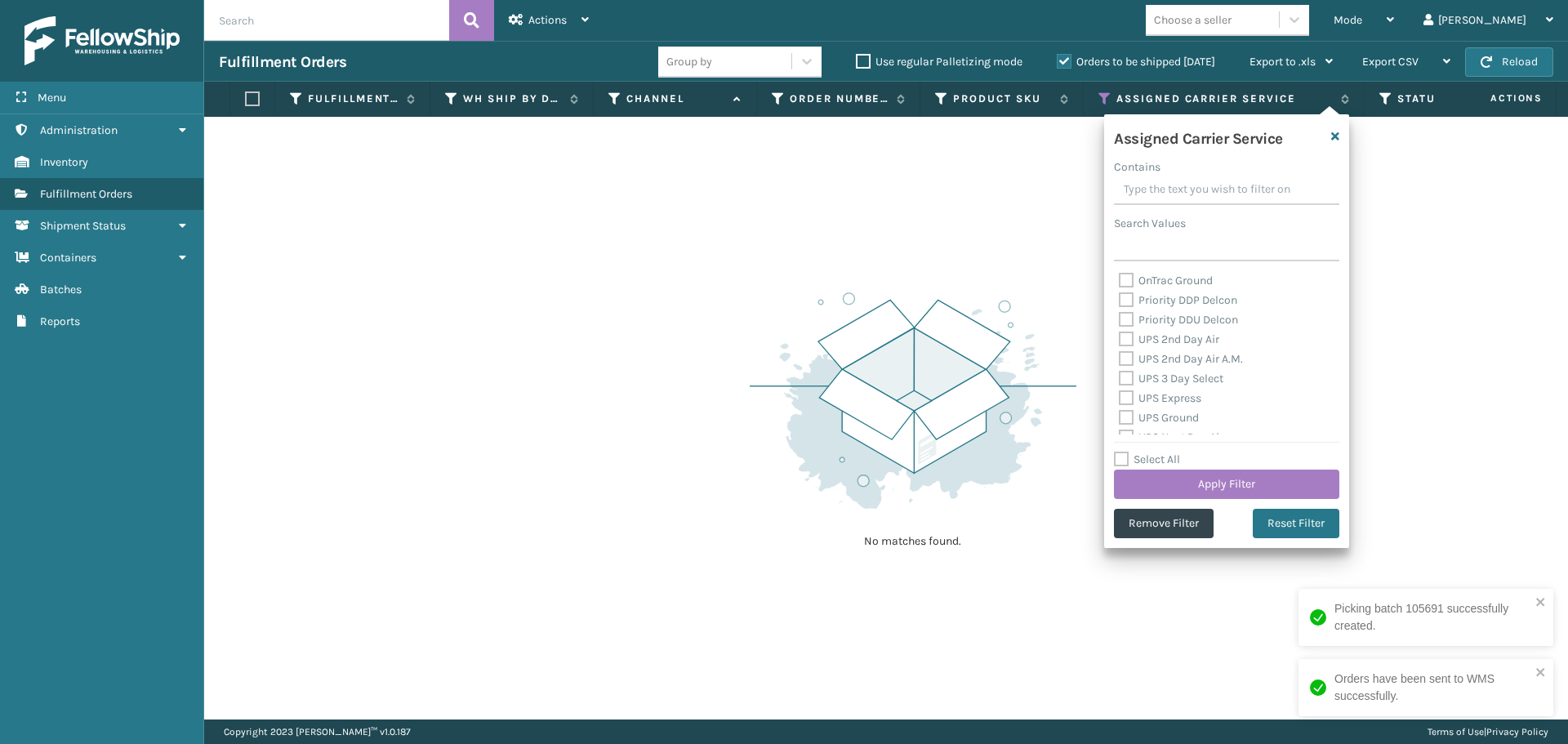
checkbox input "false"
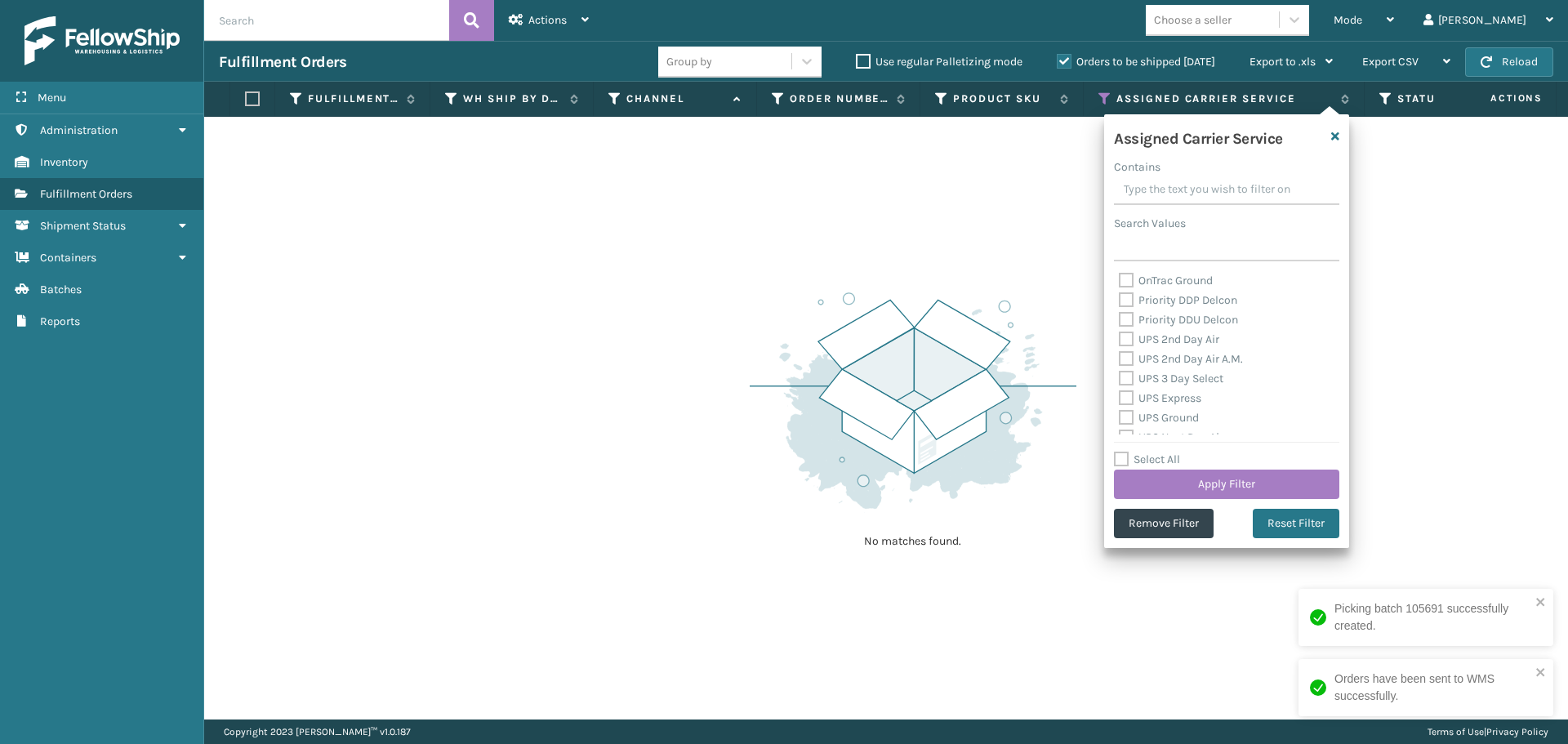
checkbox input "false"
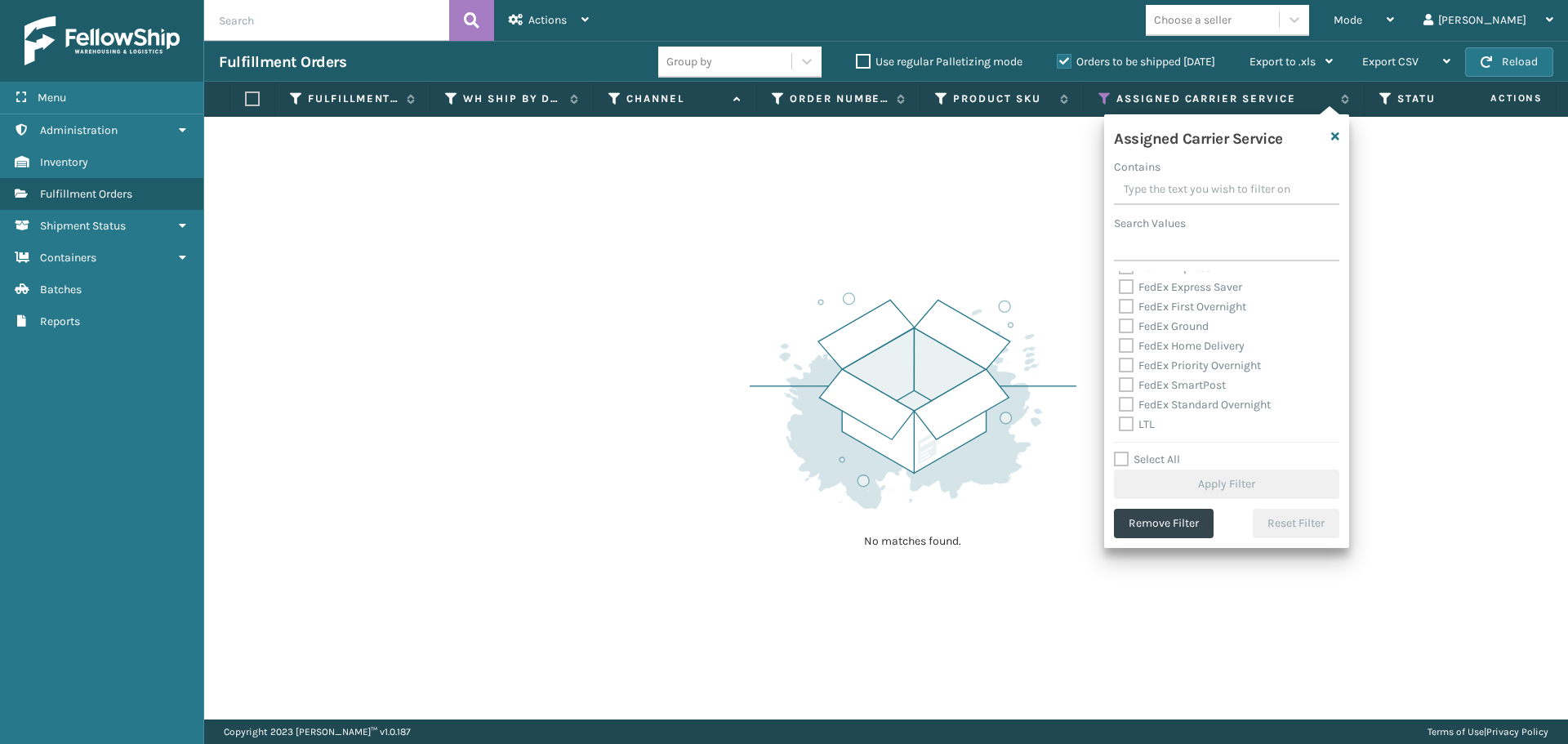
click at [1128, 424] on label "LTL" at bounding box center [1136, 424] width 36 height 14
click at [1120, 424] on input "LTL" at bounding box center [1119, 420] width 1 height 10
checkbox input "true"
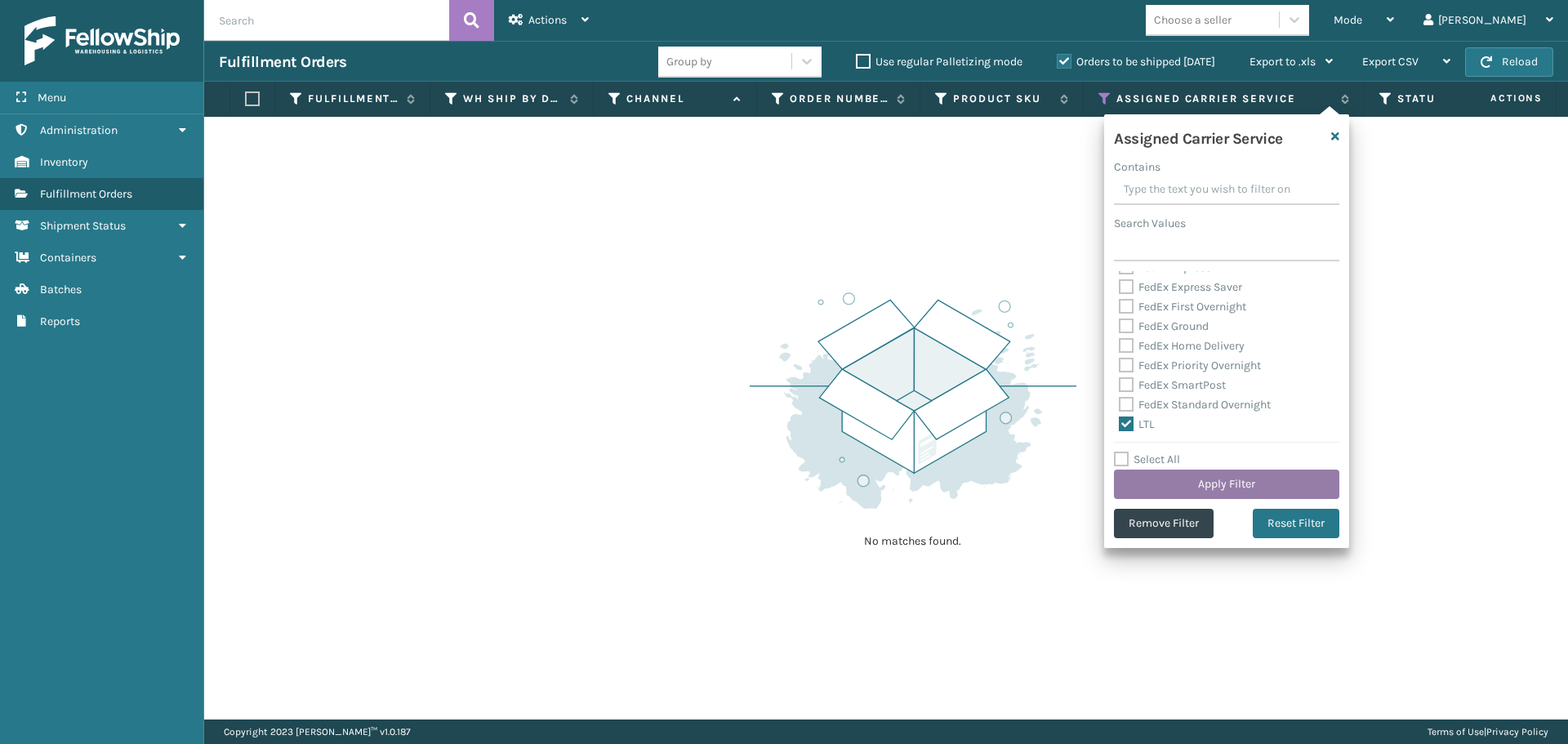
click at [1164, 480] on button "Apply Filter" at bounding box center [1227, 484] width 225 height 30
